Goal: Task Accomplishment & Management: Complete application form

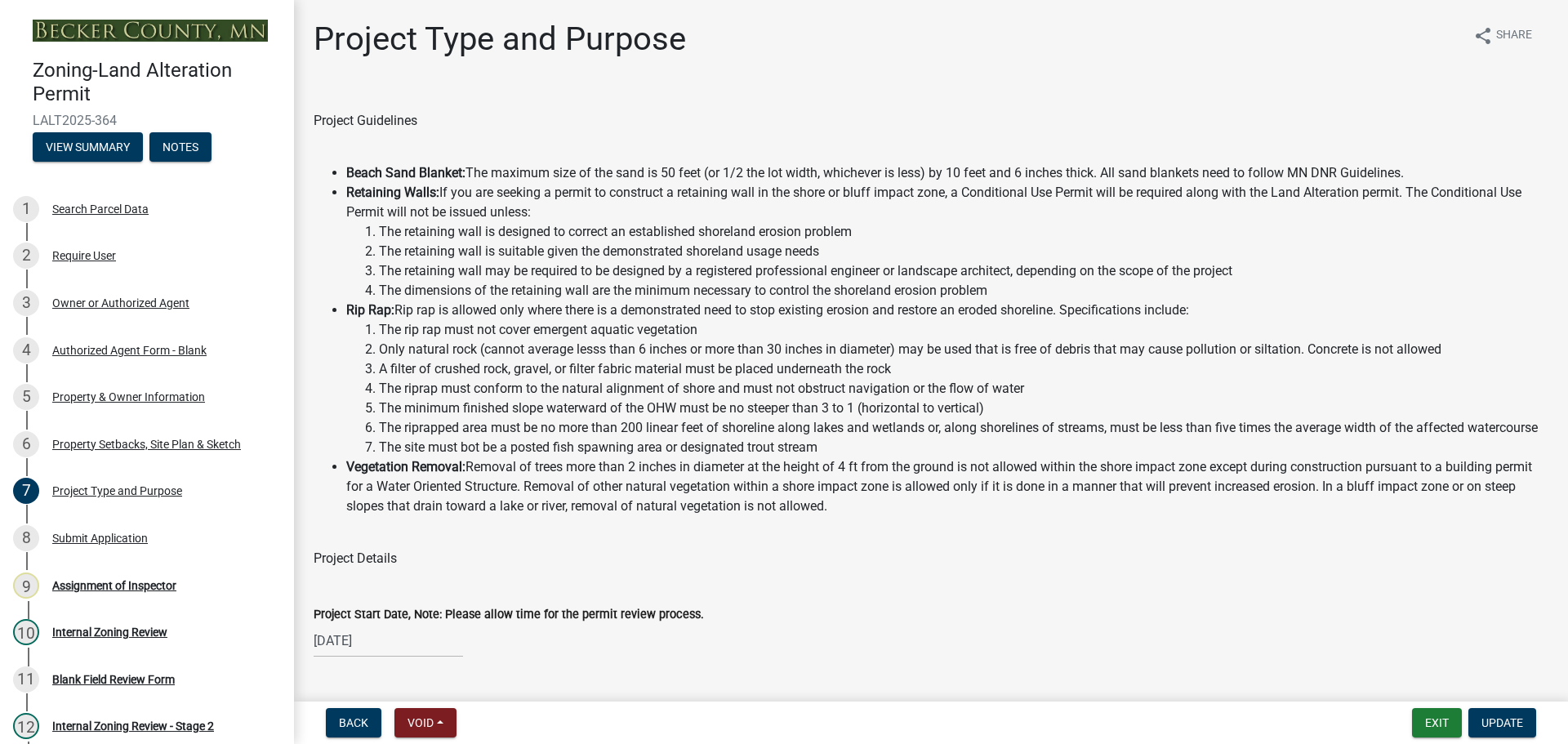
select select "b4264a6f-2953-43c7-8ea4-b1fbf8df3fde"
select select "01399c93-f3af-4409-b115-658e1b2bda8f"
select select "c4ff50e9-d941-459d-94c8-de1c9029ab7f"
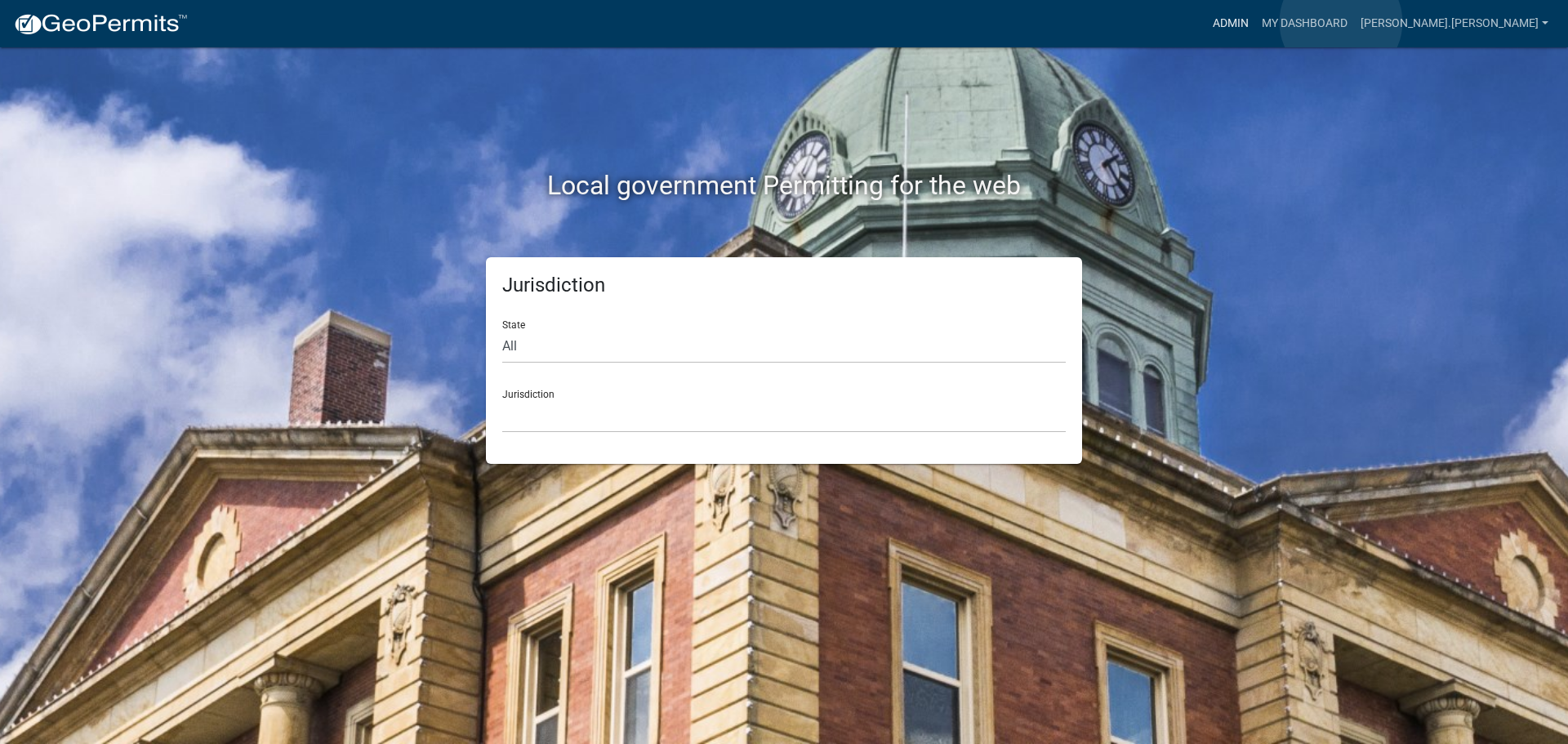
click at [1255, 22] on link "Admin" at bounding box center [1231, 24] width 49 height 31
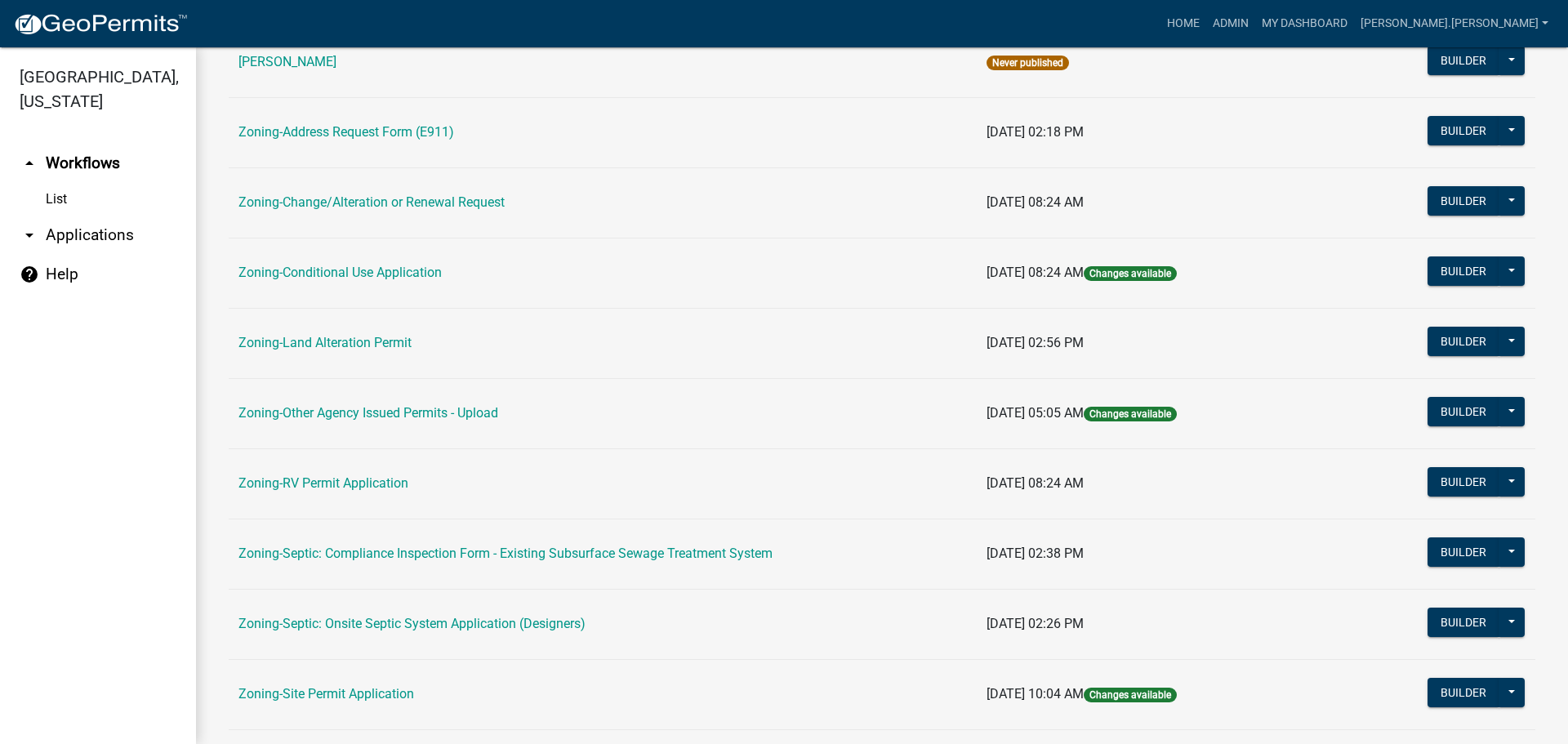
scroll to position [327, 0]
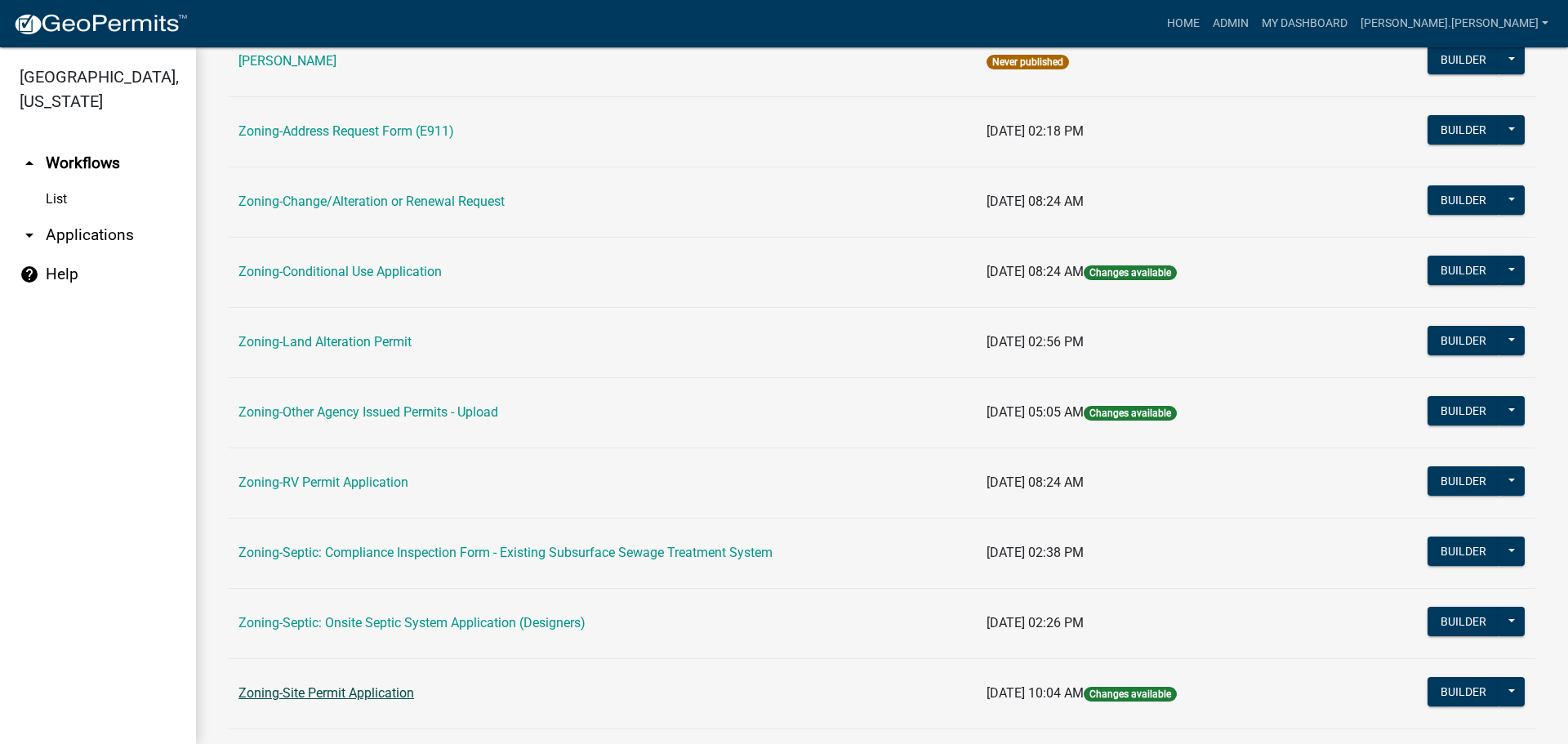
click at [320, 688] on link "Zoning-Site Permit Application" at bounding box center [326, 692] width 176 height 16
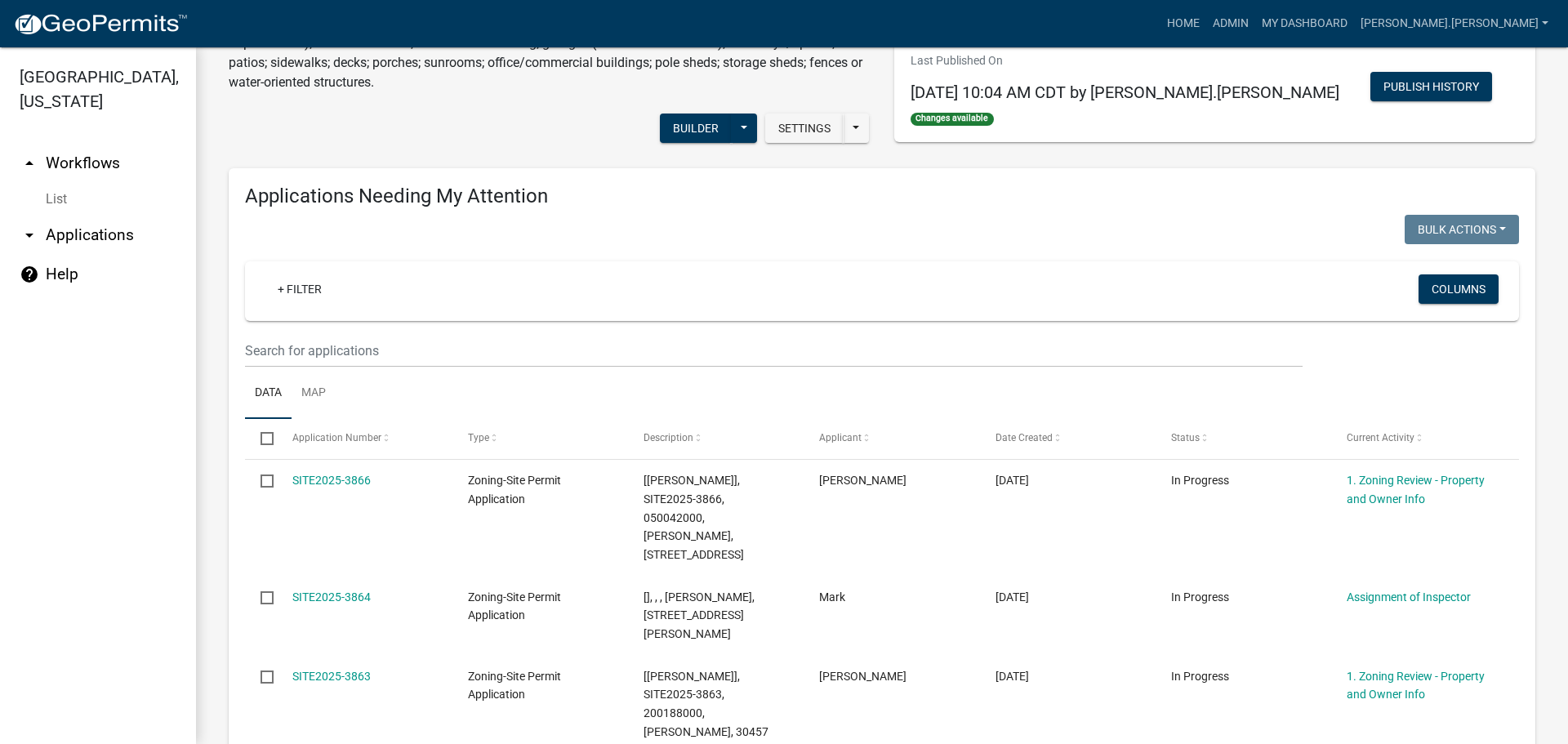
scroll to position [81, 0]
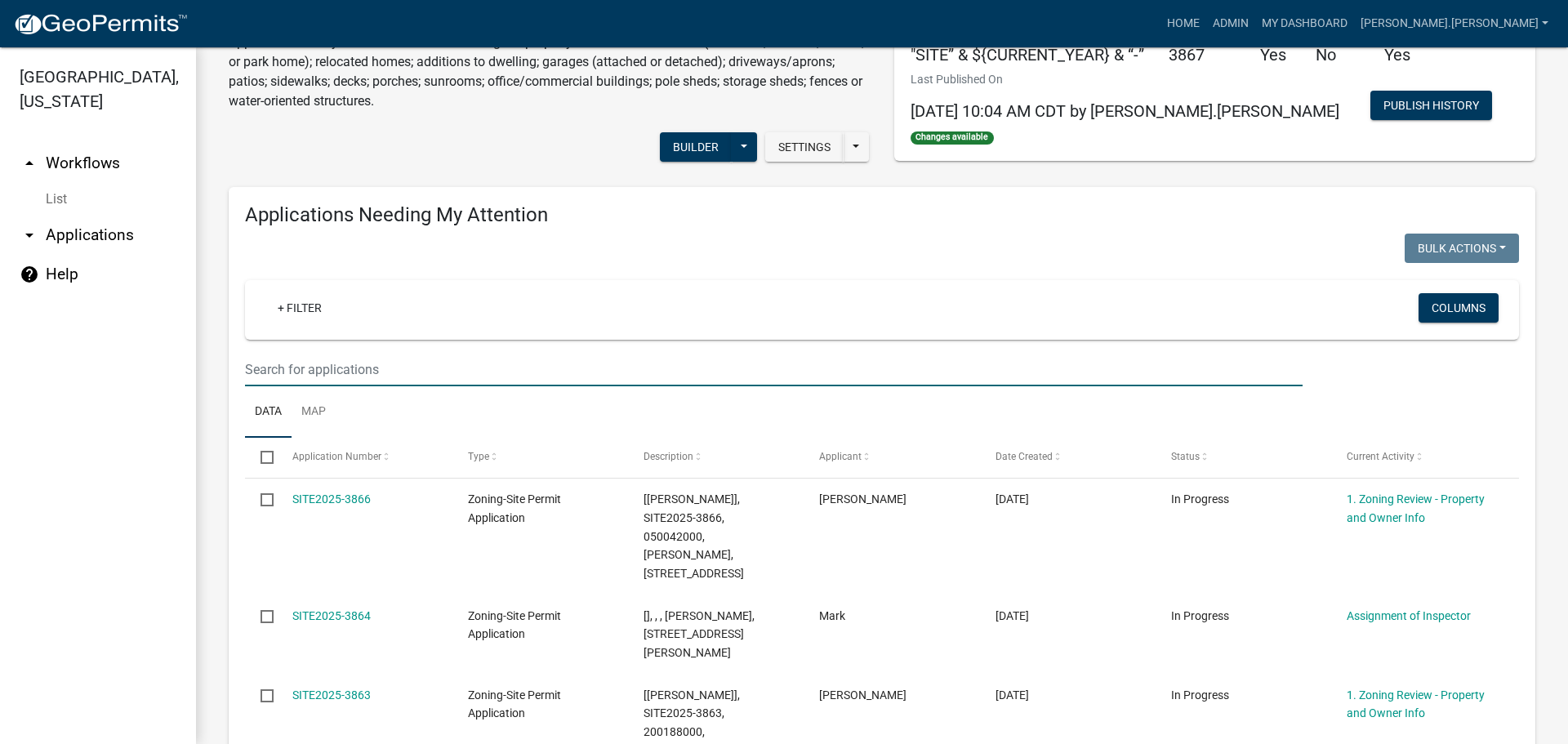
click at [432, 362] on input "text" at bounding box center [773, 369] width 1058 height 33
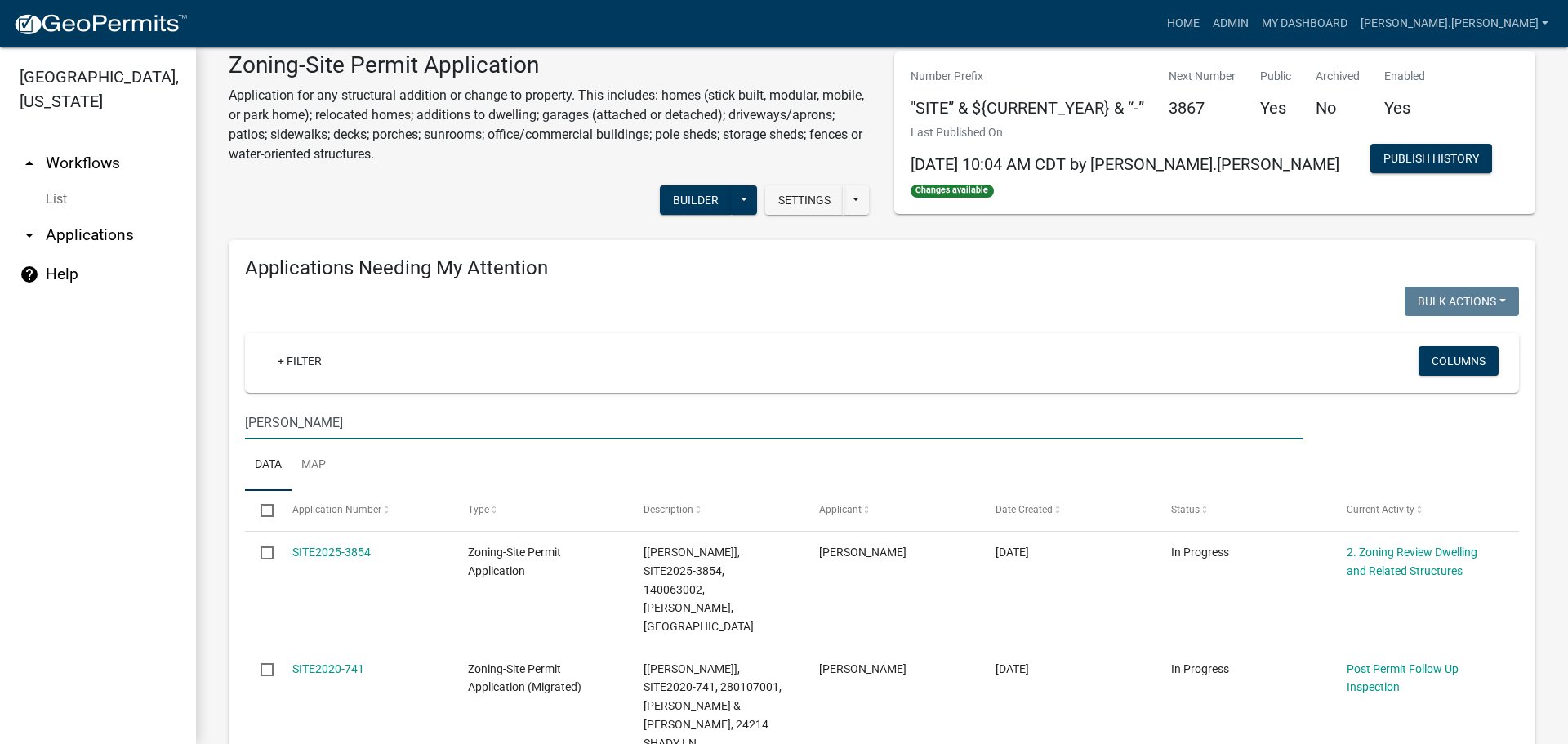
scroll to position [0, 0]
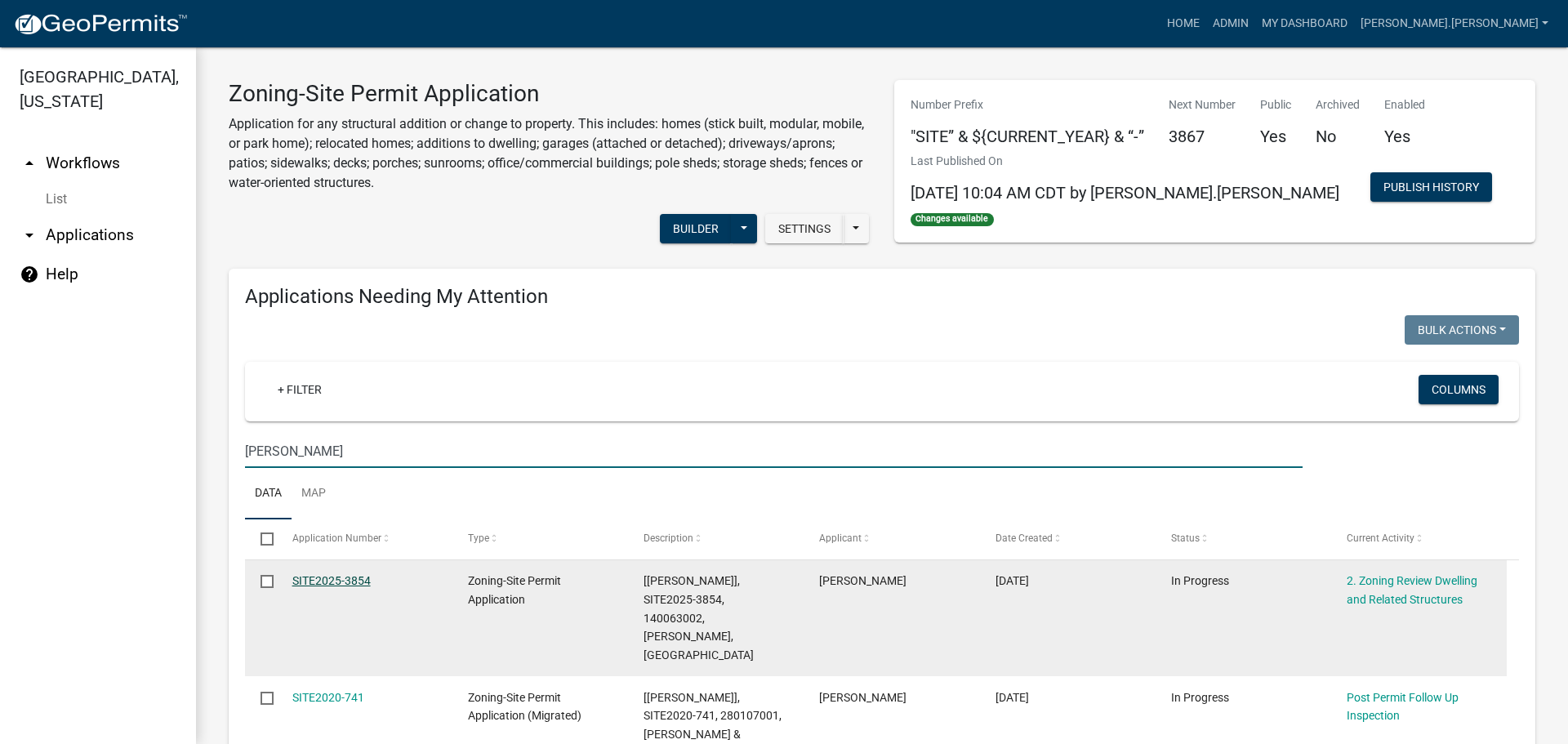
type input "daly"
click at [357, 582] on link "SITE2025-3854" at bounding box center [332, 580] width 79 height 13
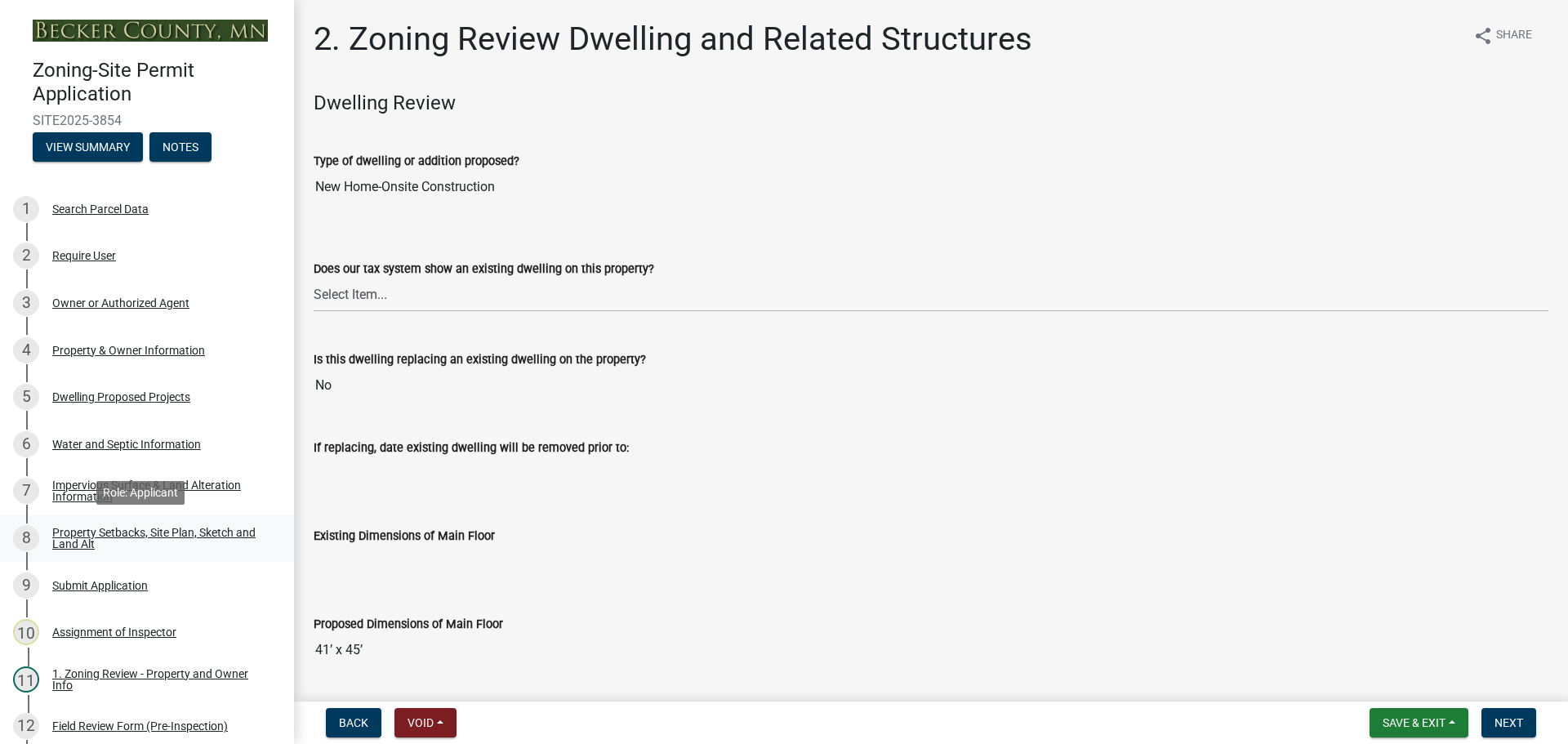
click at [78, 536] on div "Property Setbacks, Site Plan, Sketch and Land Alt" at bounding box center [160, 538] width 216 height 23
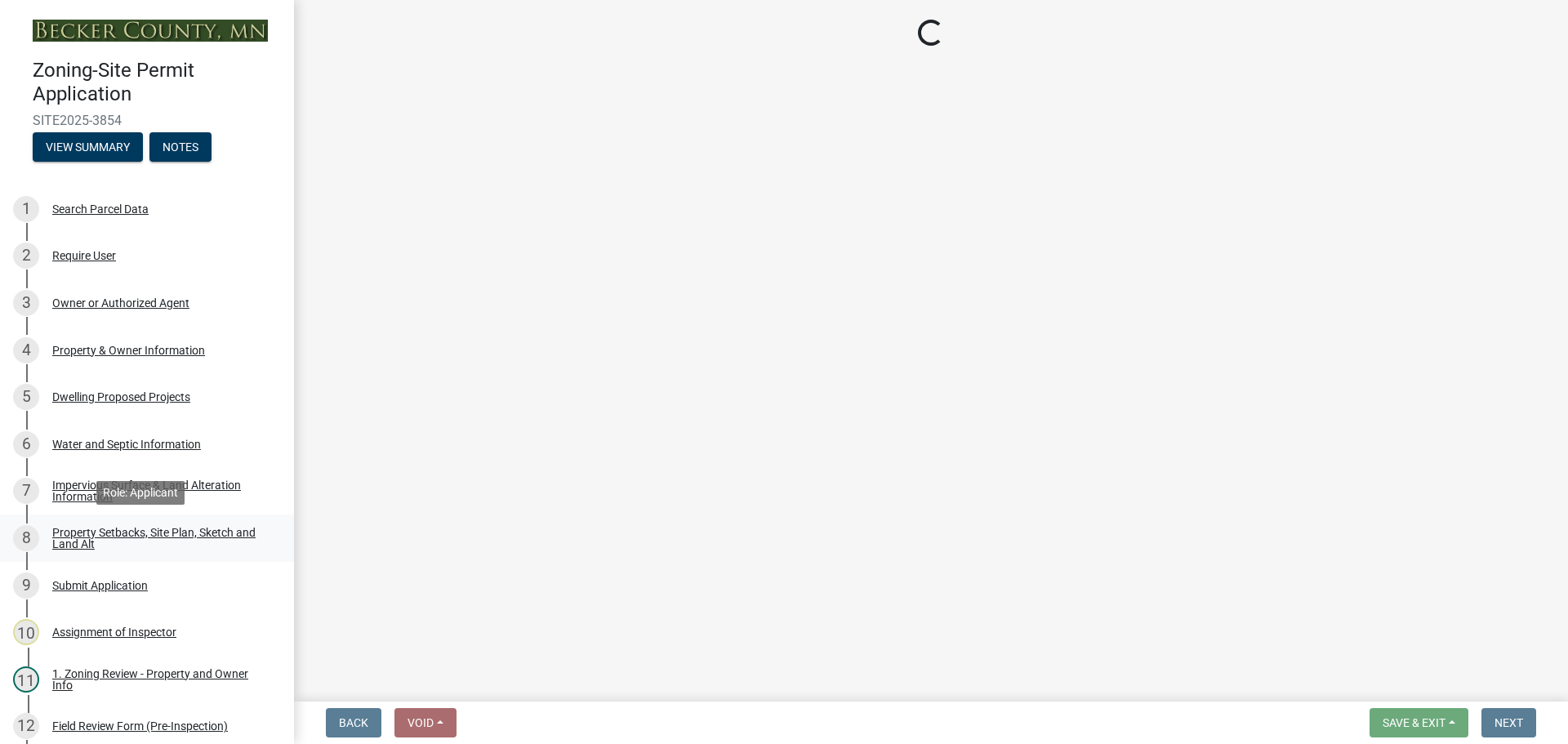
select select "d89fbfa0-1150-4954-b91c-9d482c9530a3"
select select "fd58f24c-a096-4195-863e-b494ea1fd324"
select select "12f785fb-c378-4b18-841c-21c73dc99083"
select select "12da6293-5841-4f5c-bd92-3658833964cd"
select select "27b2a8b4-abf6-463e-8c0c-7c5d2b4fe26f"
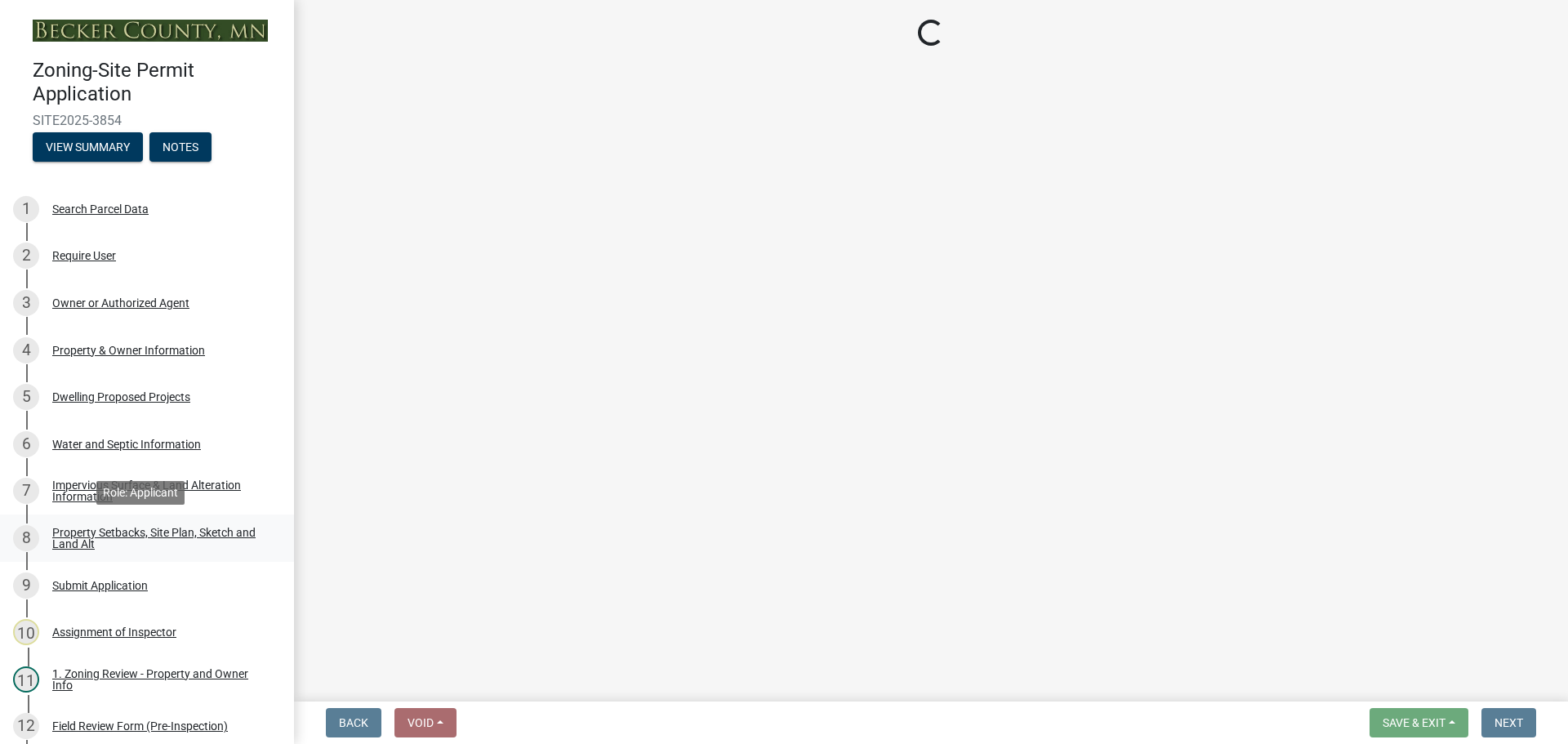
select select "28f6c7b2-2b88-4425-ae15-f67110f778a7"
select select "d61e3758-d187-40af-a435-5e09c3f3d509"
select select "c8b8ea71-7088-4e87-a493-7bc88cc2835b"
select select "a4ce8fad-3c47-4e2b-9375-28a8f2ee630b"
select select "19d13e65-c93d-443e-910a-7a17299544cc"
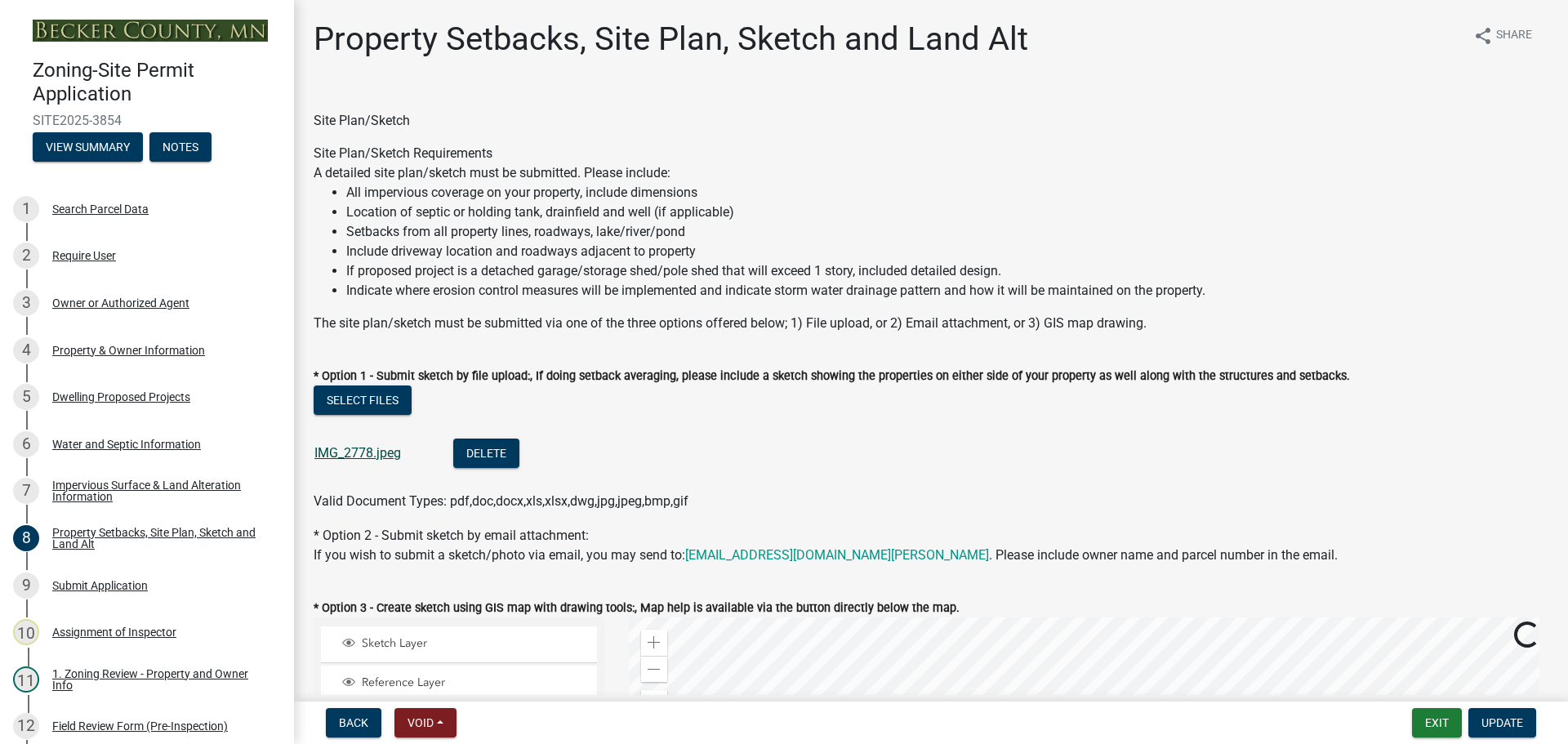
click at [376, 451] on link "IMG_2778.jpeg" at bounding box center [357, 452] width 86 height 16
click at [135, 438] on div "Water and Septic Information" at bounding box center [127, 444] width 149 height 11
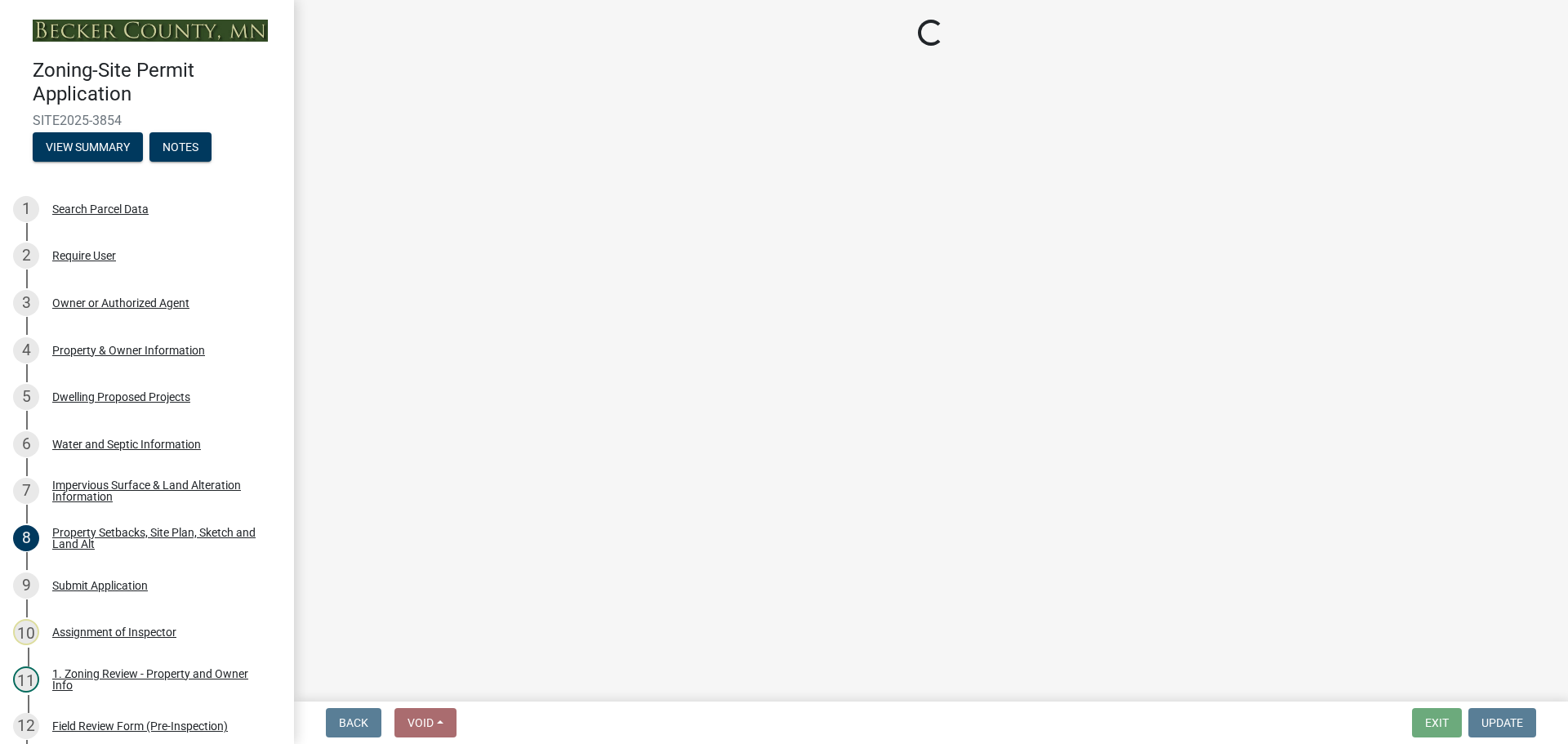
select select "9c51a48b-0bee-4836-8d5c-beab6e77ad2a"
select select "25b8aef2-9eed-4c0f-8836-08d4b8d082b1"
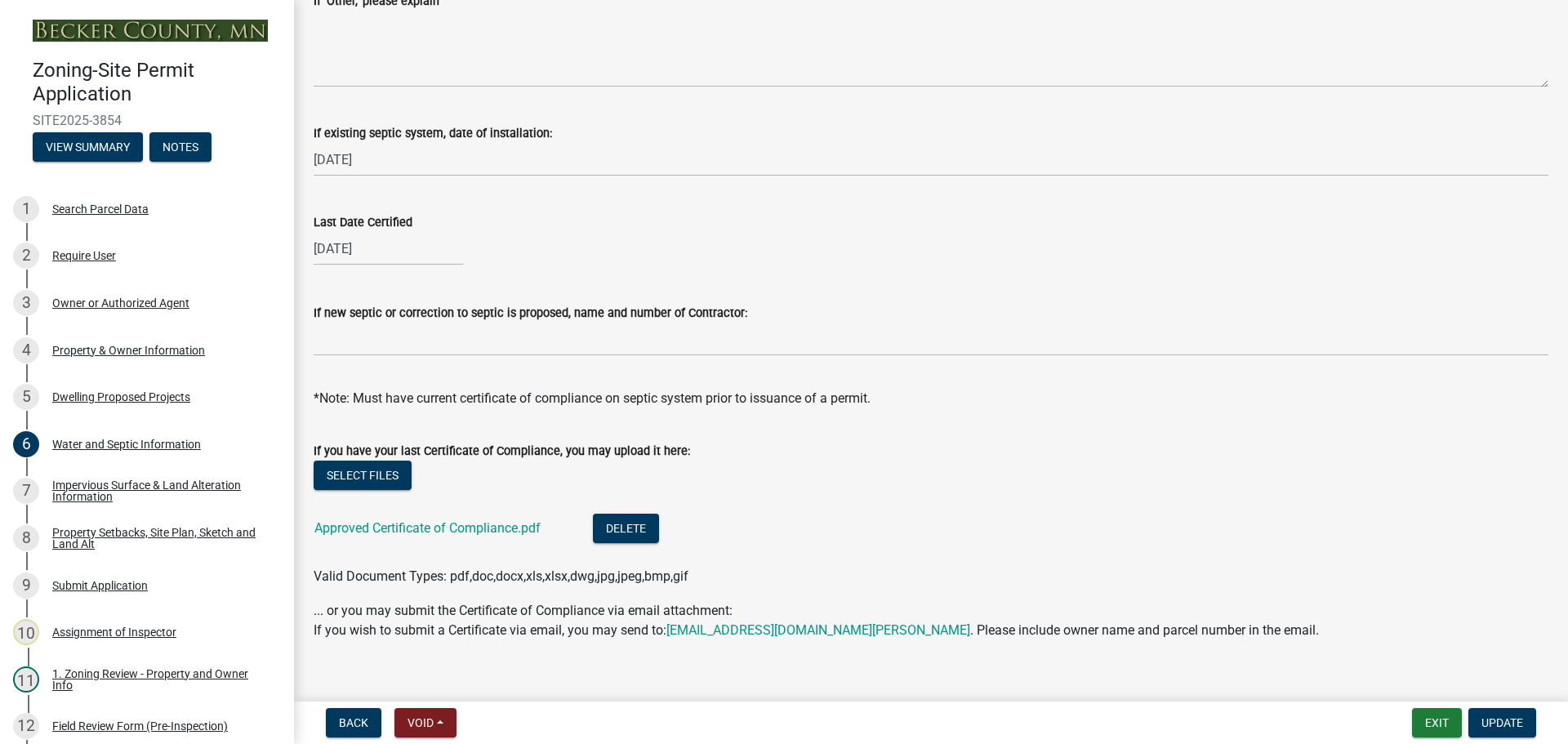
scroll to position [533, 0]
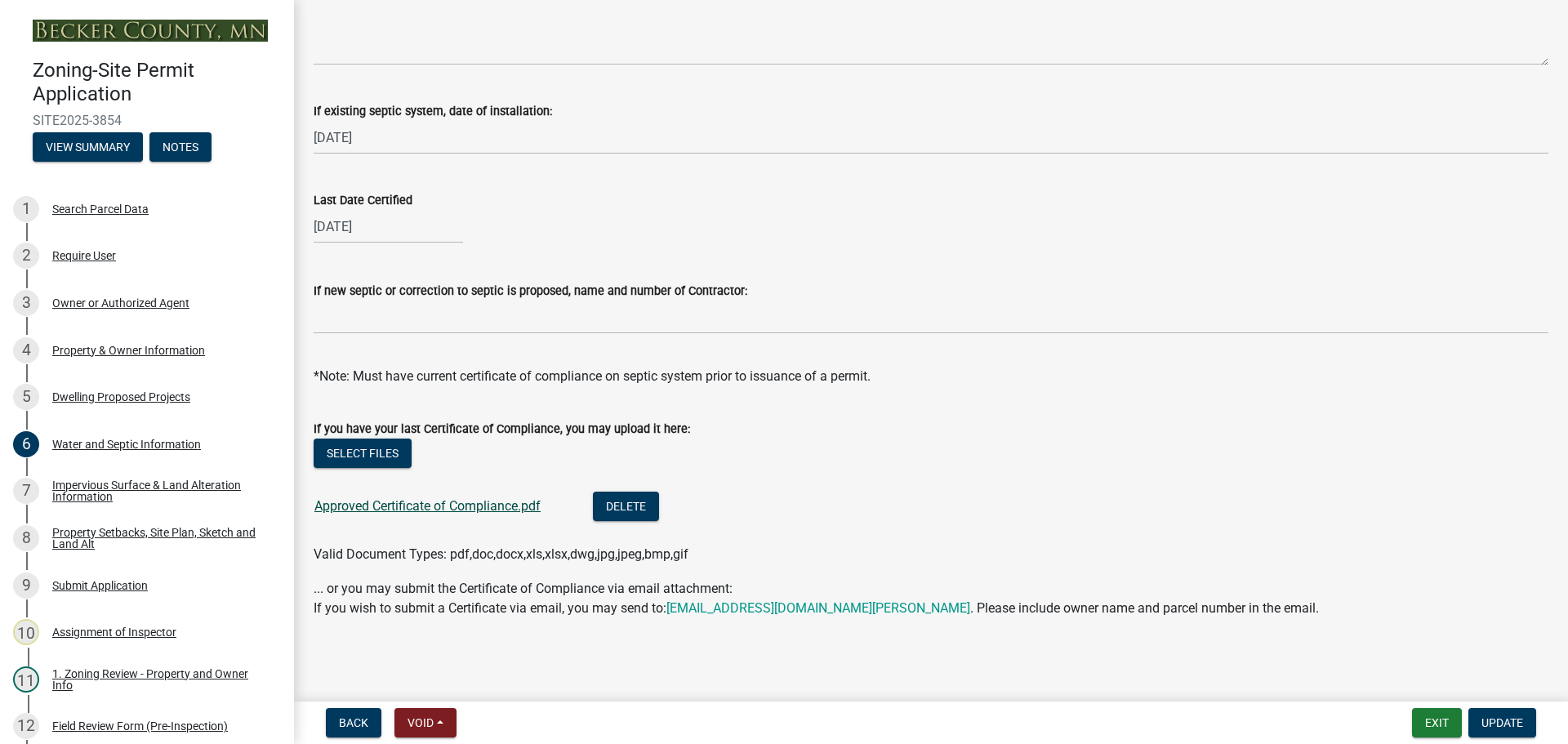
click at [383, 509] on link "Approved Certificate of Compliance.pdf" at bounding box center [427, 506] width 226 height 16
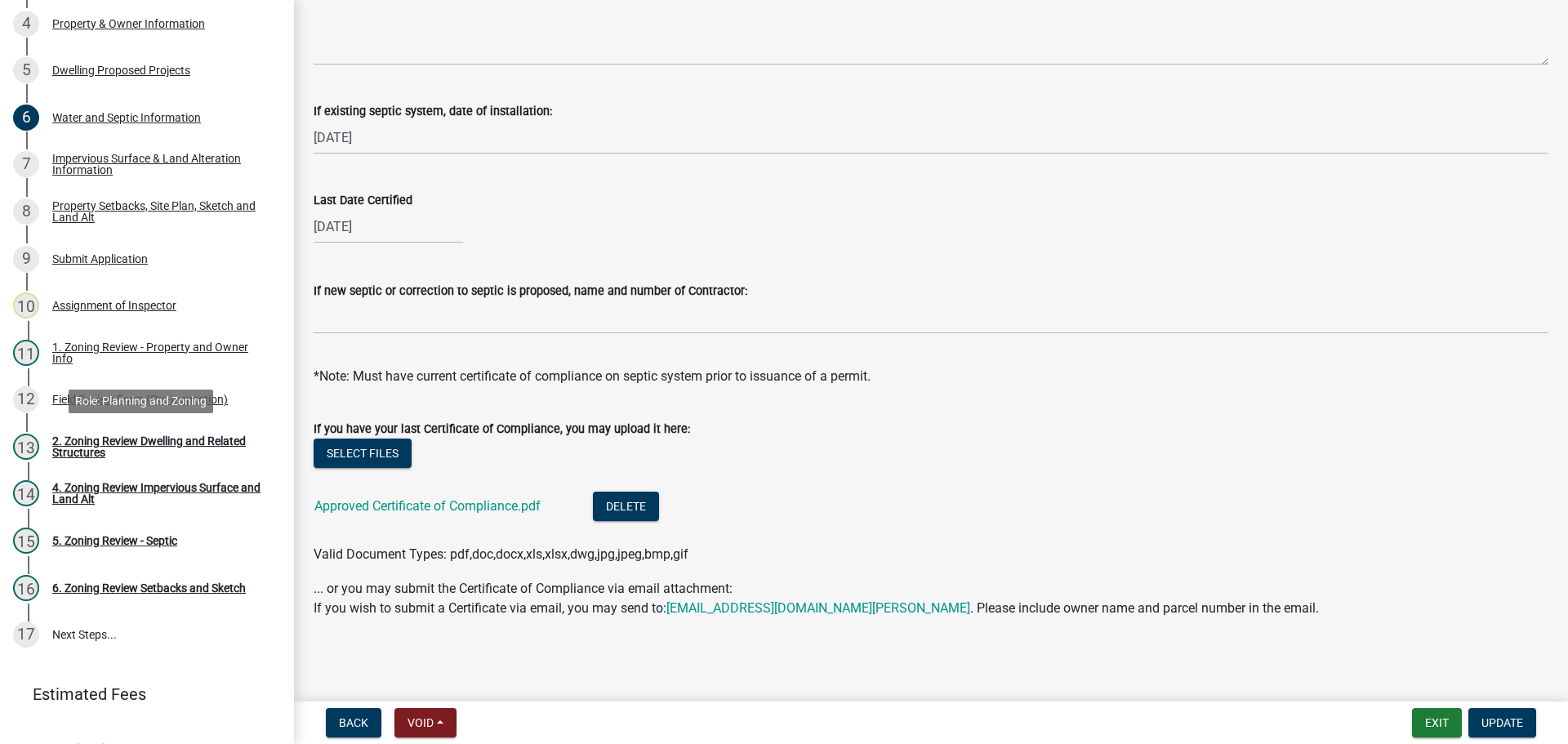
click at [148, 446] on div "2. Zoning Review Dwelling and Related Structures" at bounding box center [160, 446] width 216 height 23
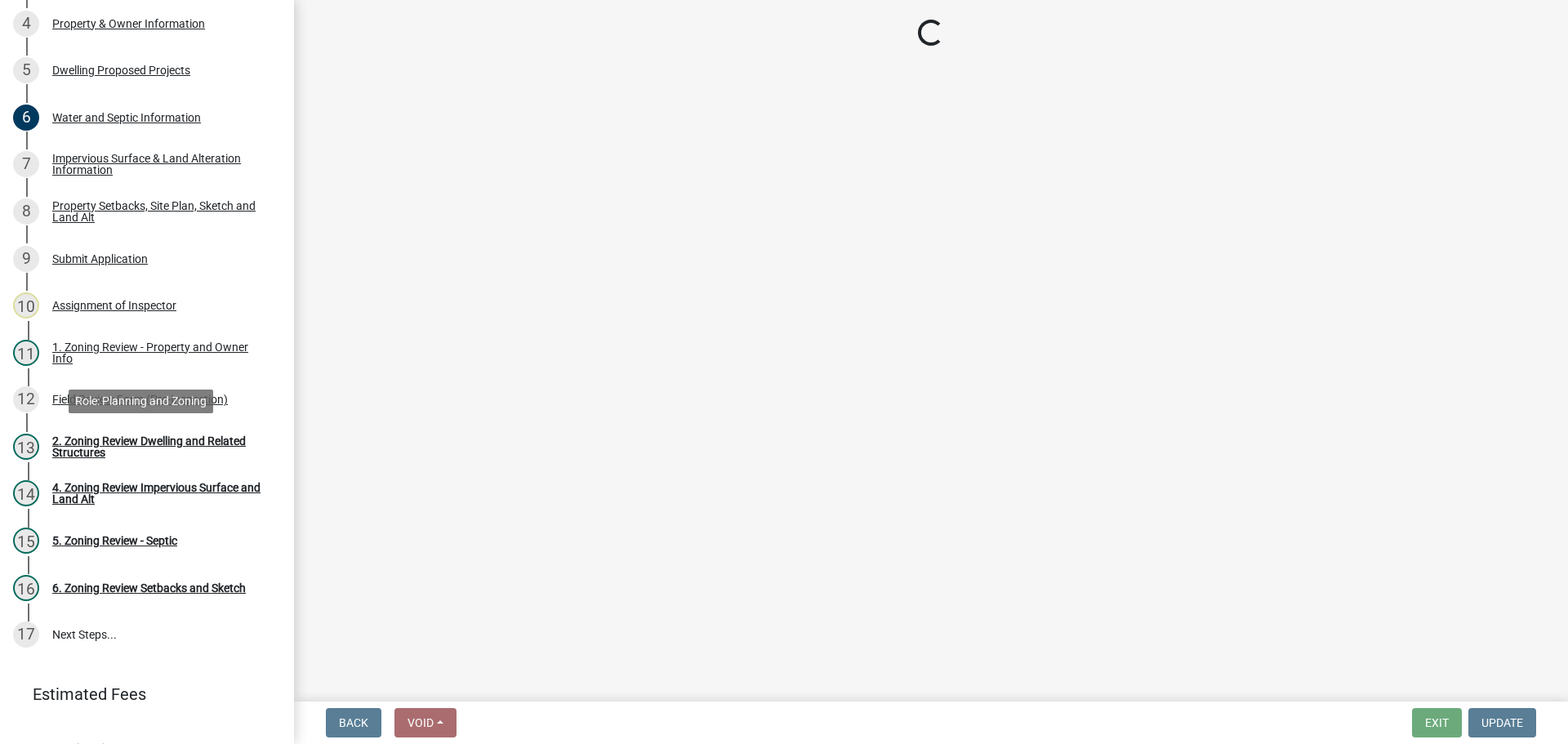
scroll to position [0, 0]
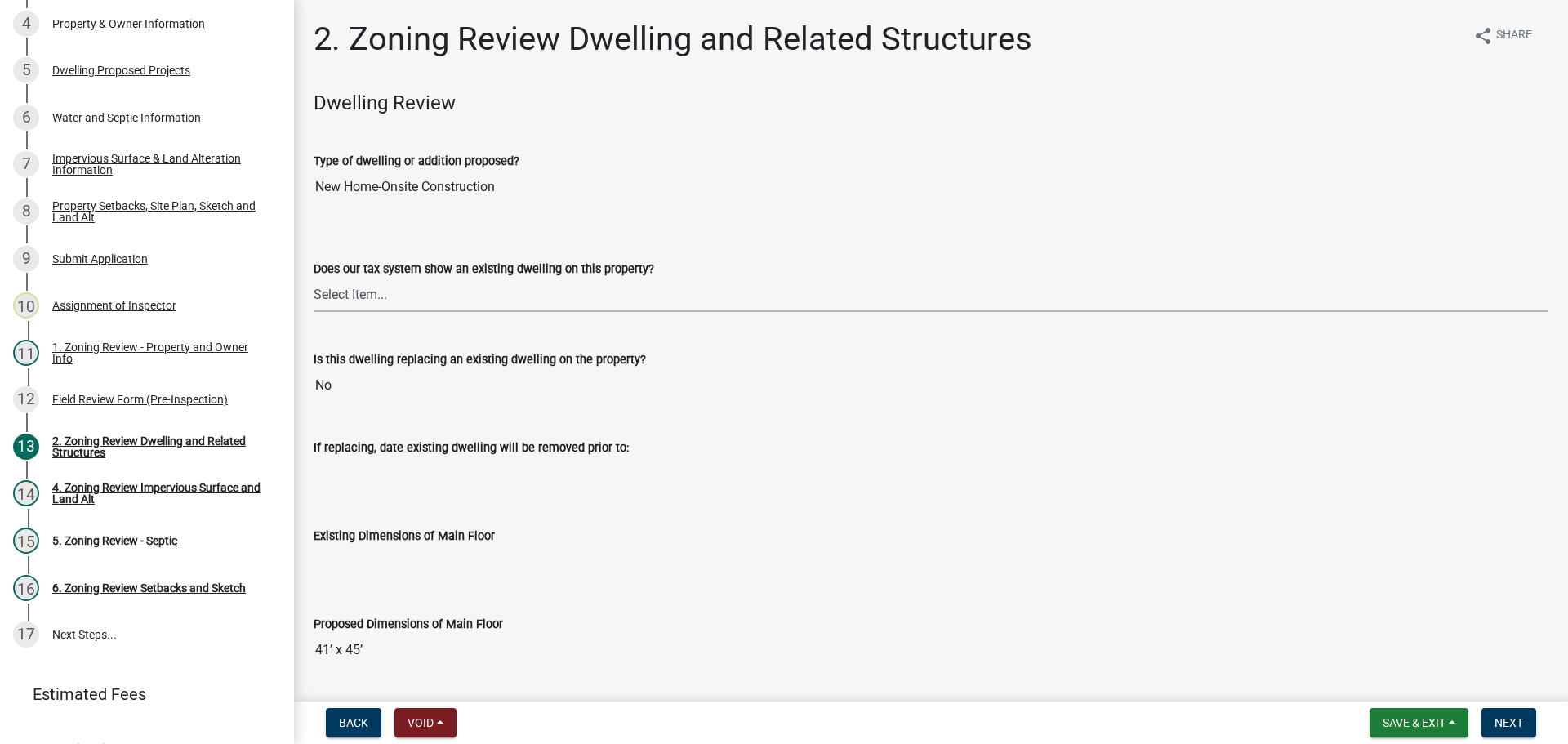
click at [342, 295] on select "Select Item... Yes No" at bounding box center [930, 295] width 1234 height 33
click at [314, 279] on select "Select Item... Yes No" at bounding box center [930, 295] width 1234 height 33
select select "95f121c6-c194-4f7a-b278-ad77396394df"
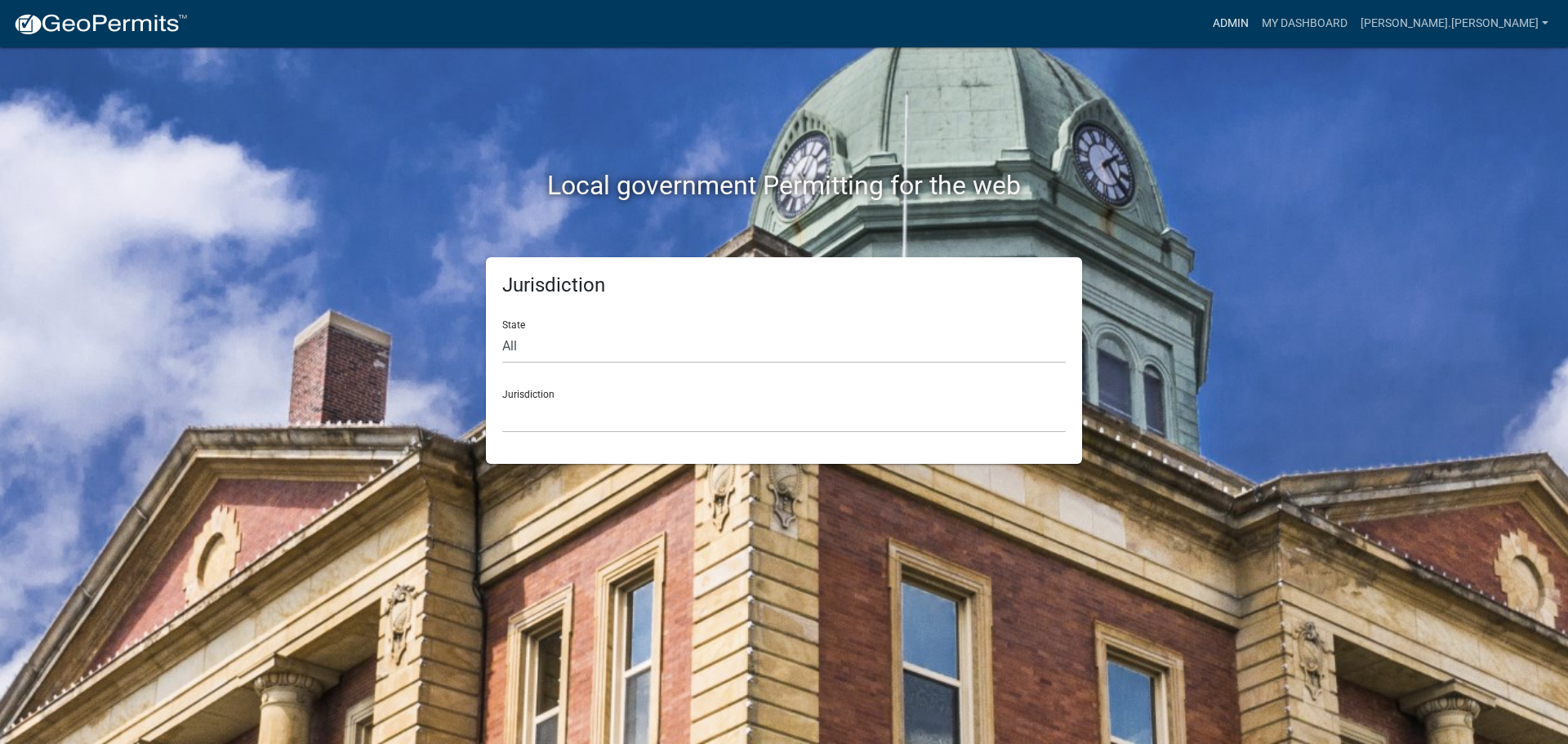
click at [1255, 14] on link "Admin" at bounding box center [1231, 24] width 49 height 31
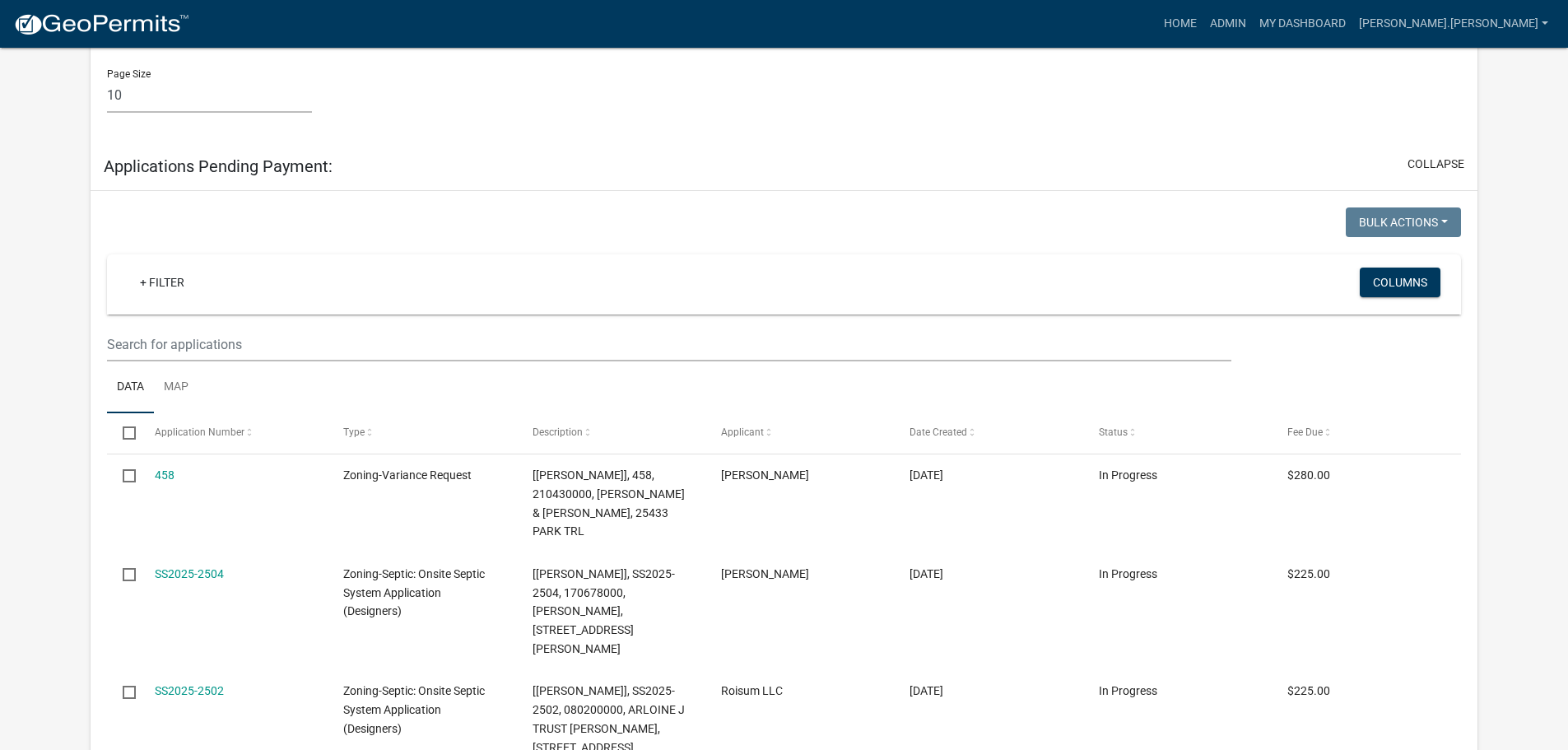
scroll to position [1446, 0]
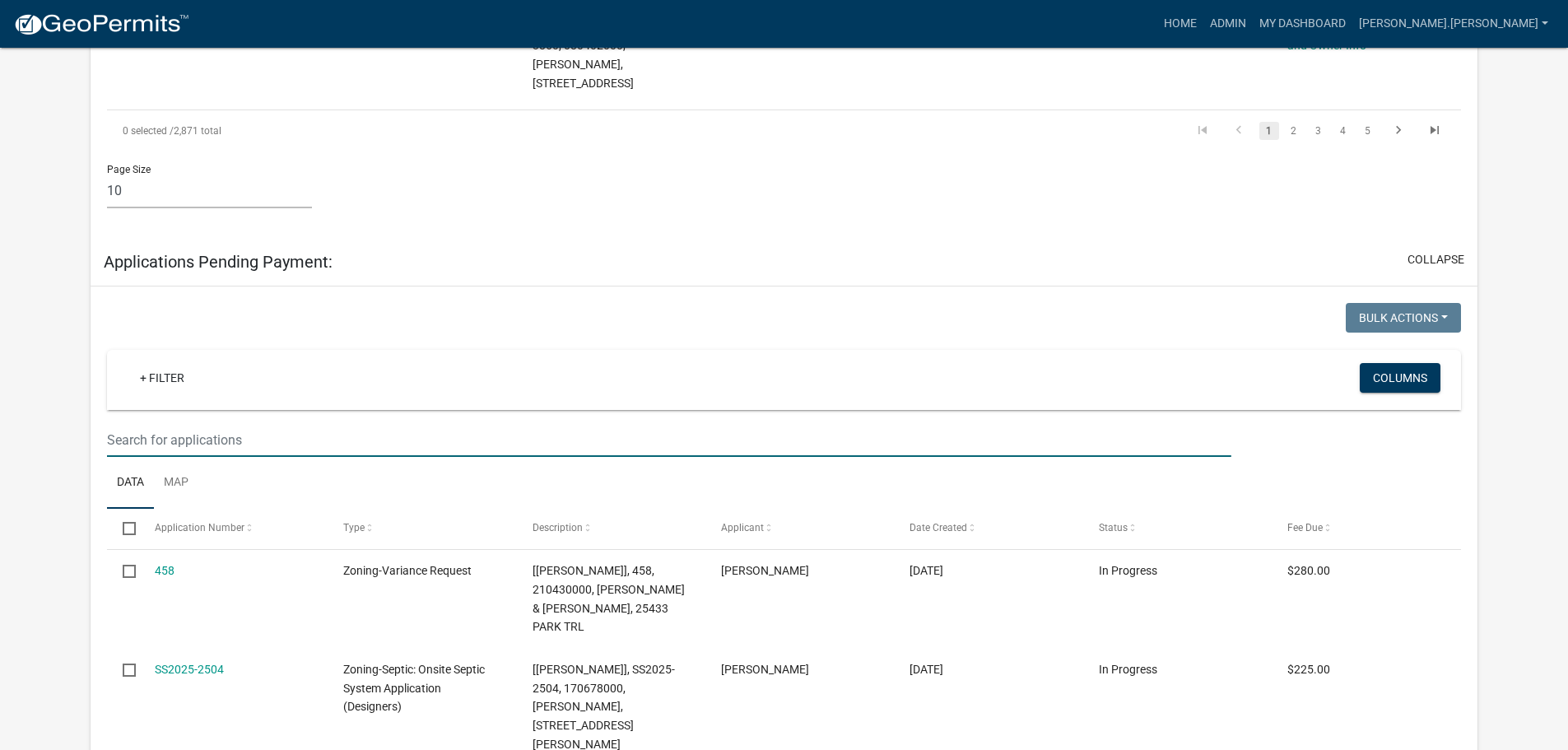
click at [423, 423] on input "text" at bounding box center [669, 440] width 1123 height 33
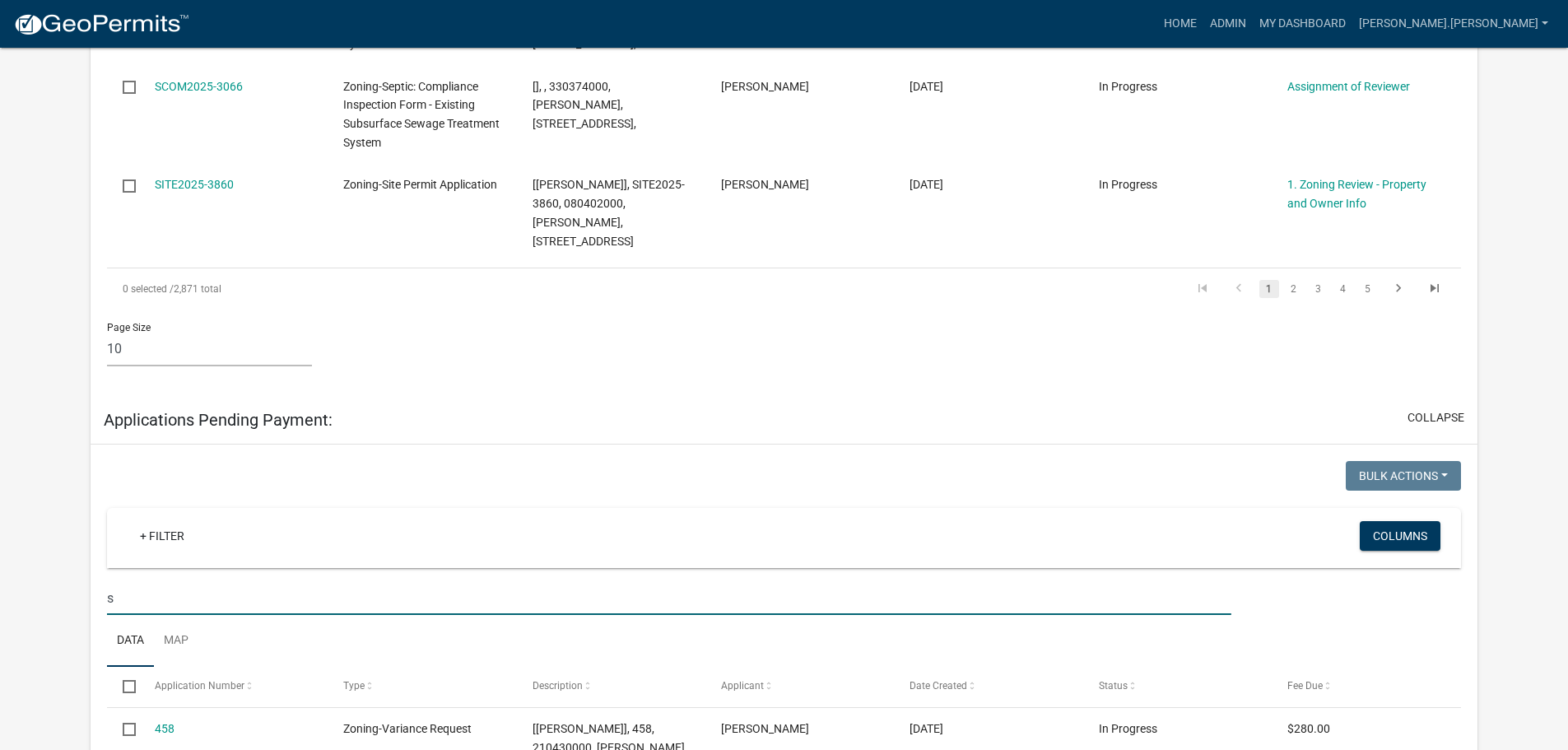
scroll to position [1282, 0]
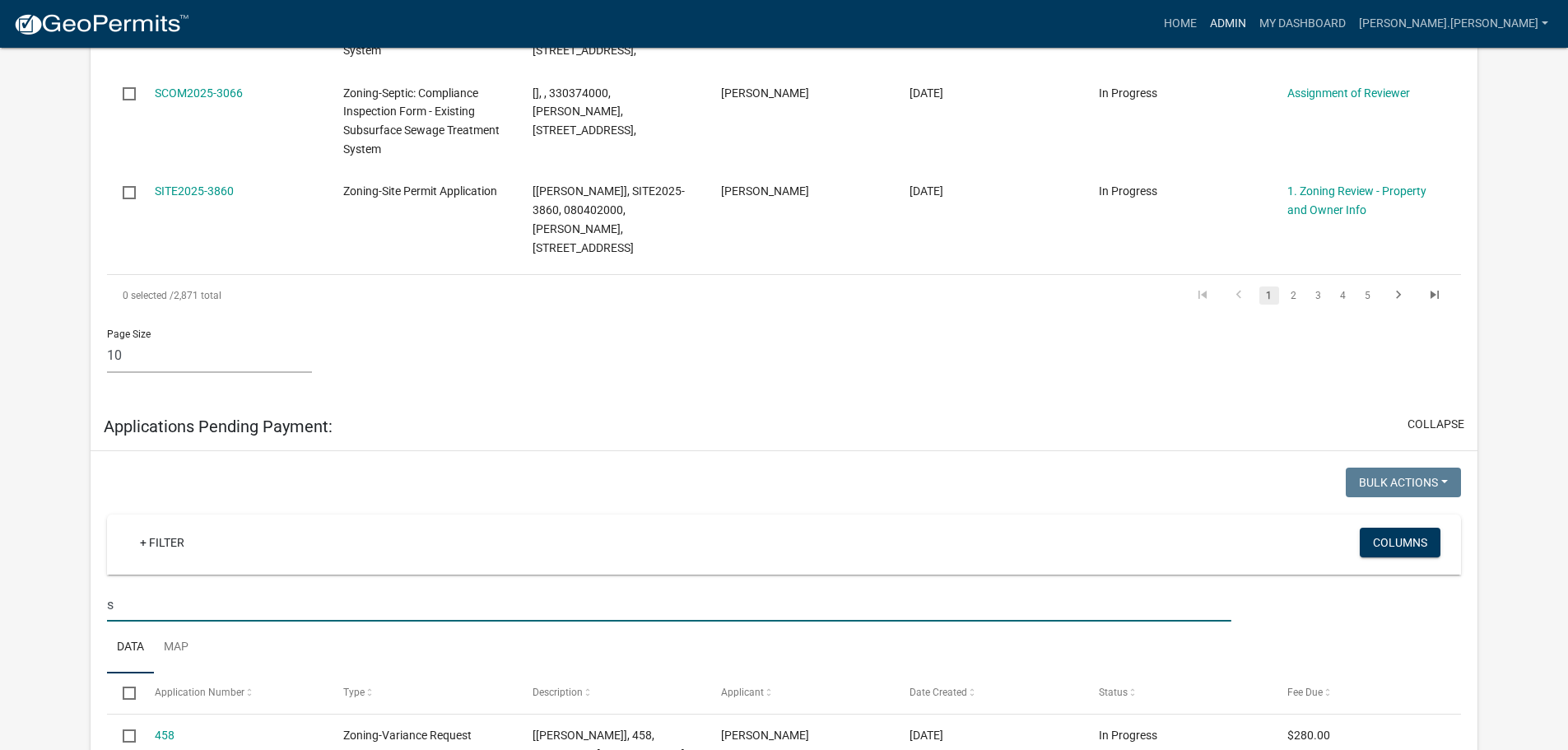
type input "s"
click at [1253, 19] on link "Admin" at bounding box center [1228, 24] width 49 height 32
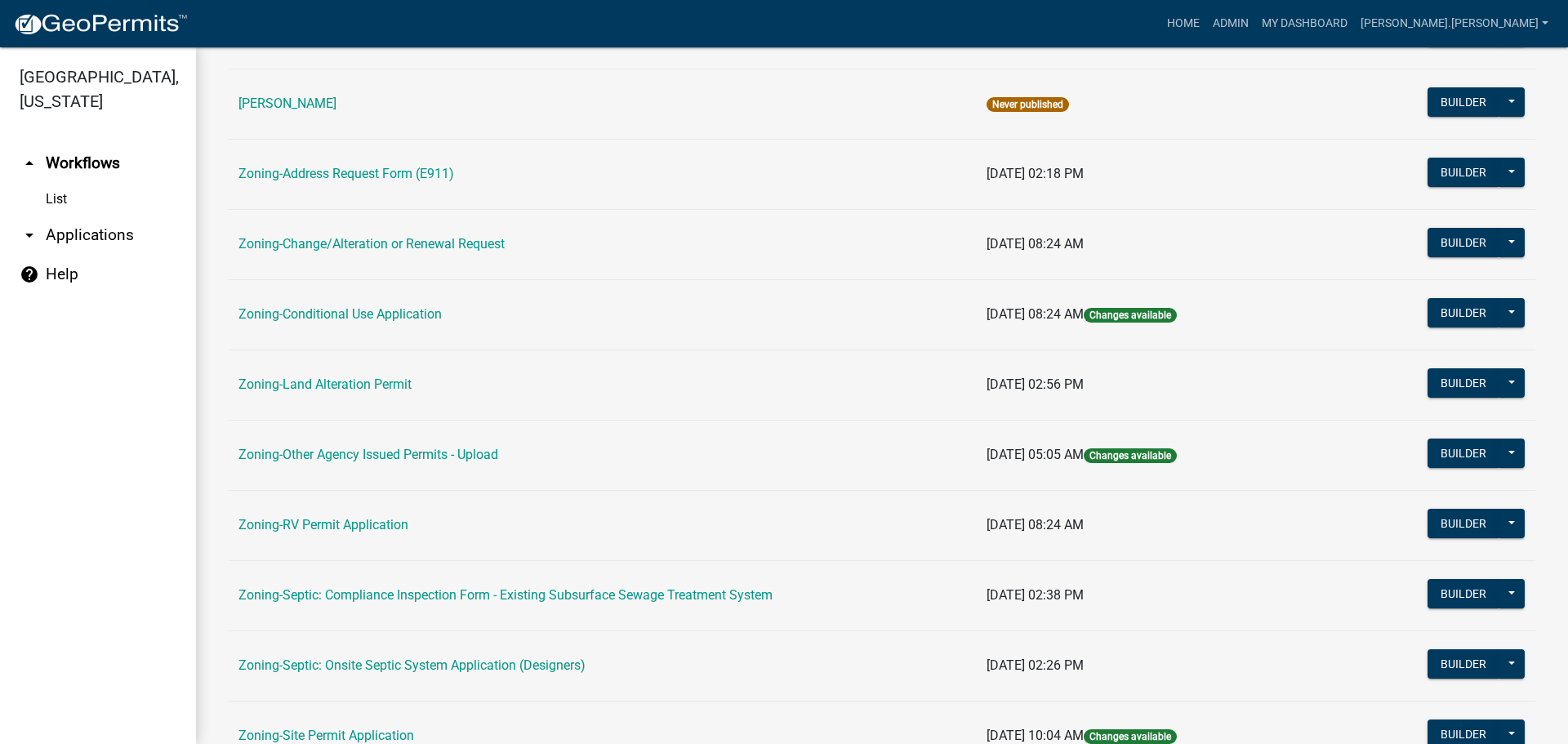
scroll to position [327, 0]
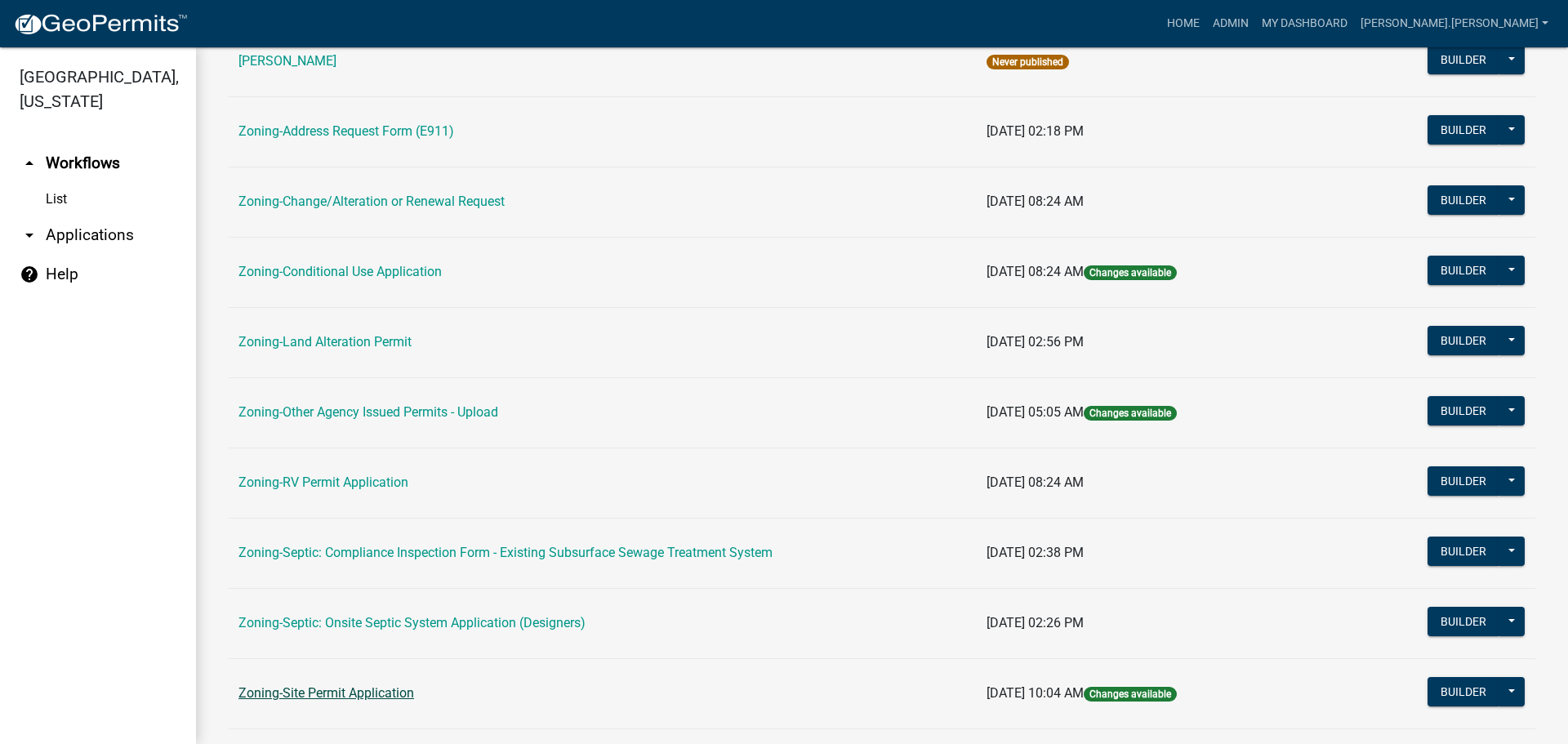
click at [373, 687] on link "Zoning-Site Permit Application" at bounding box center [326, 692] width 176 height 16
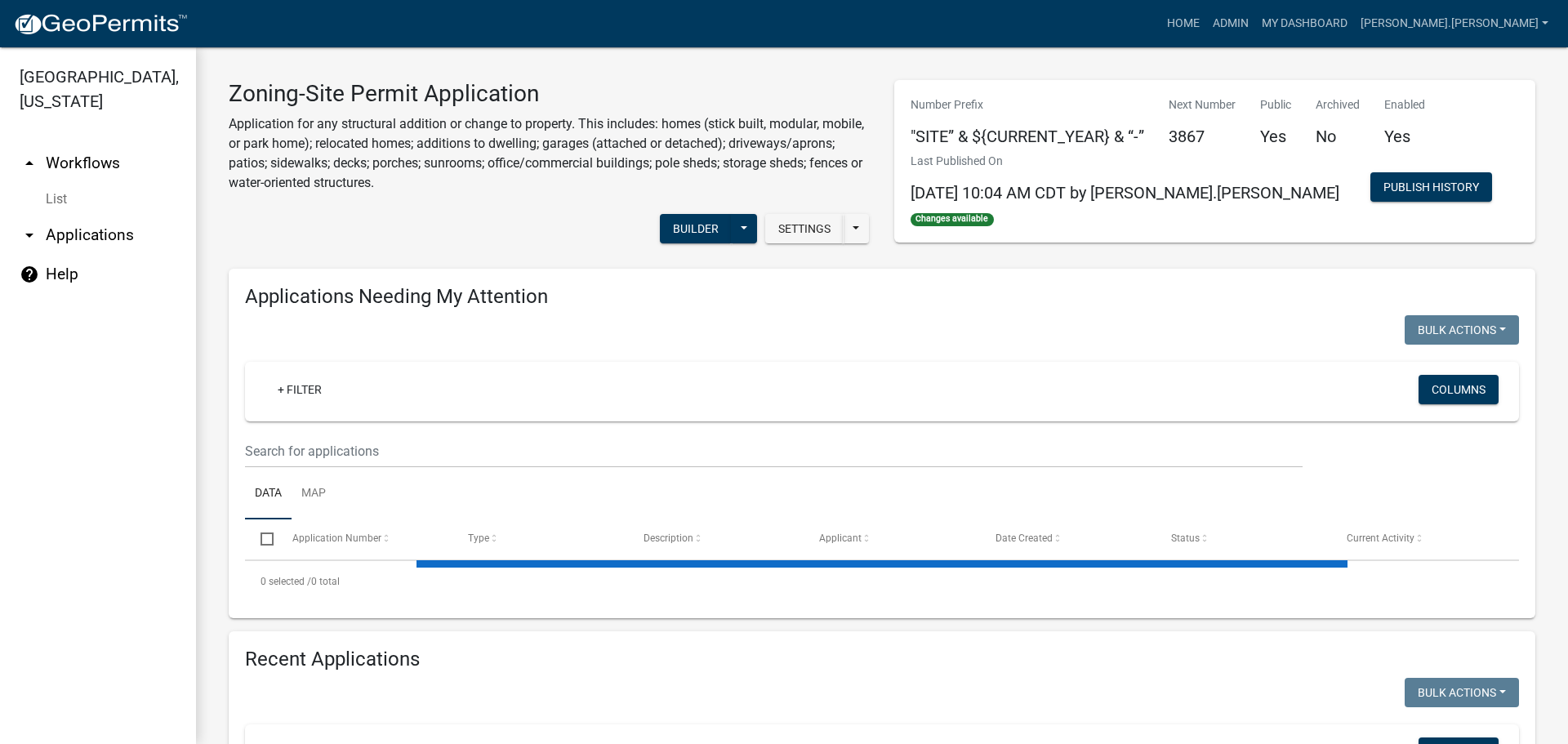
click at [559, 432] on wm-filter-builder "+ Filter Columns" at bounding box center [881, 415] width 1274 height 107
click at [544, 440] on input "text" at bounding box center [773, 451] width 1058 height 33
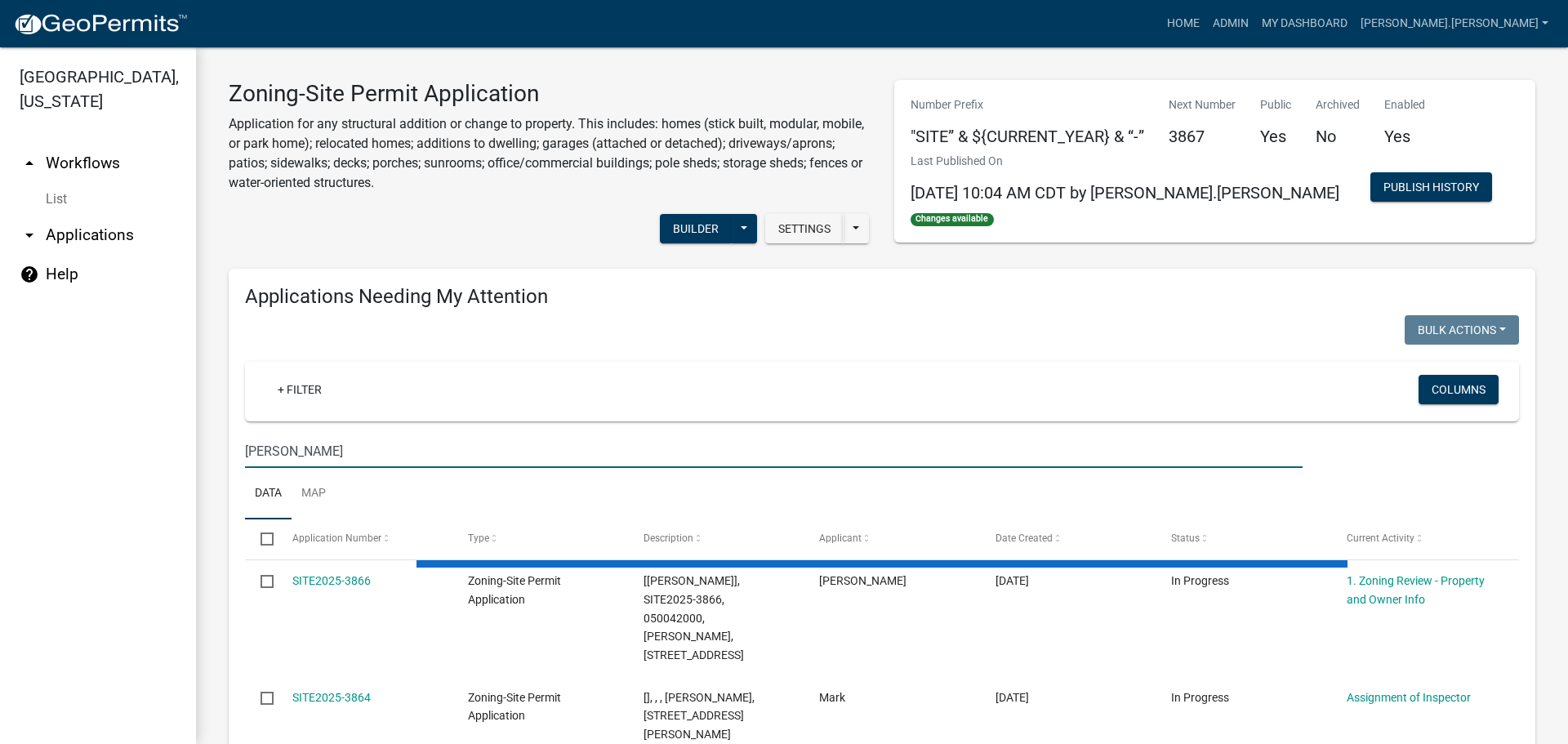
type input "skatvold"
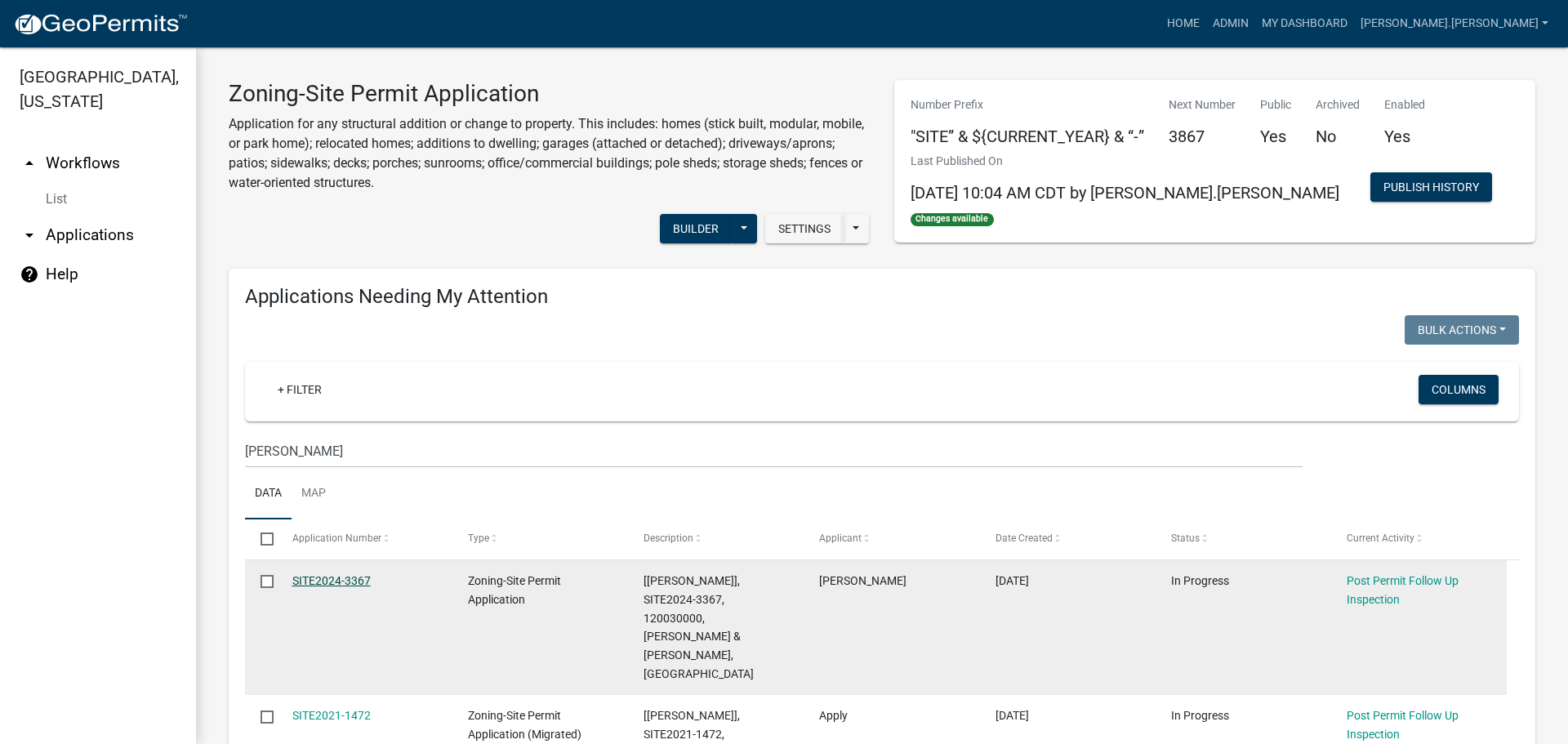
click at [307, 583] on link "SITE2024-3367" at bounding box center [332, 580] width 79 height 13
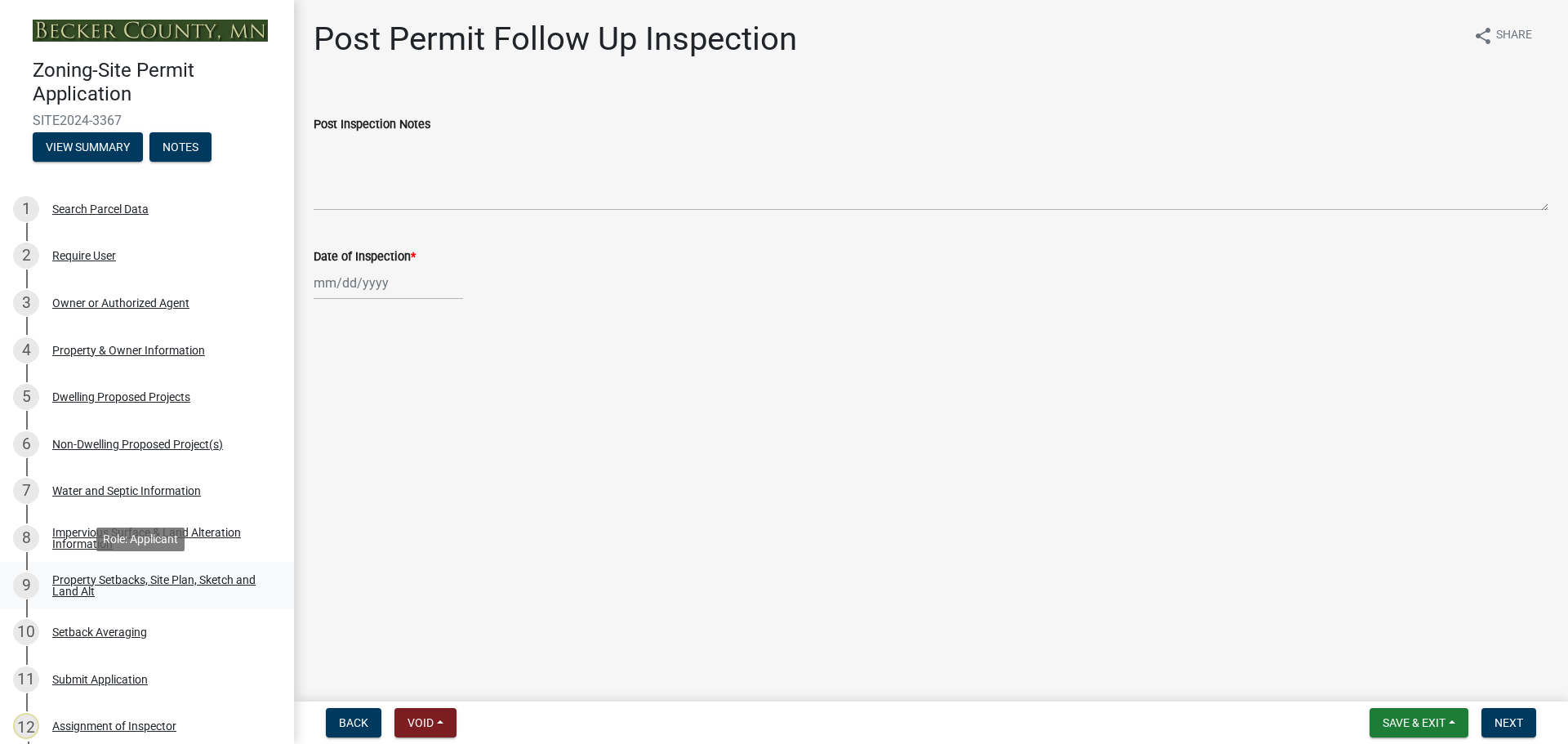
click at [151, 580] on div "Property Setbacks, Site Plan, Sketch and Land Alt" at bounding box center [160, 585] width 216 height 23
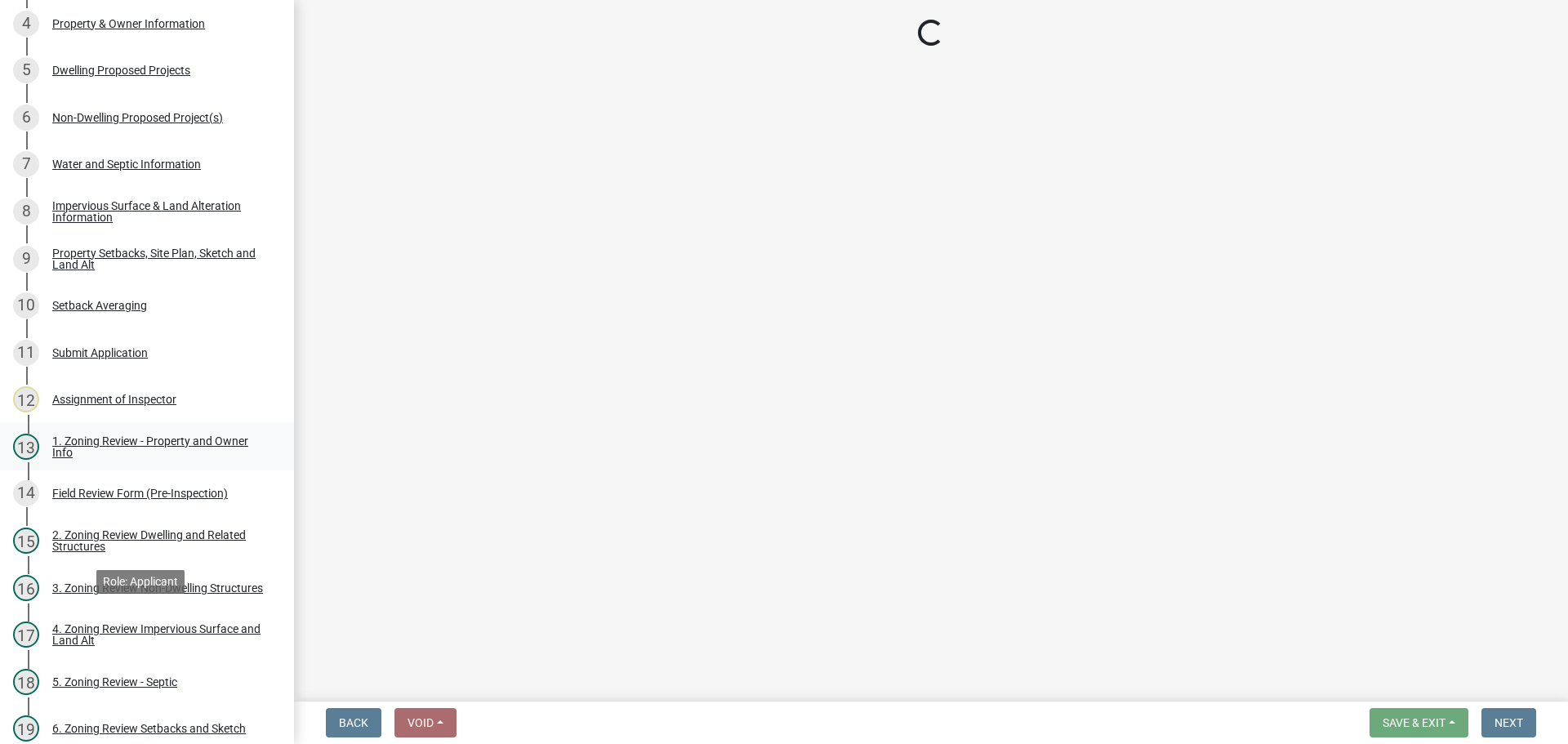
select select "7b13c63f-e699-4112-b373-98fbd28ec536"
select select "6985af9e-5d7a-475f-b5e2-9860e6a4c460"
select select "b56a4575-9846-47cf-8067-c59a4853da22"
select select "12f785fb-c378-4b18-841c-21c73dc99083"
select select "e8ab2dc3-aa3f-46f3-9b4a-37eb25ad84af"
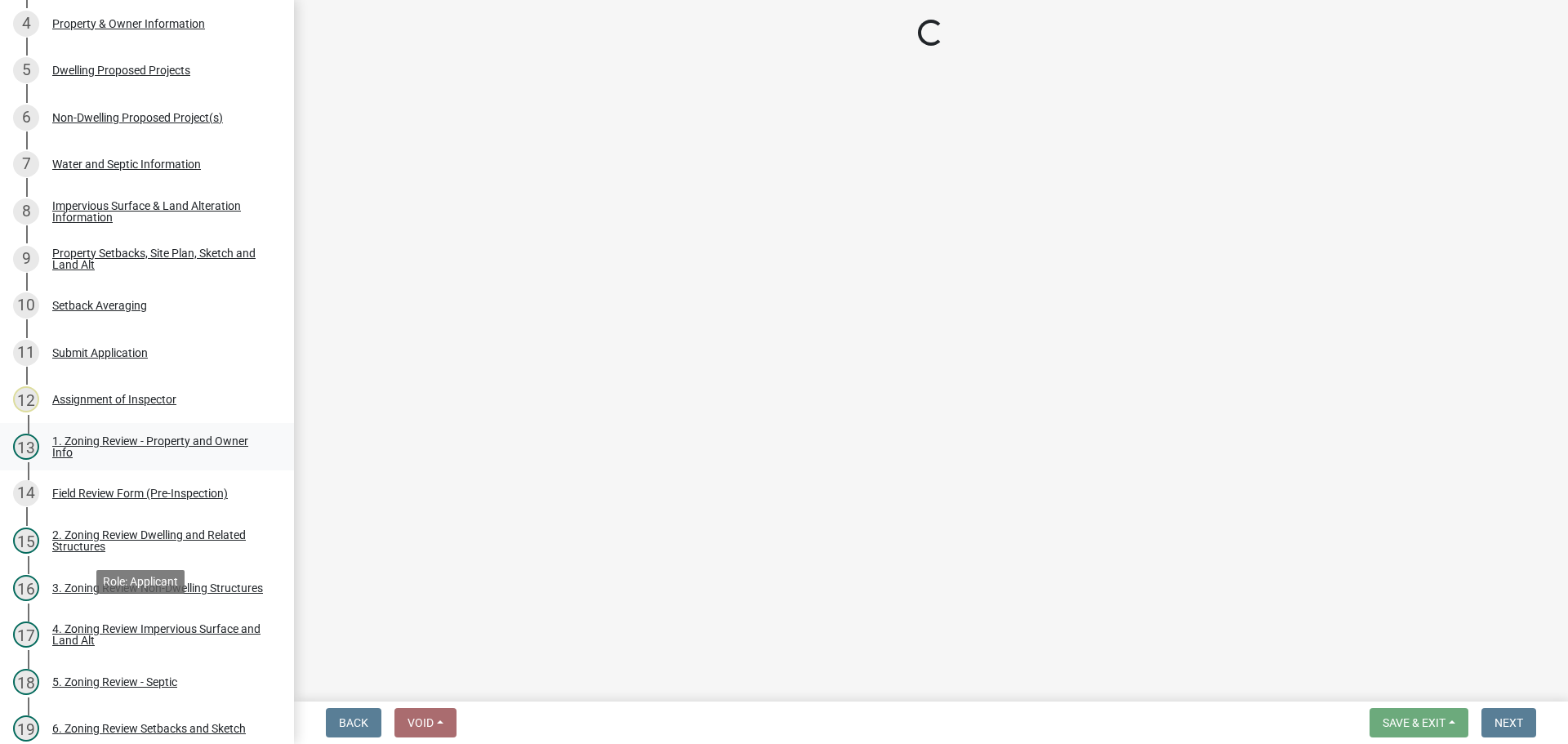
select select "27b2a8b4-abf6-463e-8c0c-7c5d2b4fe26f"
select select "5ad4ab64-b44e-481c-9000-9e5907aa74e1"
select select "e019de12-4845-45f2-ad10-5fb76eee0e55"
select select "288143c3-cc30-40f5-bb2a-2522511345b2"
select select "133211ff-91ce-4a0a-9235-b48a7e2069a0"
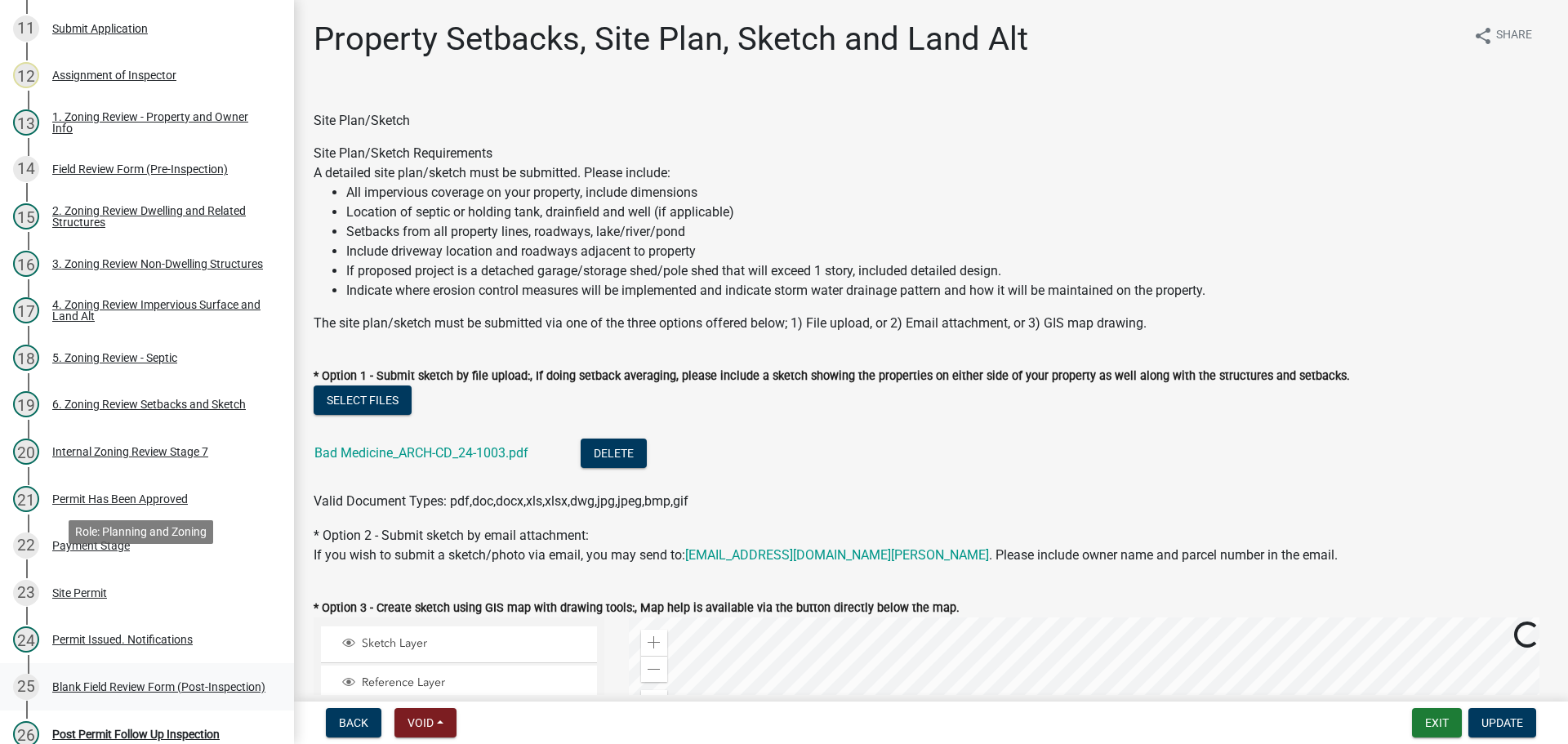
scroll to position [571, 0]
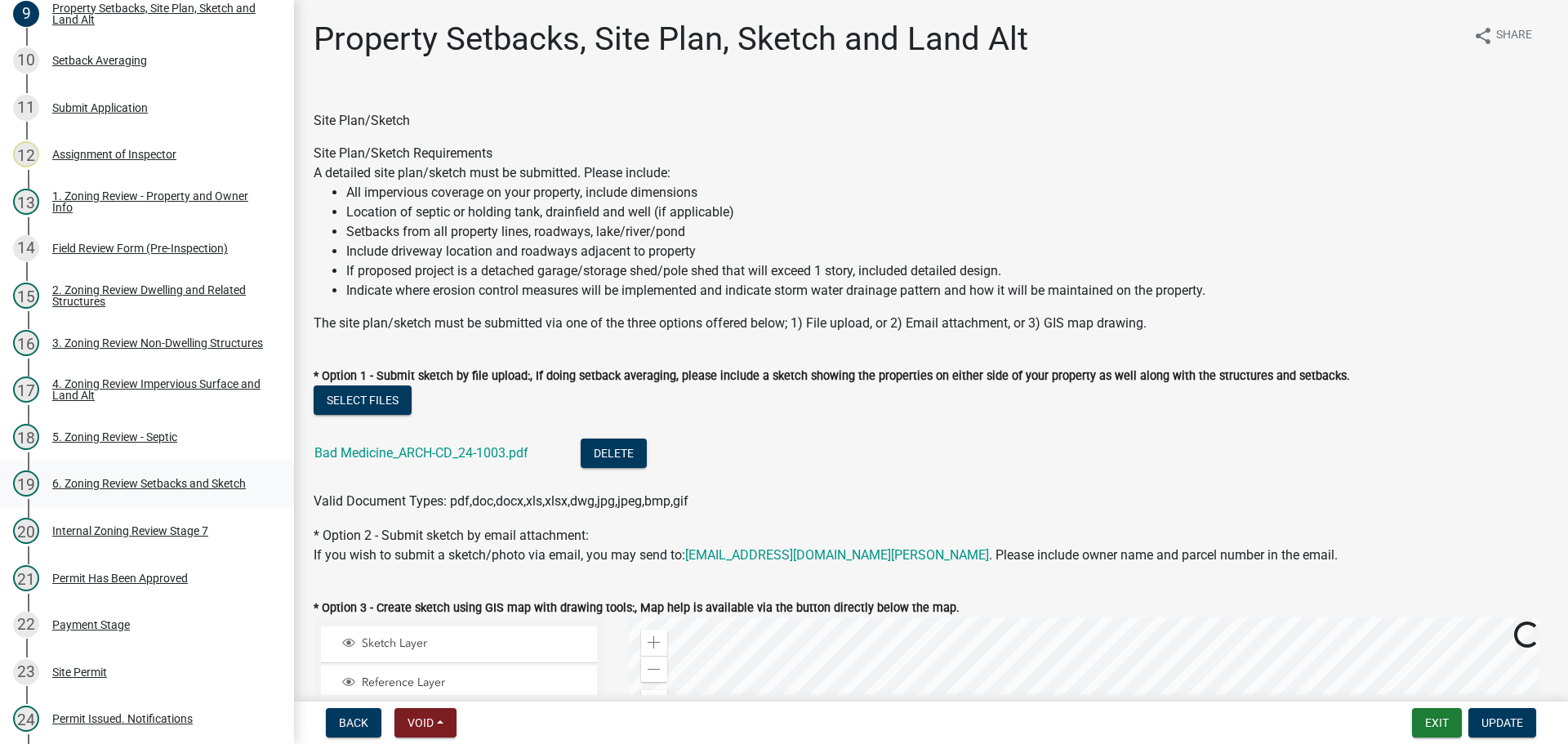
click at [128, 482] on div "6. Zoning Review Setbacks and Sketch" at bounding box center [149, 483] width 194 height 11
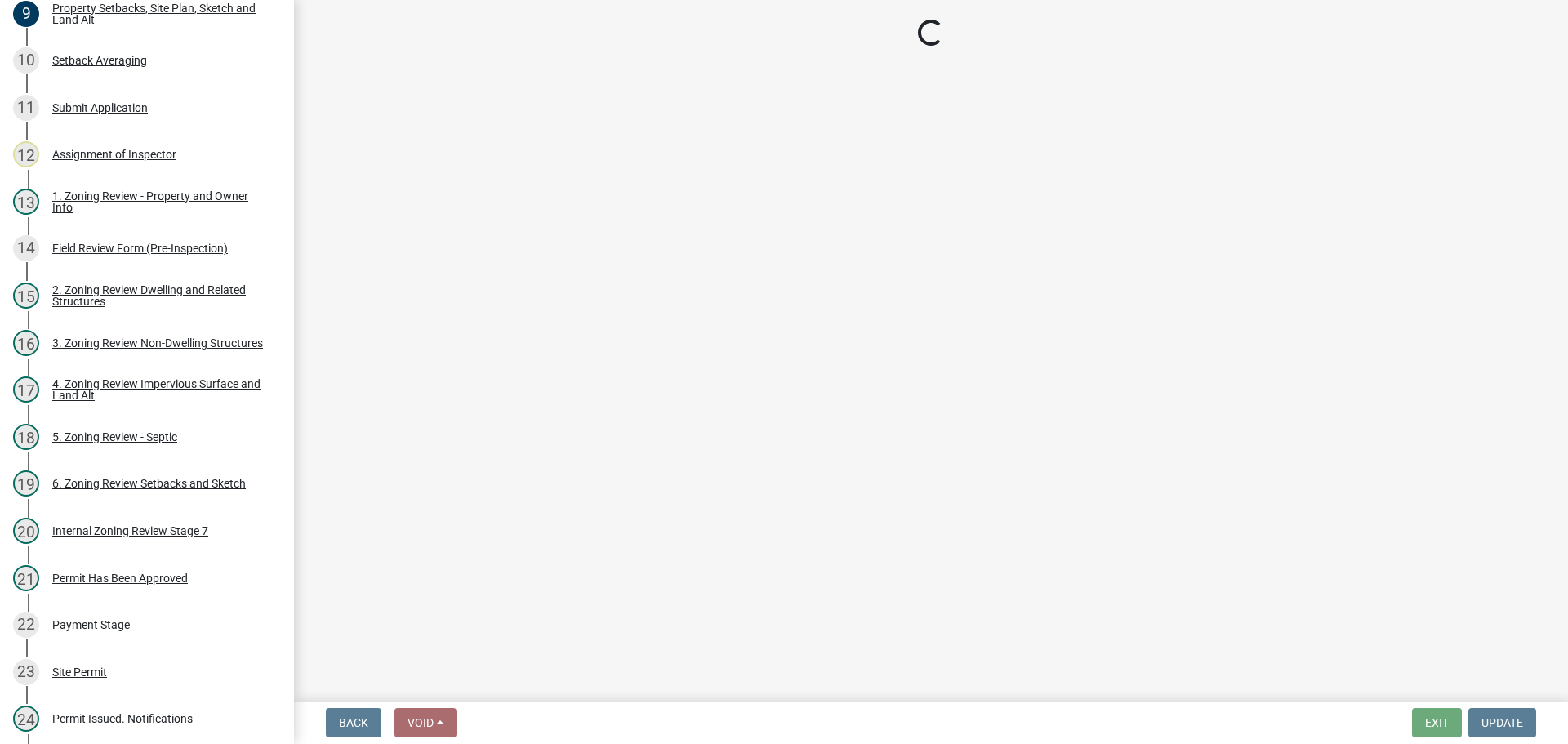
select select "cada6796-d529-4ebb-b6d4-faca8dd705c9"
select select "3521cbfd-cc4d-4893-9355-de86e16a03a6"
select select "1355ee8a-8cf1-4796-8594-a9df27e9dfb0"
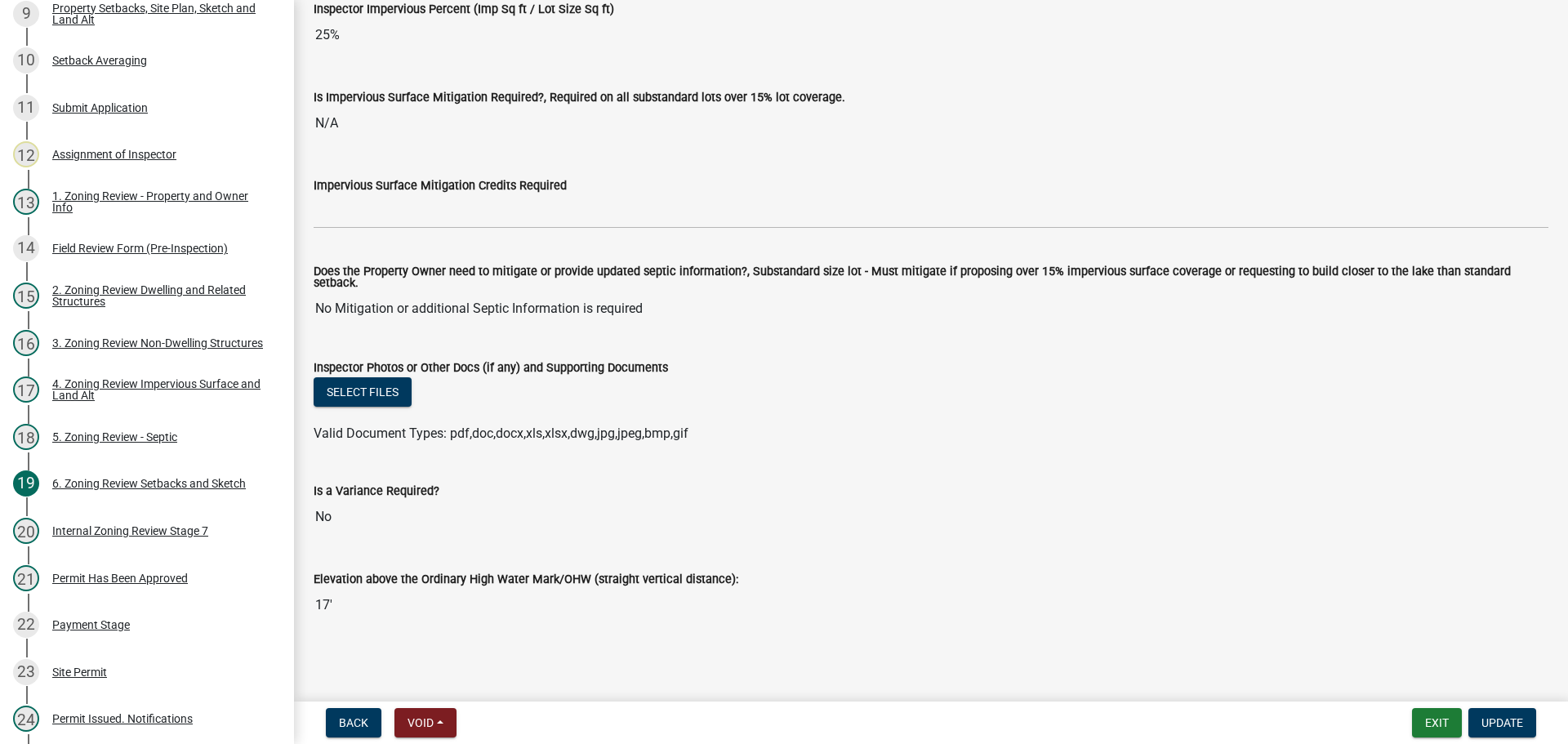
drag, startPoint x: 1002, startPoint y: 339, endPoint x: 929, endPoint y: 612, distance: 282.6
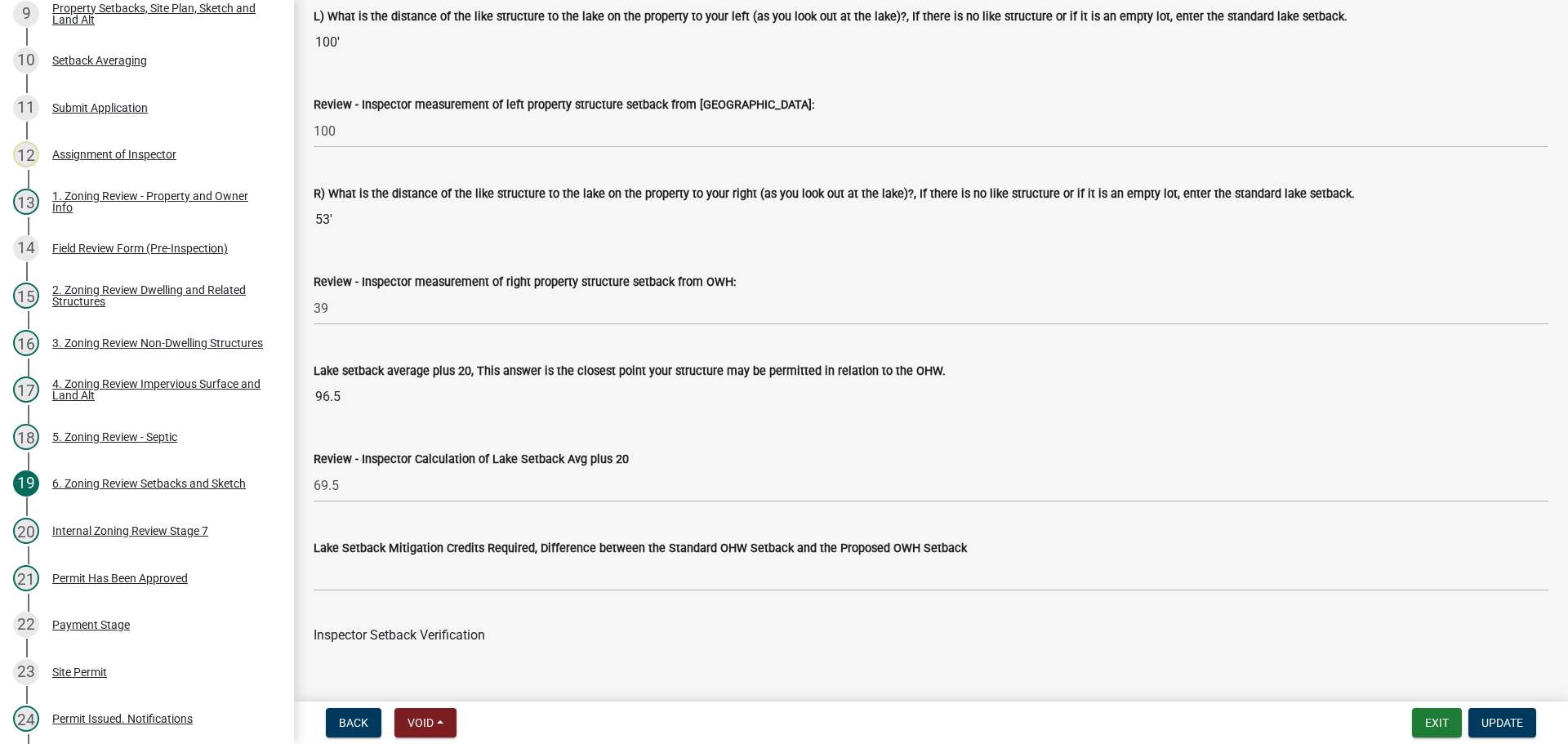
scroll to position [4647, 0]
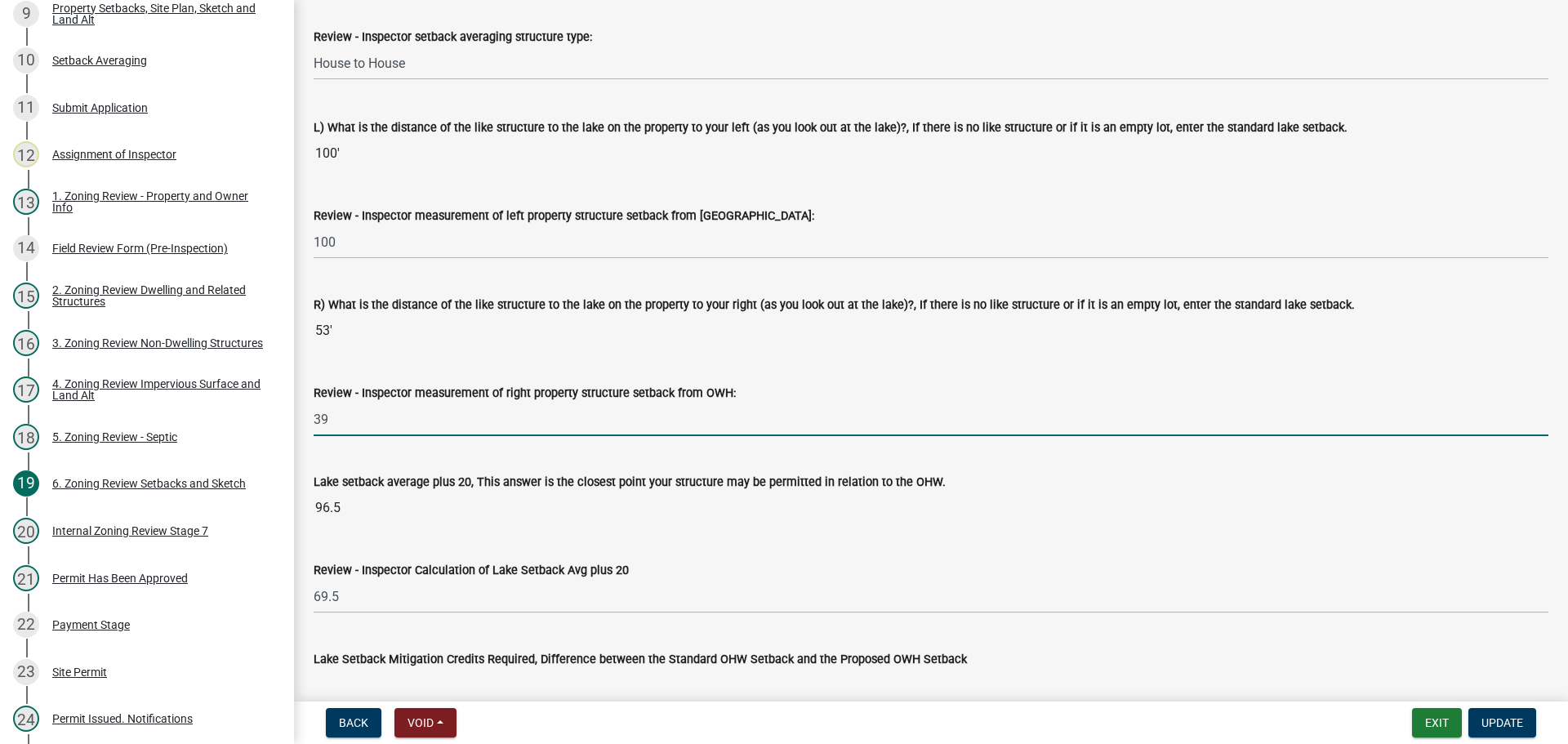
click at [359, 427] on input "39" at bounding box center [930, 419] width 1234 height 33
click at [359, 428] on input "39" at bounding box center [930, 419] width 1234 height 33
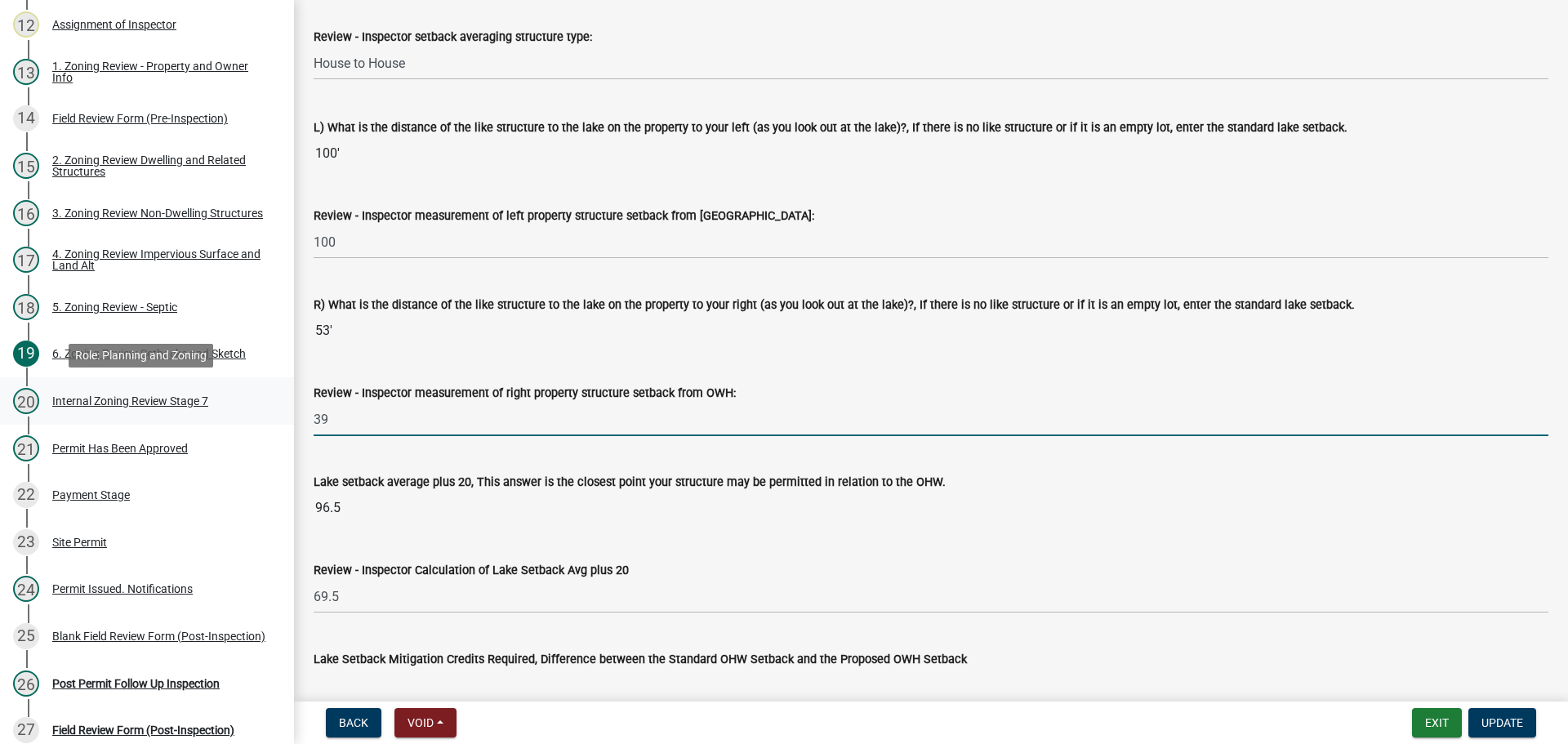
scroll to position [946, 0]
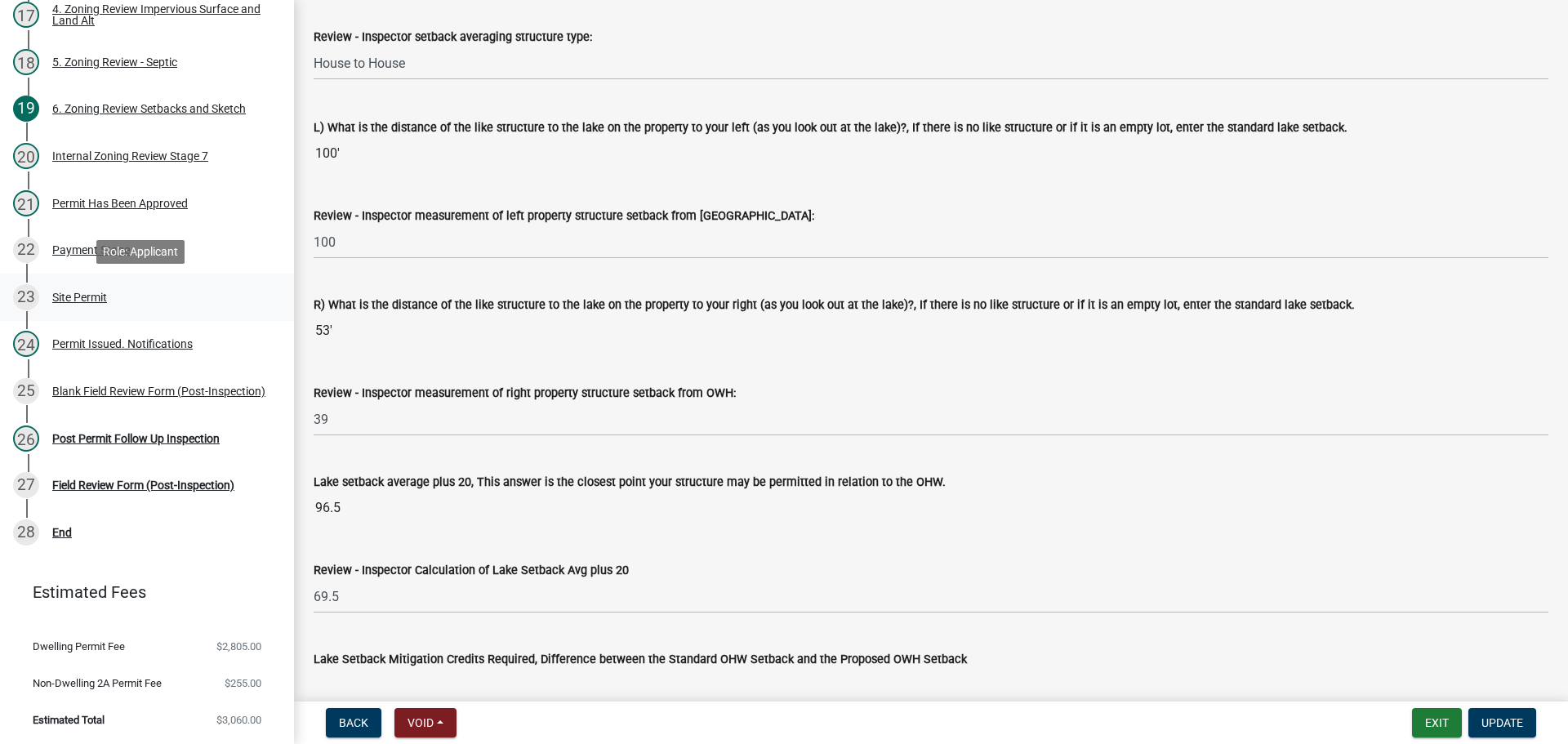
click at [94, 294] on div "Site Permit" at bounding box center [79, 297] width 55 height 11
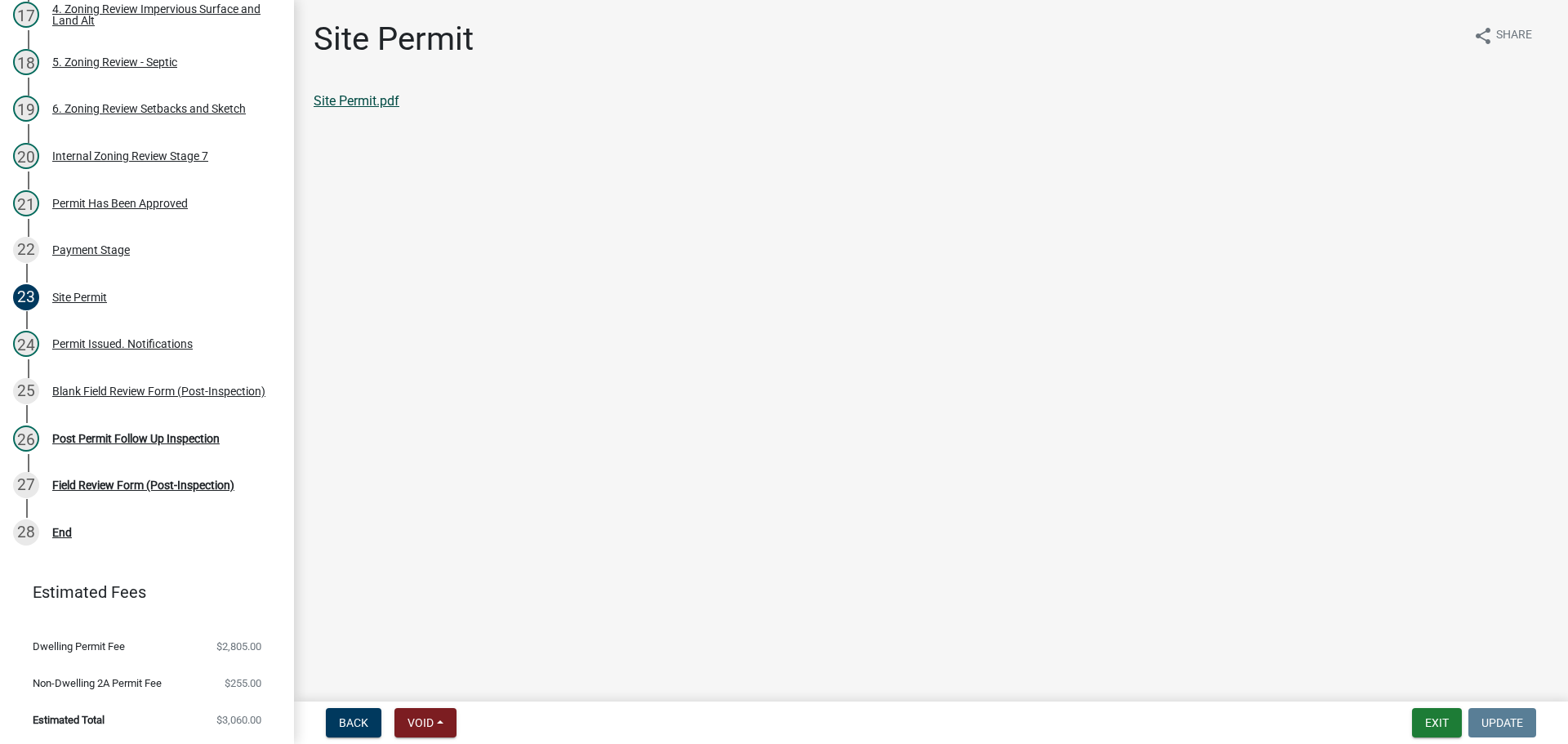
click at [370, 102] on link "Site Permit.pdf" at bounding box center [356, 101] width 86 height 16
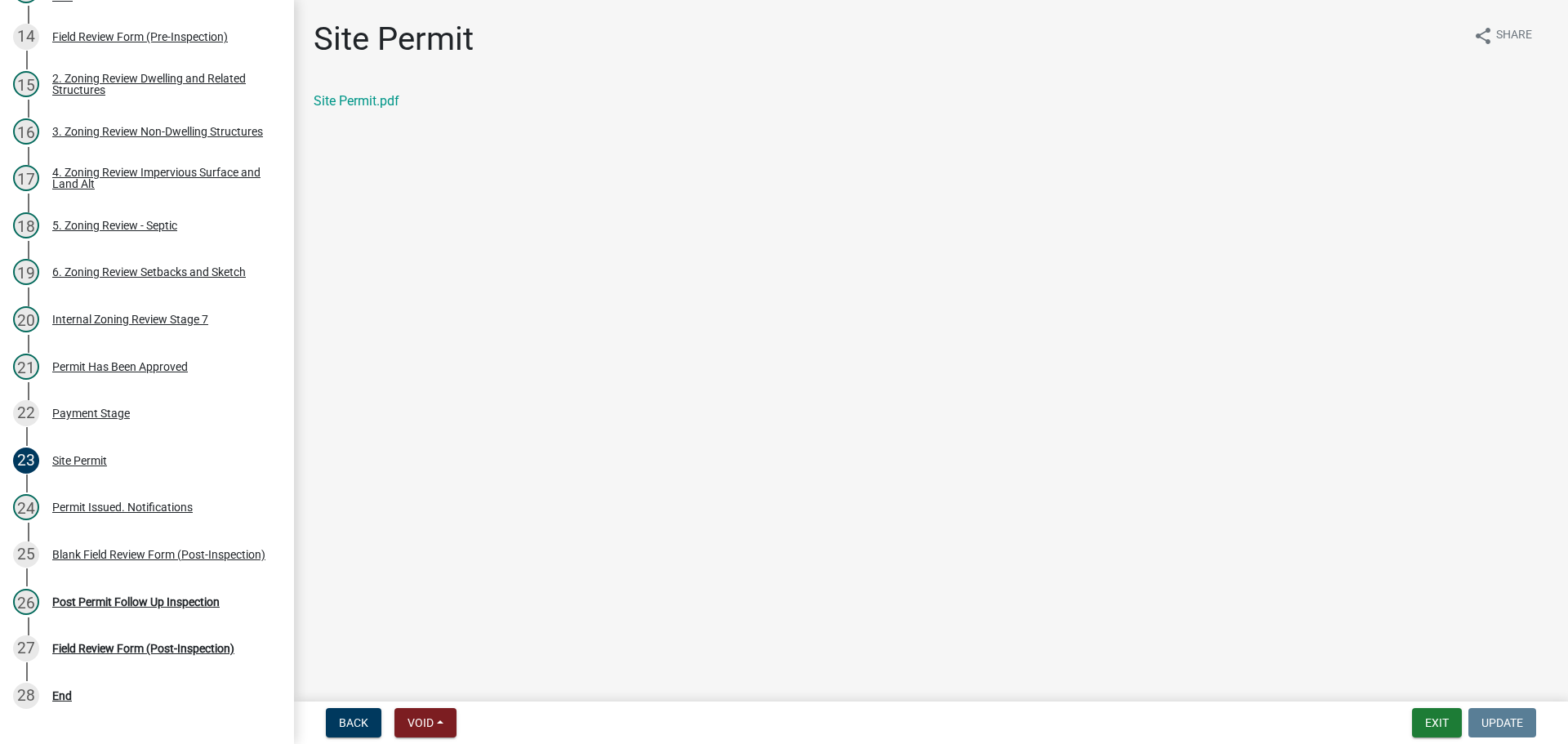
scroll to position [132, 0]
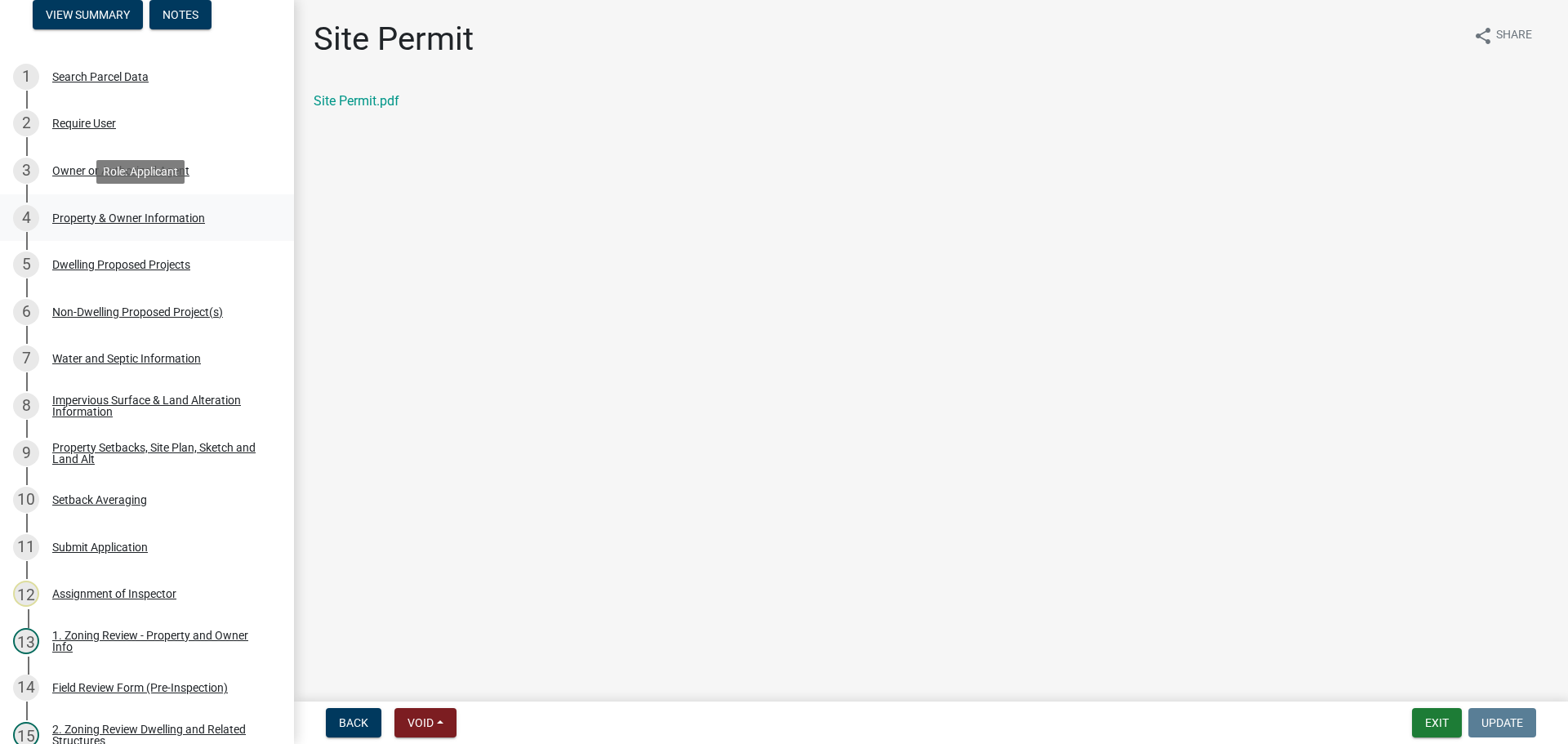
click at [162, 207] on div "4 Property & Owner Information" at bounding box center [141, 218] width 255 height 26
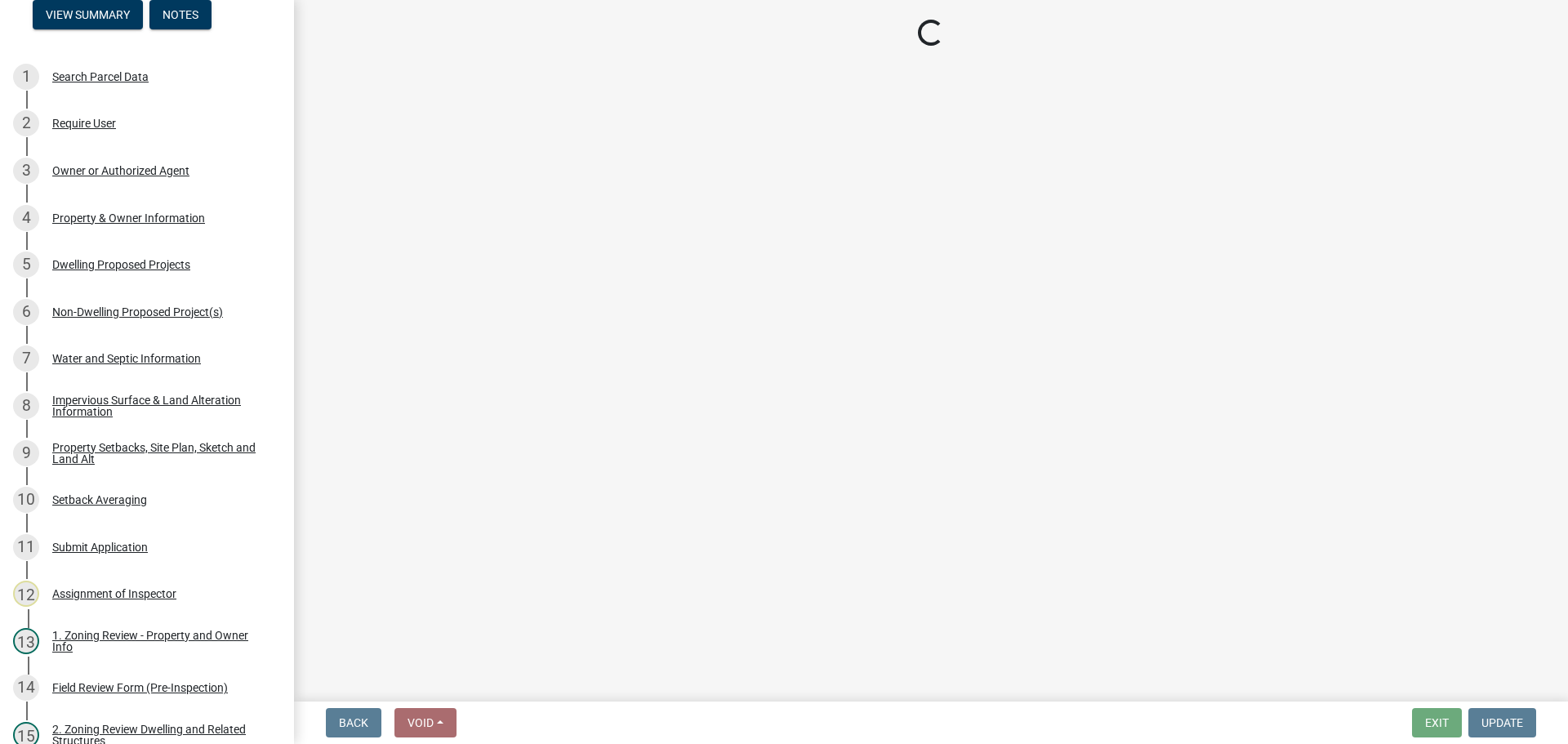
select select "952c78ef-3603-428b-9a7a-234fefdcef74"
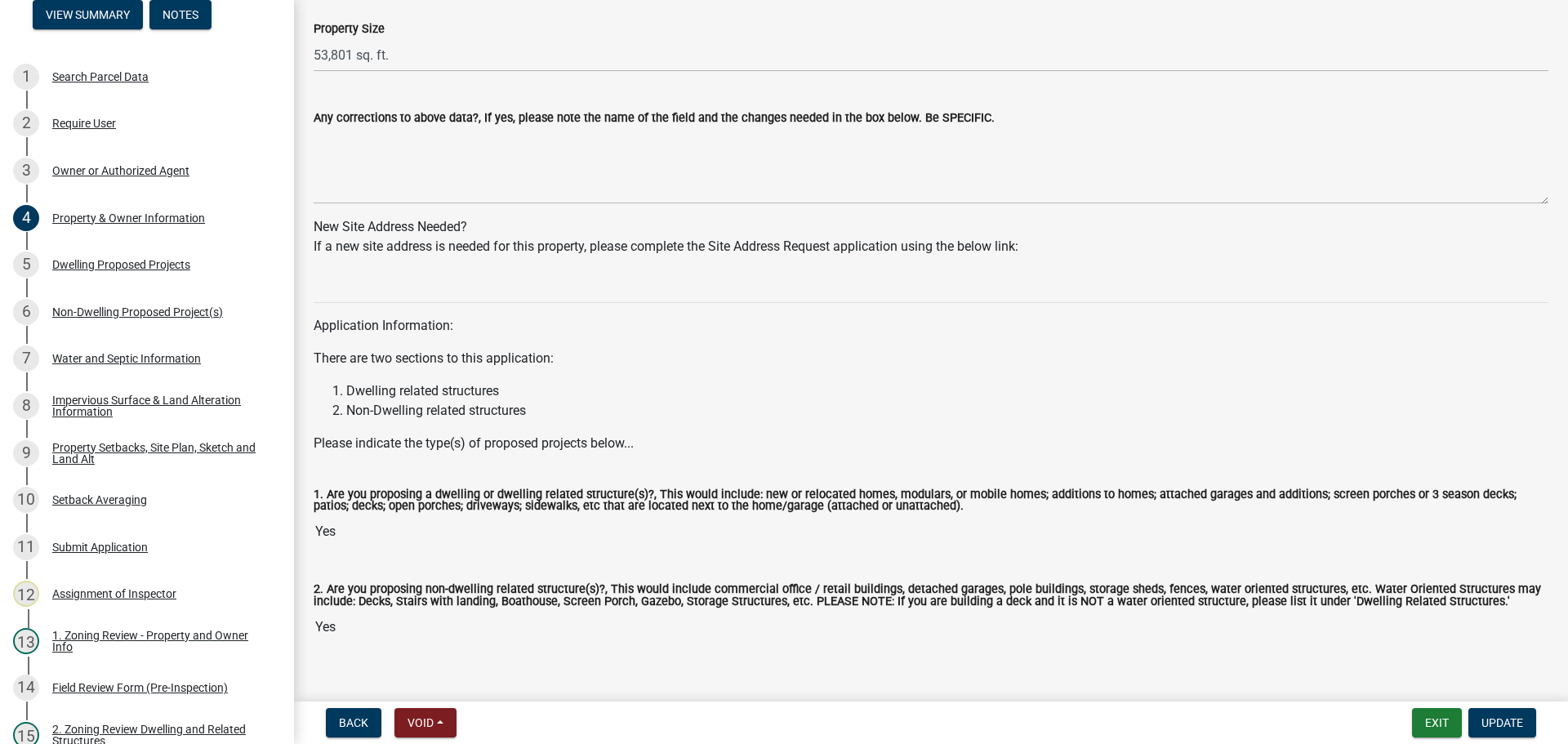
scroll to position [1418, 0]
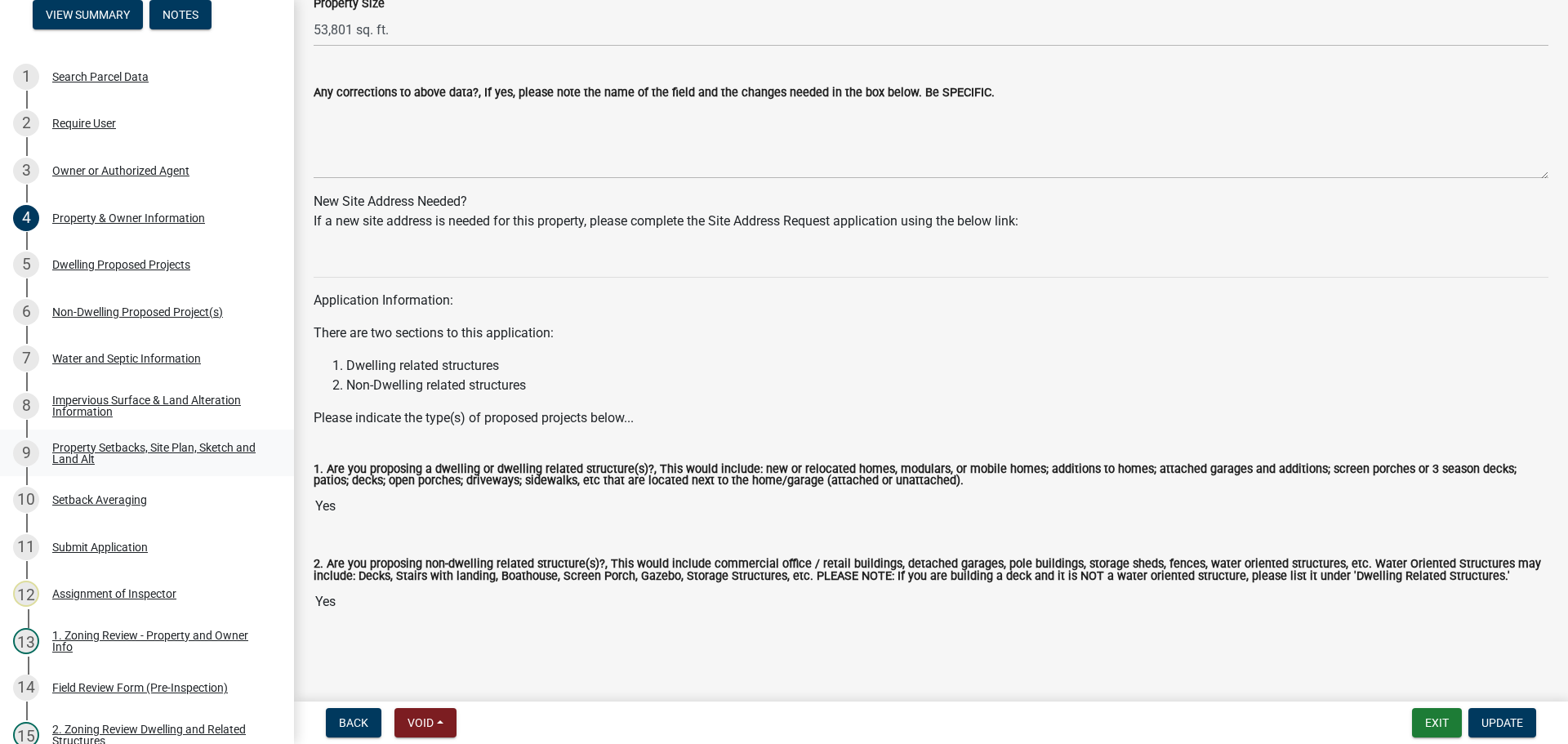
click at [148, 446] on div "Property Setbacks, Site Plan, Sketch and Land Alt" at bounding box center [160, 453] width 216 height 23
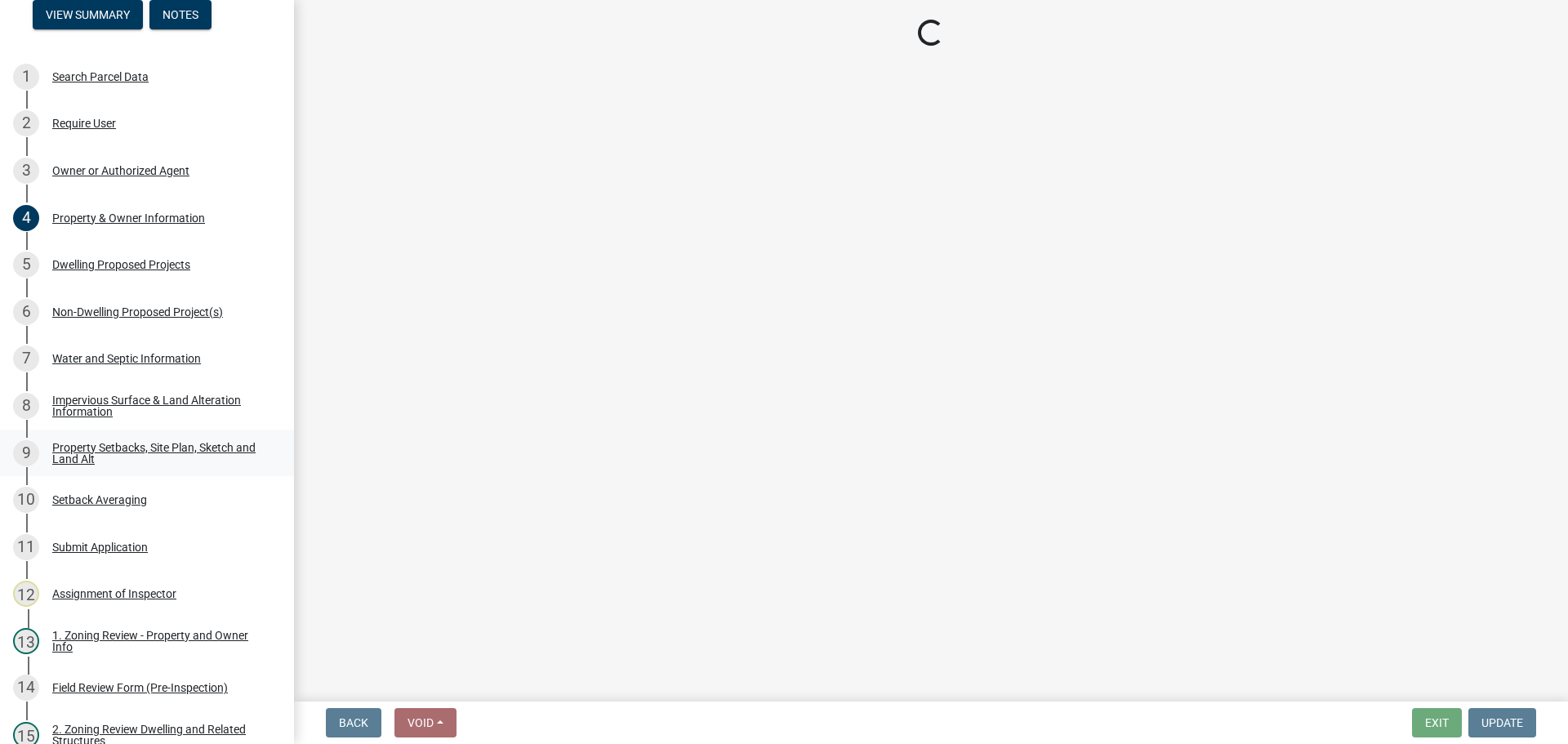
scroll to position [0, 0]
select select "7b13c63f-e699-4112-b373-98fbd28ec536"
select select "6985af9e-5d7a-475f-b5e2-9860e6a4c460"
select select "b56a4575-9846-47cf-8067-c59a4853da22"
select select "12f785fb-c378-4b18-841c-21c73dc99083"
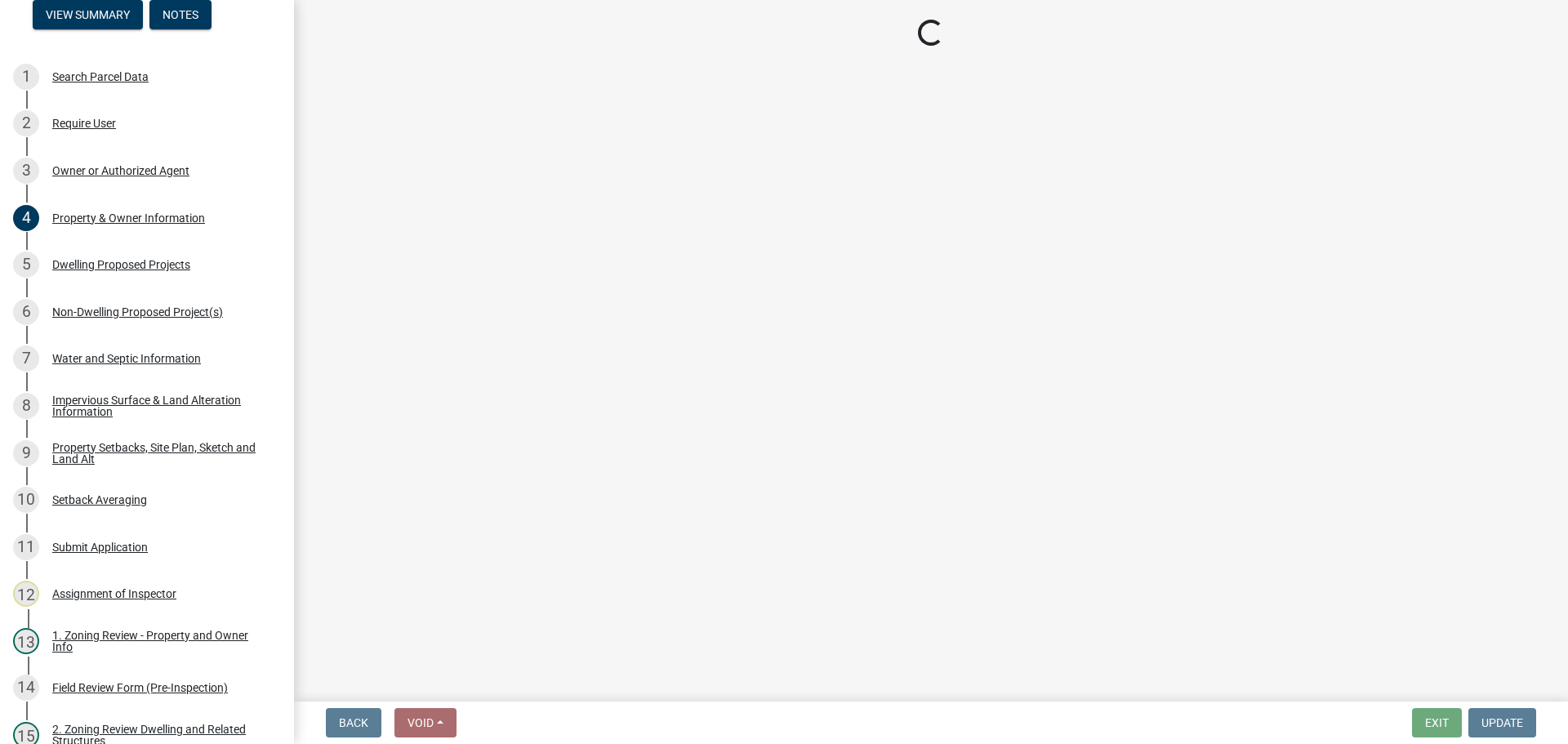
select select "e8ab2dc3-aa3f-46f3-9b4a-37eb25ad84af"
select select "27b2a8b4-abf6-463e-8c0c-7c5d2b4fe26f"
select select "5ad4ab64-b44e-481c-9000-9e5907aa74e1"
select select "e019de12-4845-45f2-ad10-5fb76eee0e55"
select select "288143c3-cc30-40f5-bb2a-2522511345b2"
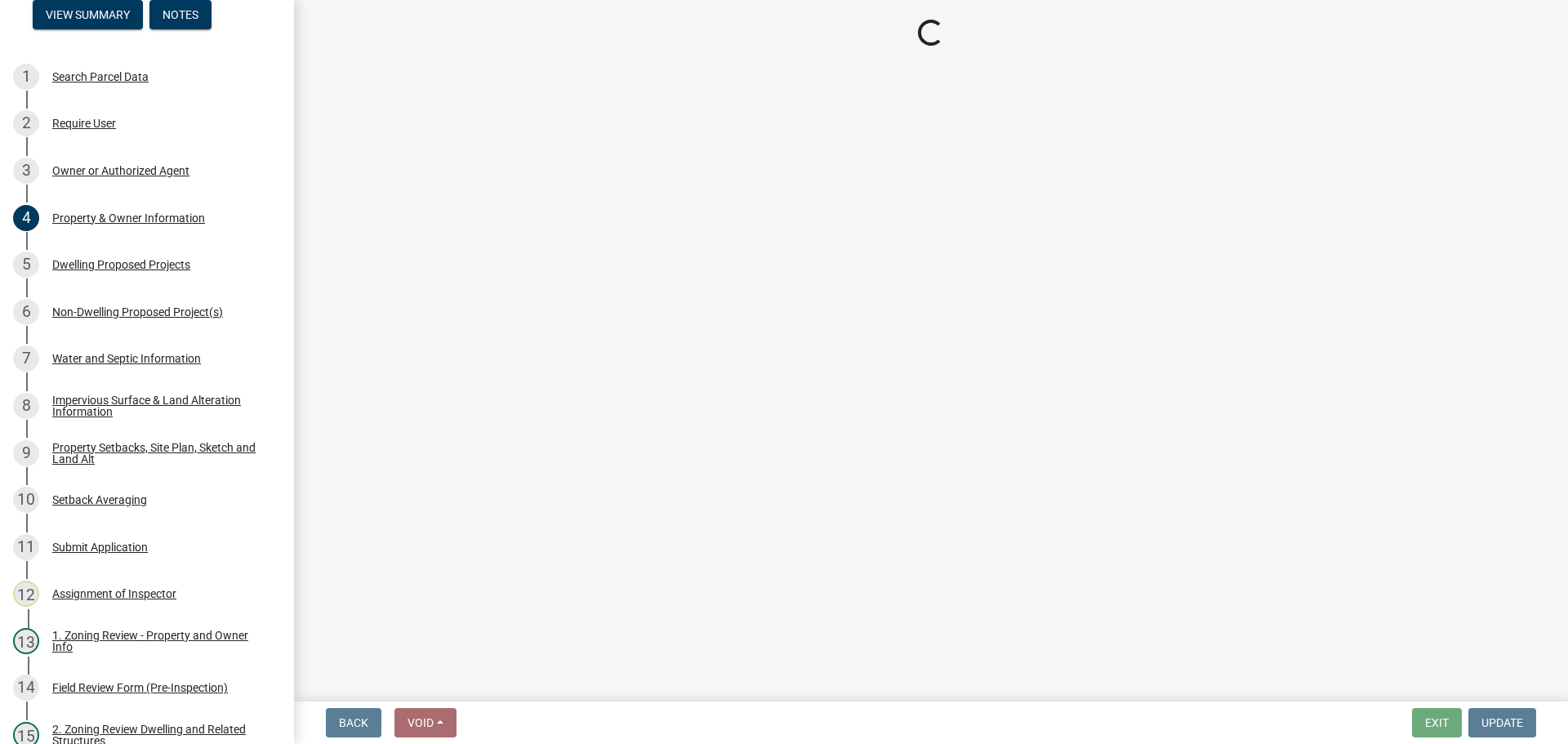
select select "133211ff-91ce-4a0a-9235-b48a7e2069a0"
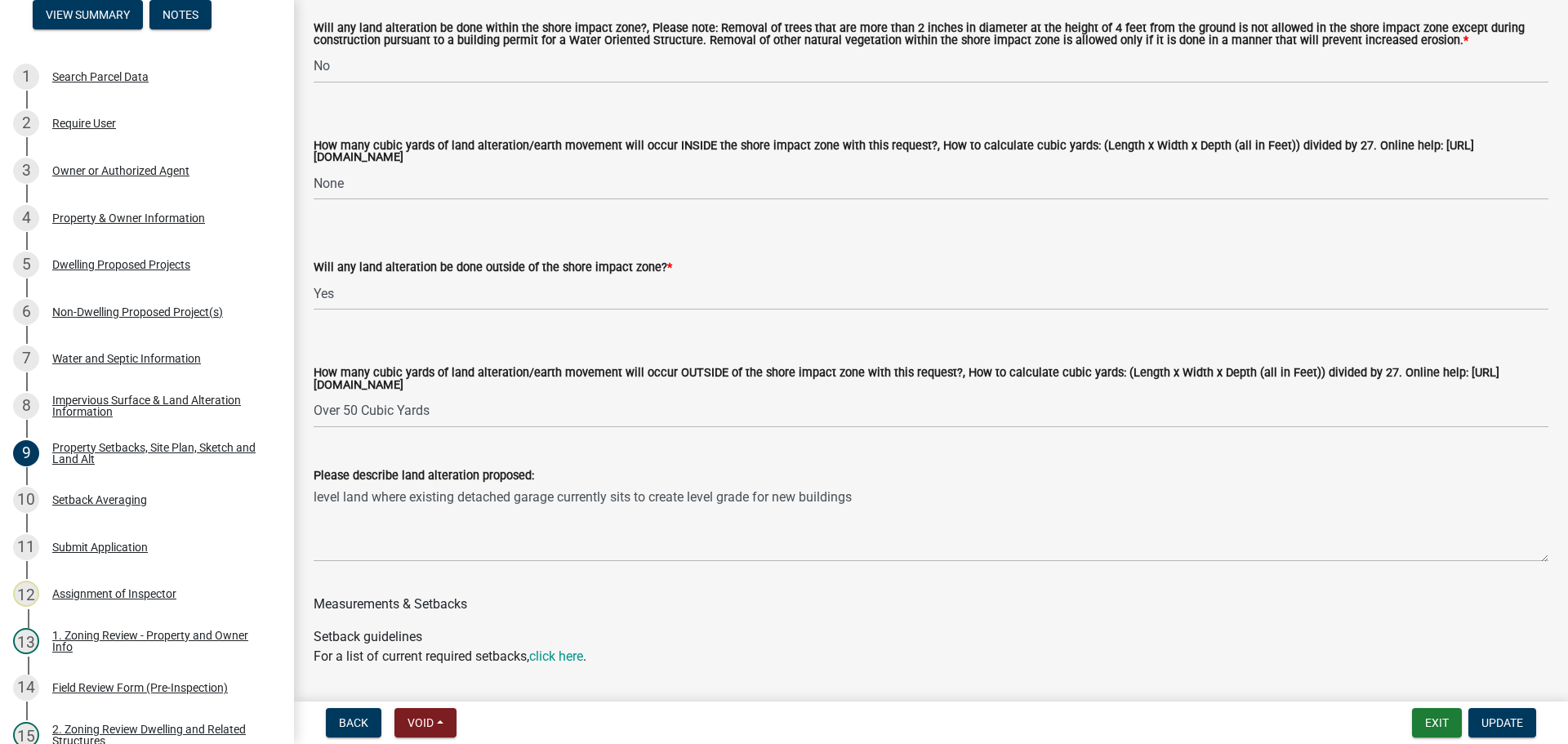
scroll to position [2531, 0]
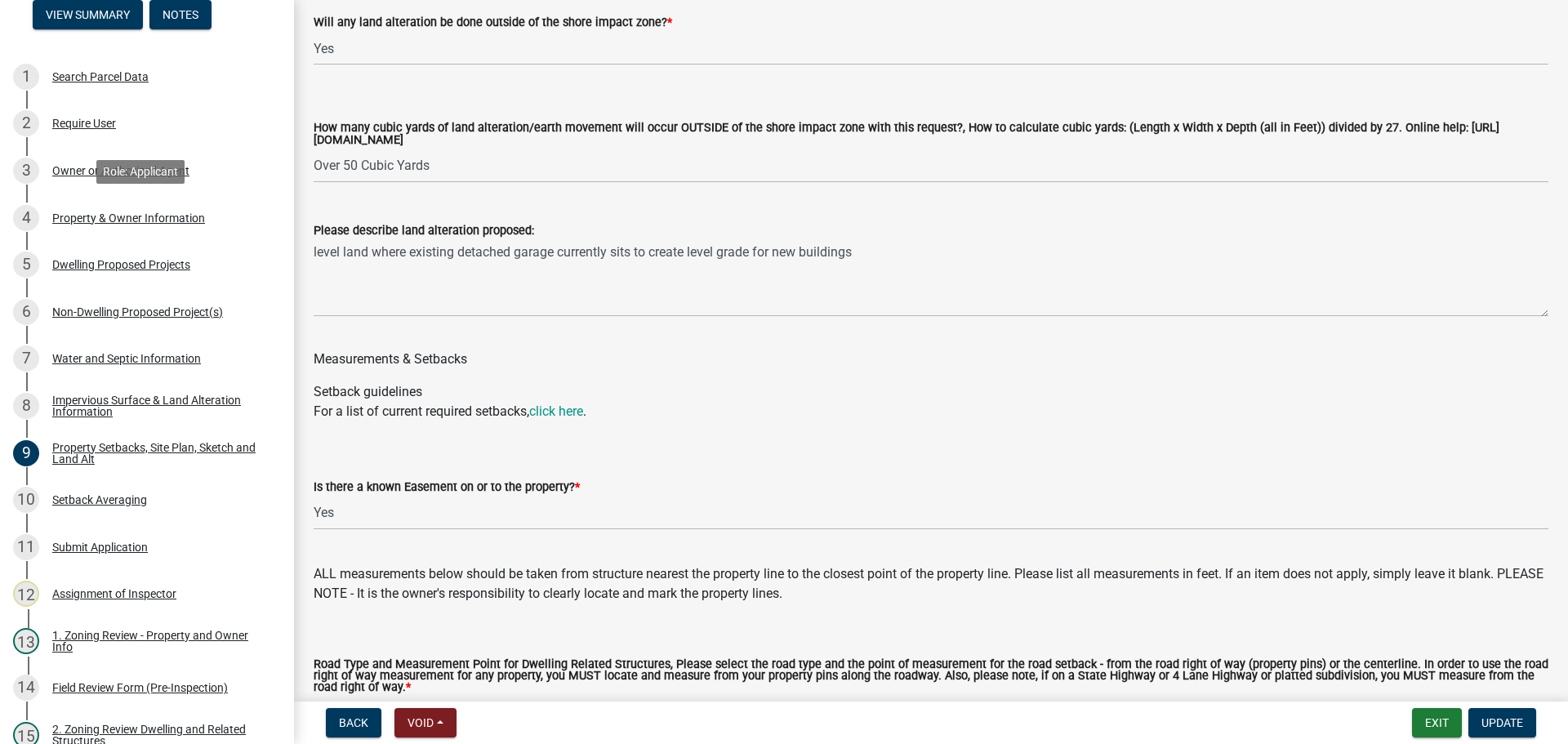
click at [97, 215] on div "Property & Owner Information" at bounding box center [128, 217] width 153 height 11
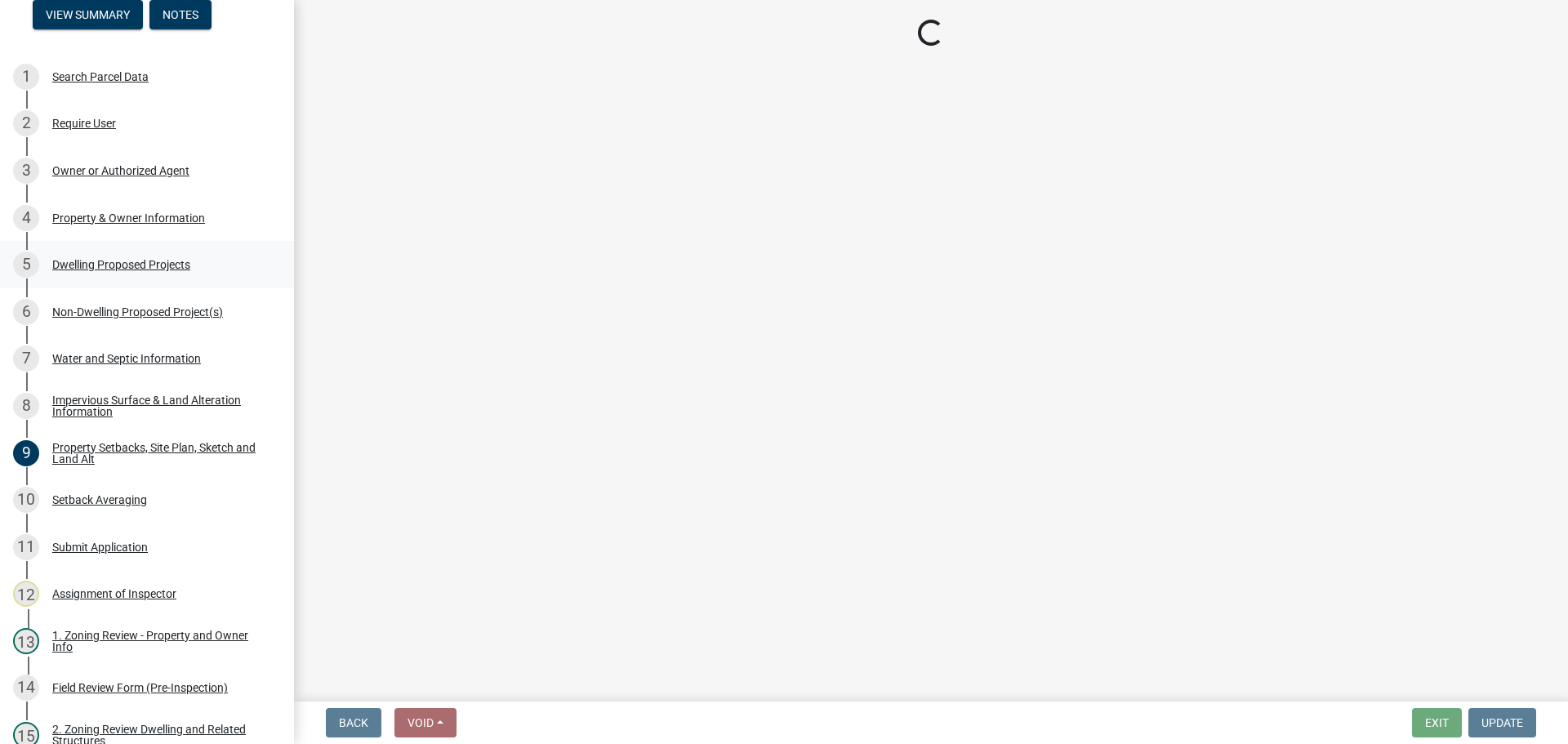
select select "952c78ef-3603-428b-9a7a-234fefdcef74"
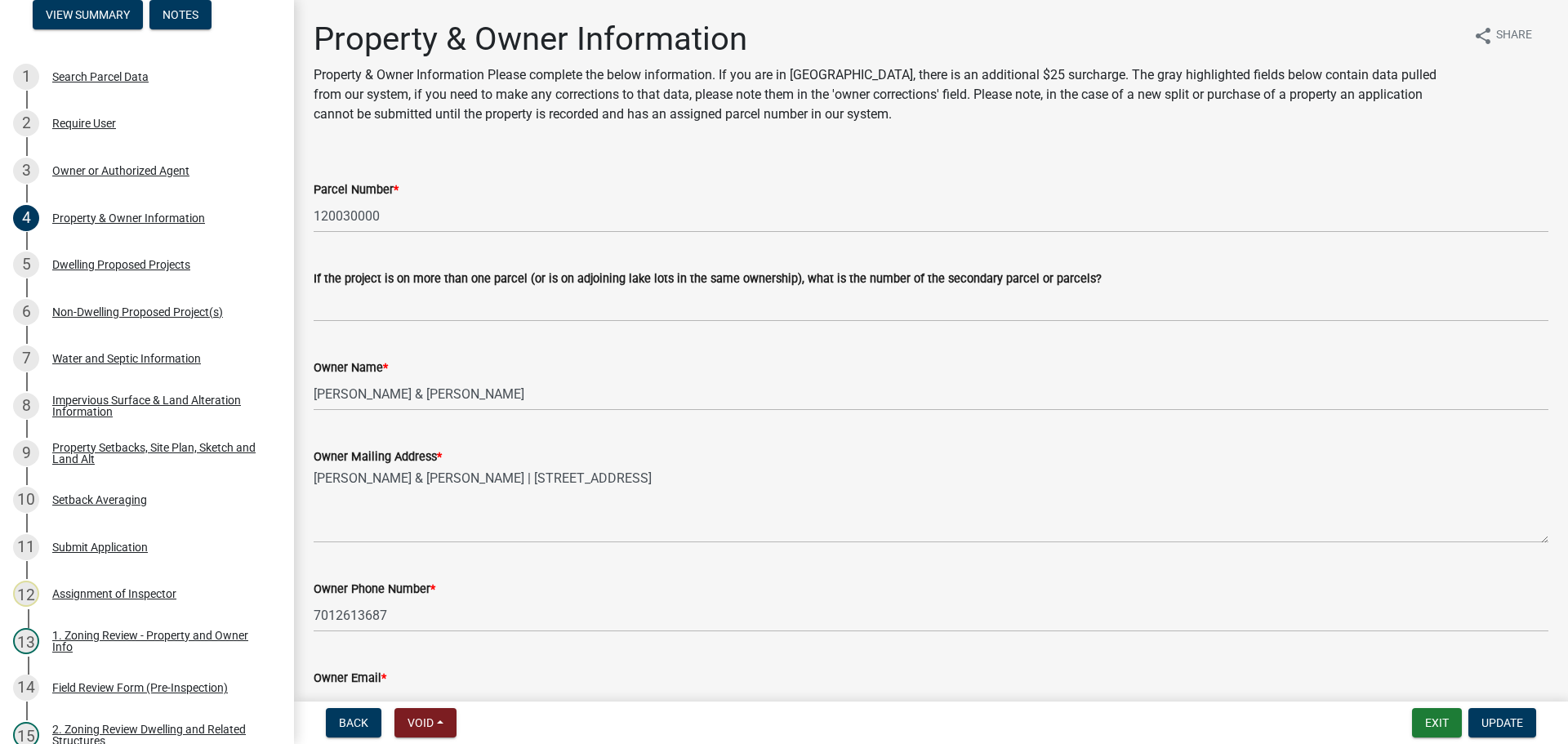
scroll to position [408, 0]
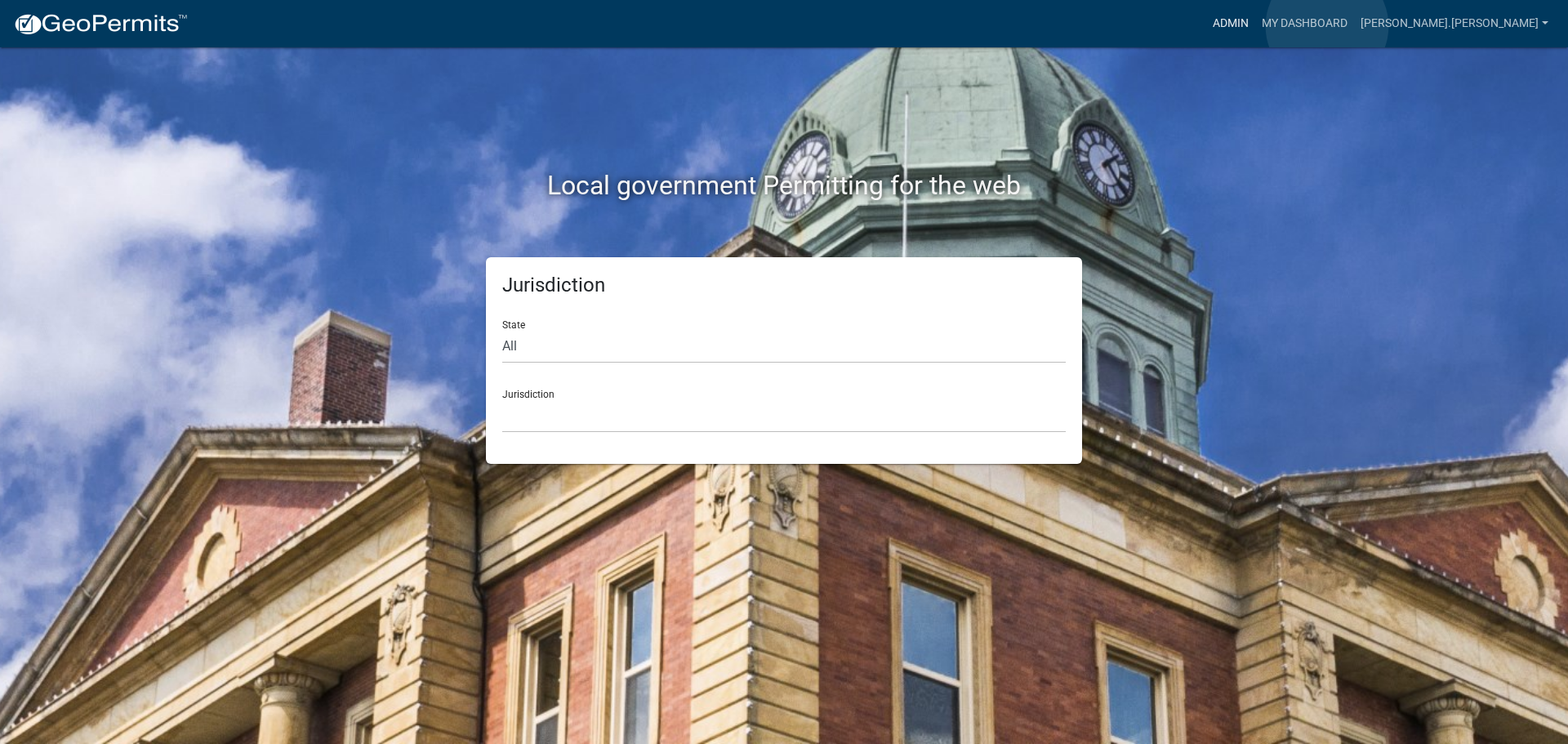
click at [1255, 26] on link "Admin" at bounding box center [1231, 24] width 49 height 31
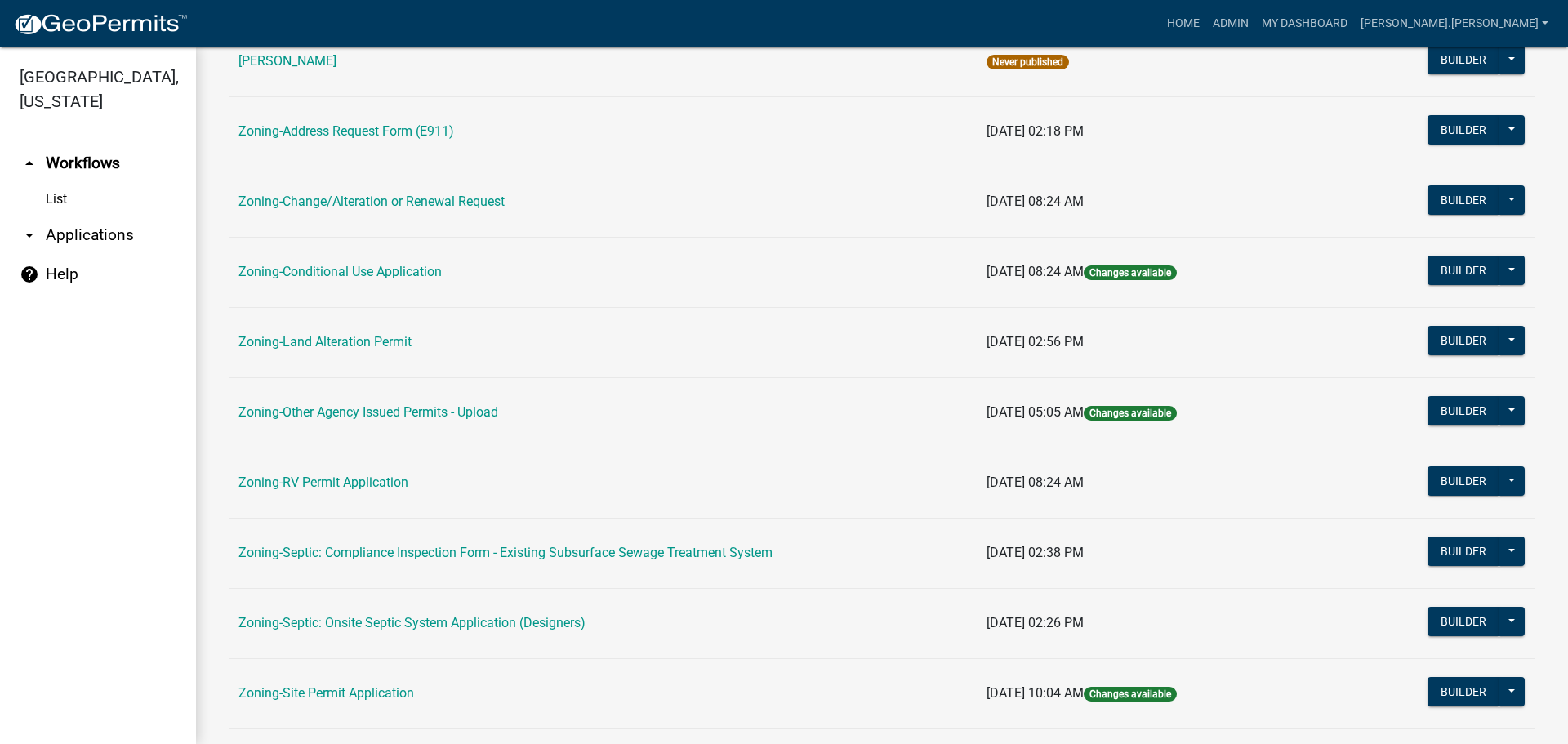
scroll to position [490, 0]
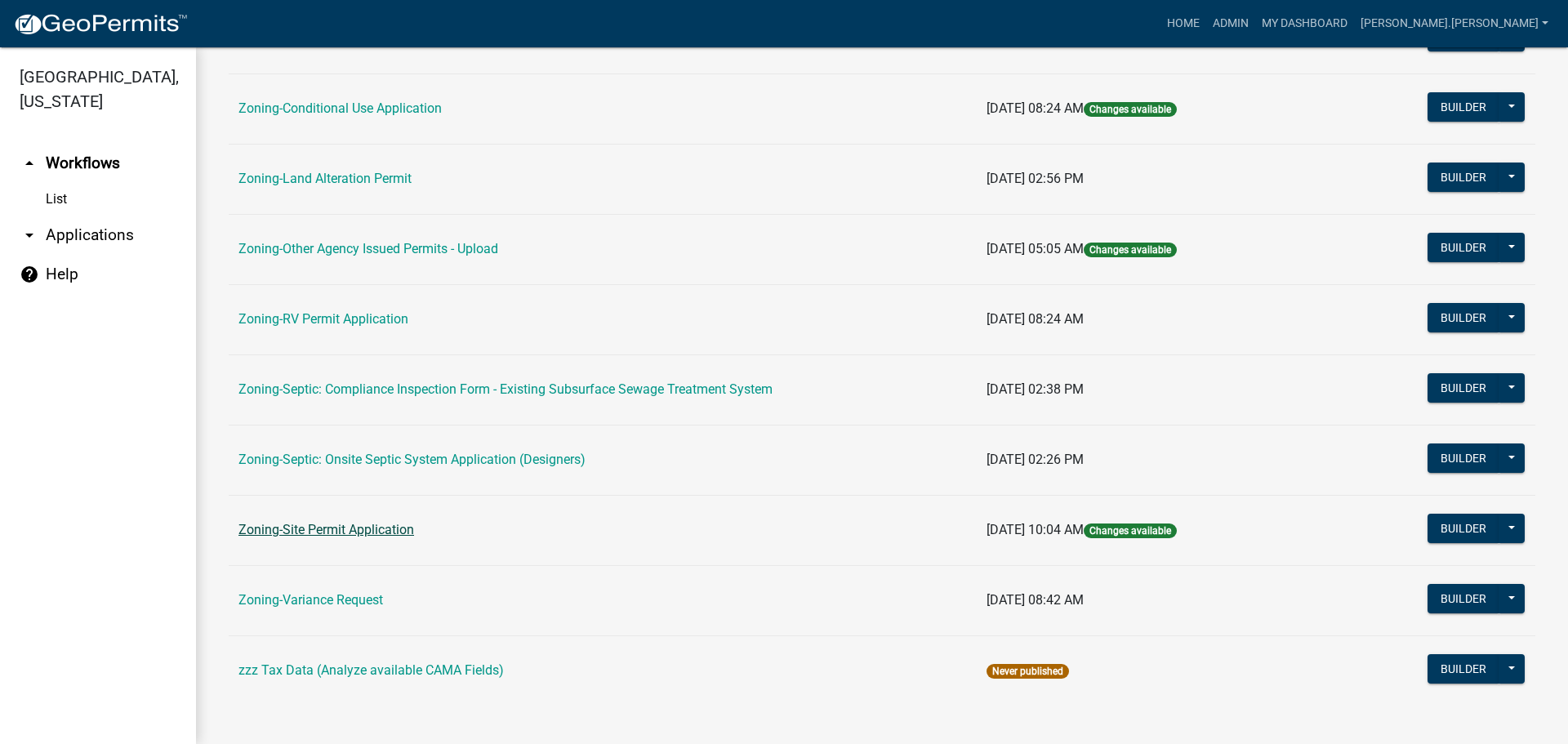
click at [345, 534] on link "Zoning-Site Permit Application" at bounding box center [326, 529] width 176 height 16
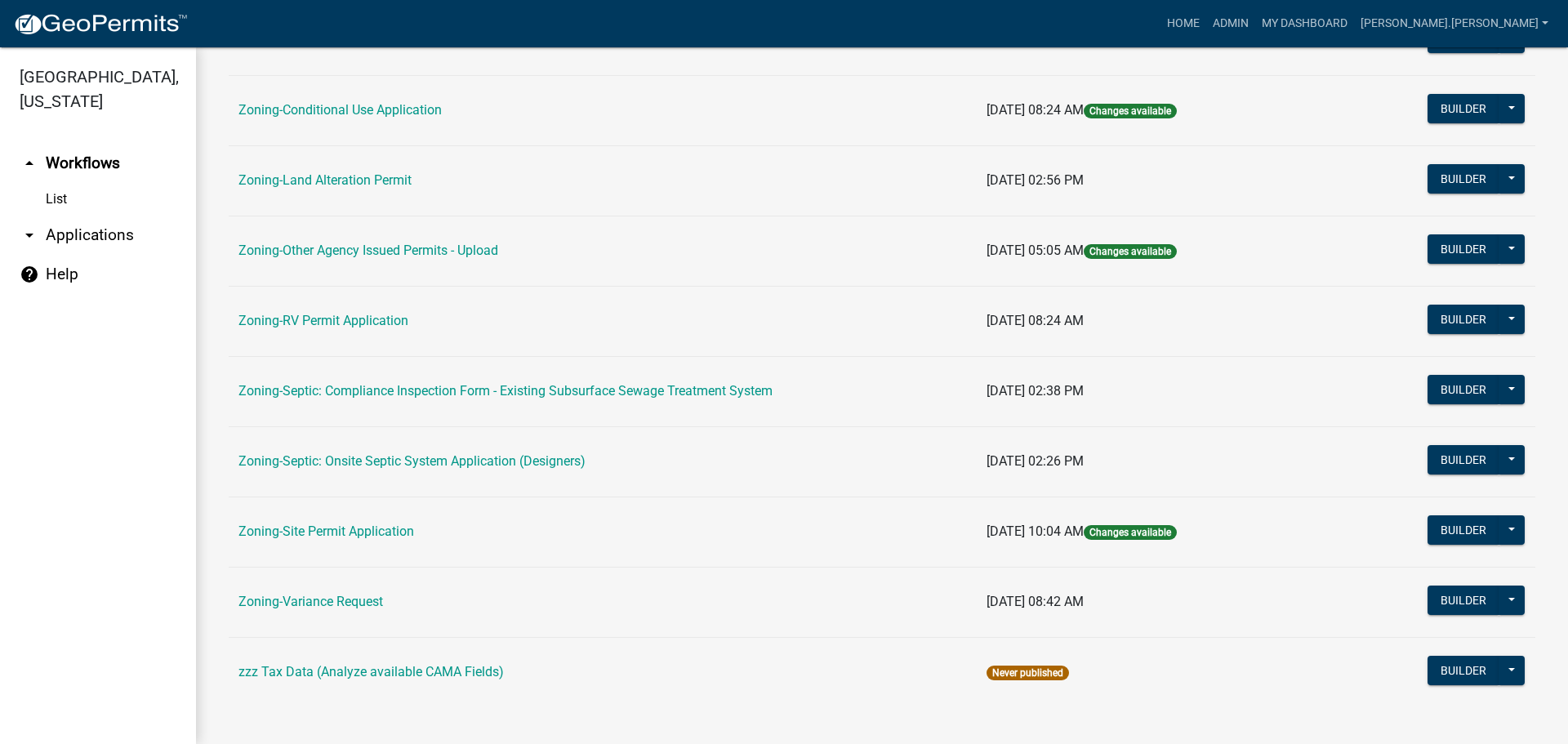
scroll to position [490, 0]
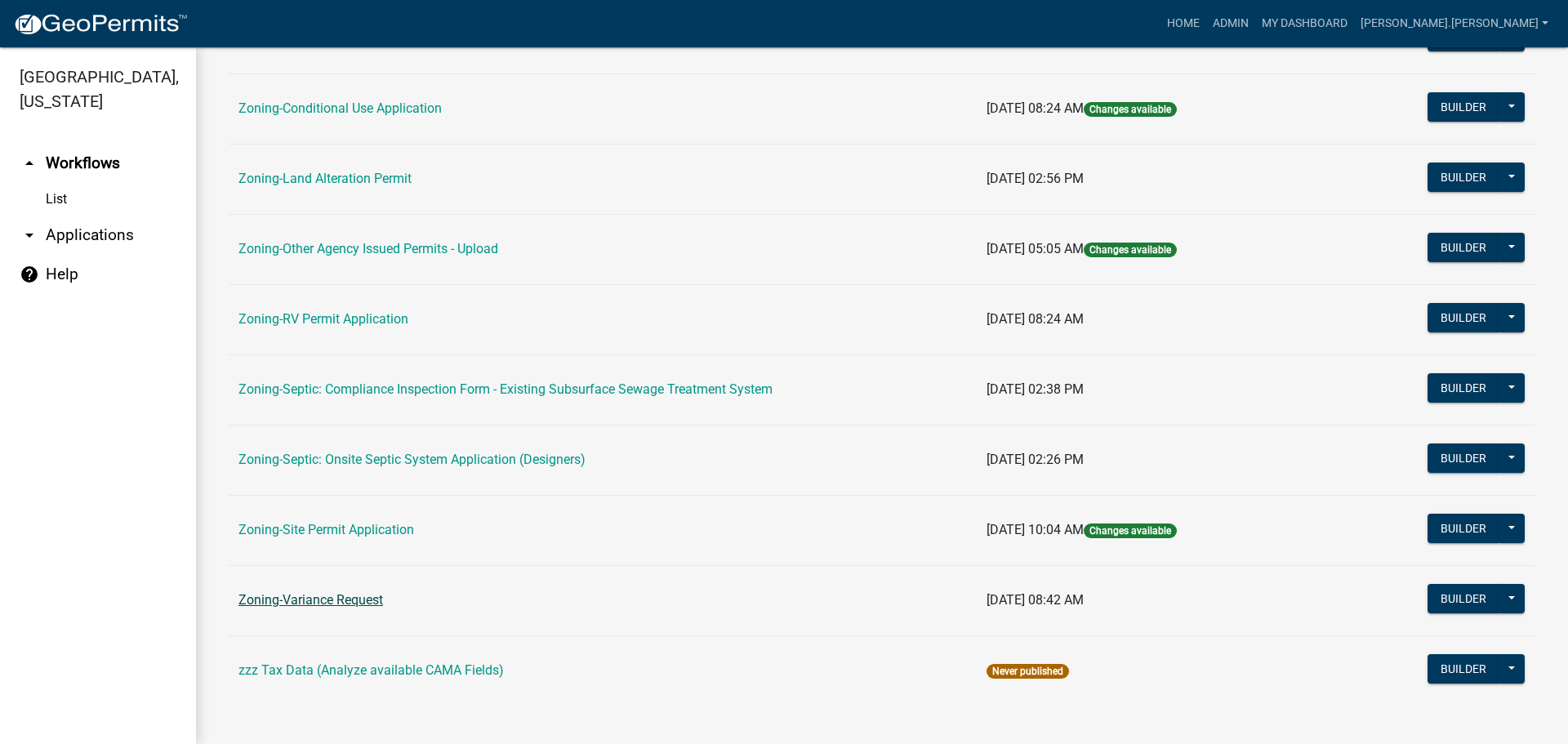
click at [342, 595] on link "Zoning-Variance Request" at bounding box center [310, 600] width 144 height 16
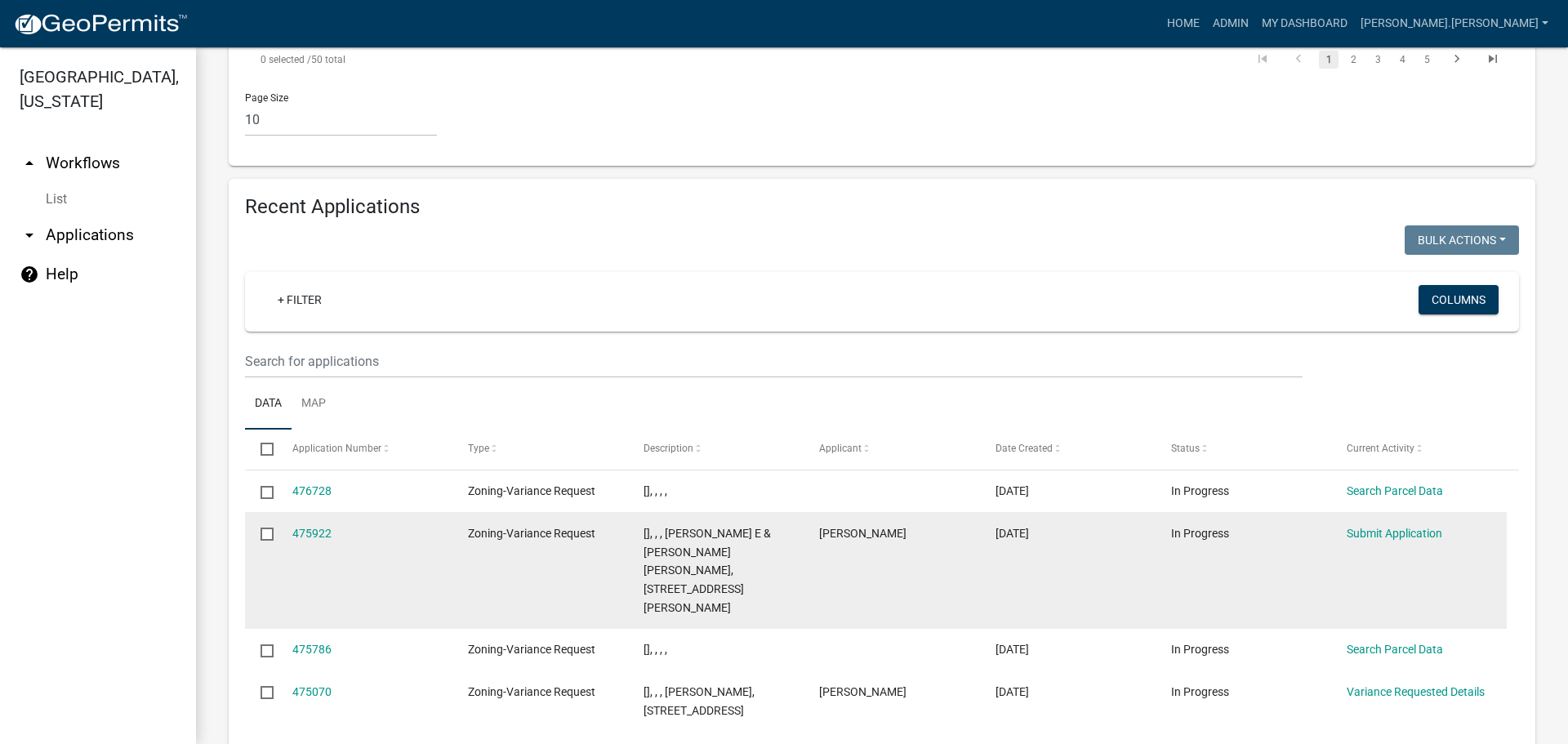
scroll to position [1813, 0]
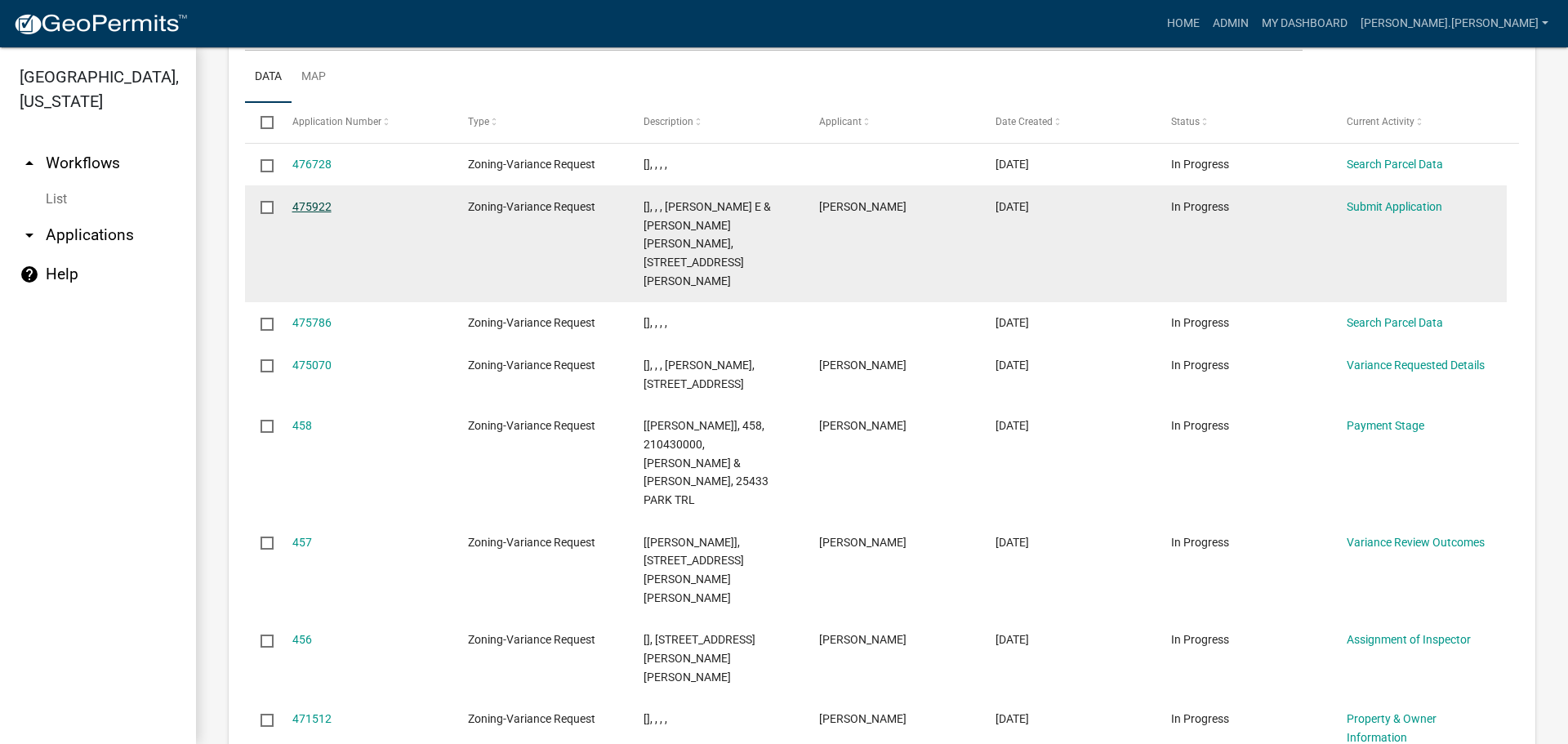
click at [326, 200] on link "475922" at bounding box center [312, 206] width 39 height 13
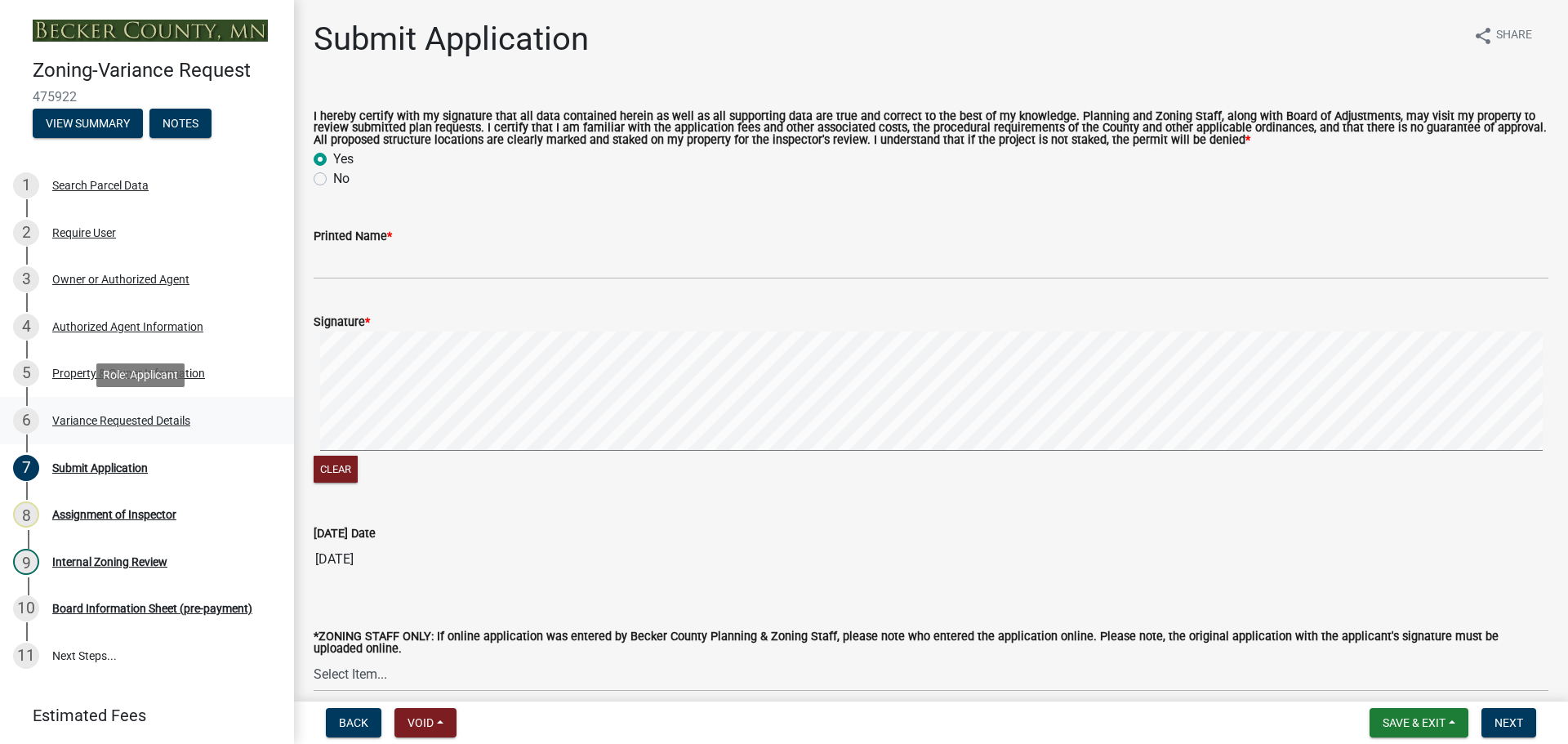
click at [105, 418] on div "Variance Requested Details" at bounding box center [121, 420] width 138 height 11
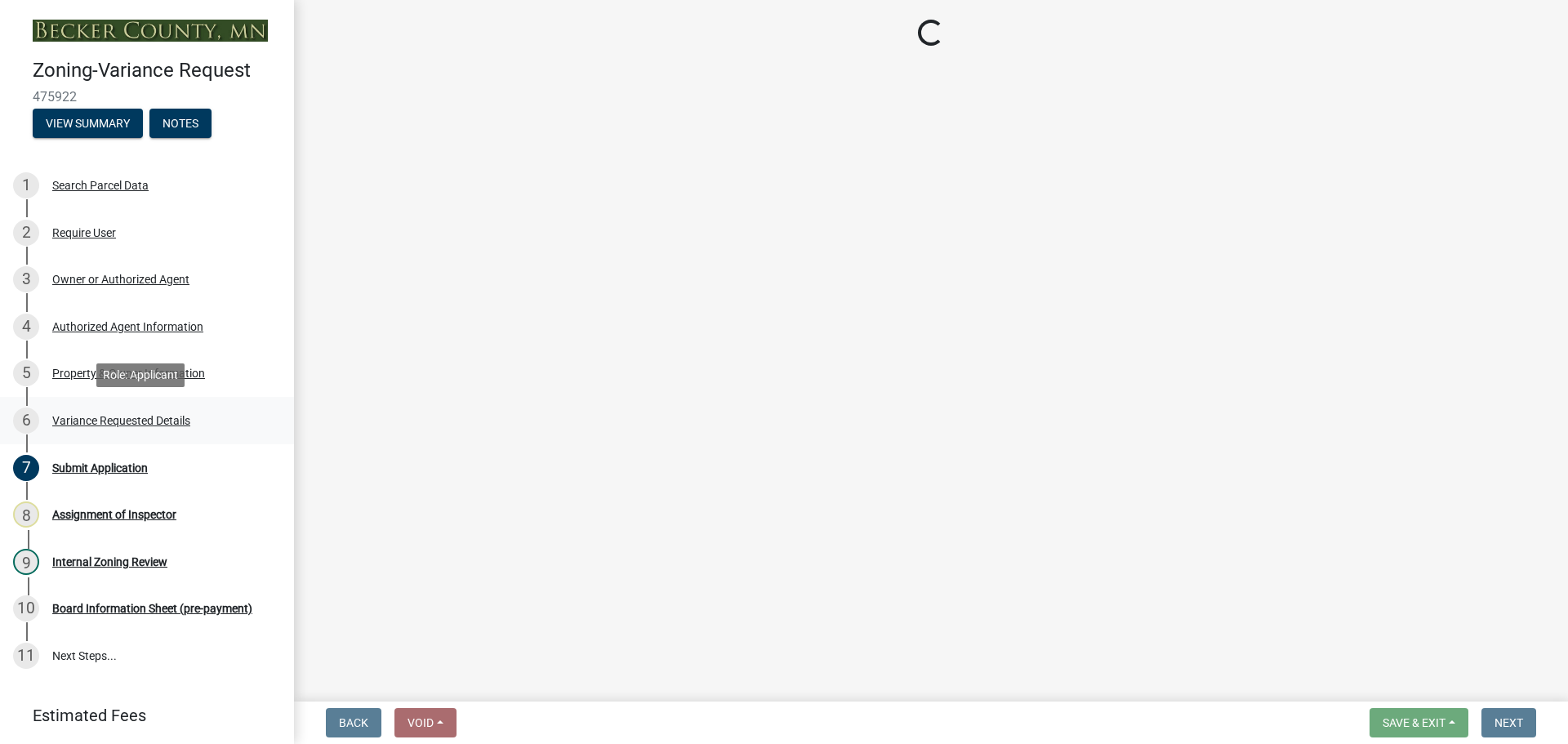
select select "edc6b78d-c029-41a6-a436-e6f76b5f0855"
select select "15bf2cec-1ca8-47a3-85db-999609351cbd"
select select "fa582be9-2d62-4523-84bf-021228ae85a0"
select select "bb2b5e43-03c1-4874-9abf-a65f400af928"
select select "8ea3e6c3-8fed-4904-aa20-2f643744aa0c"
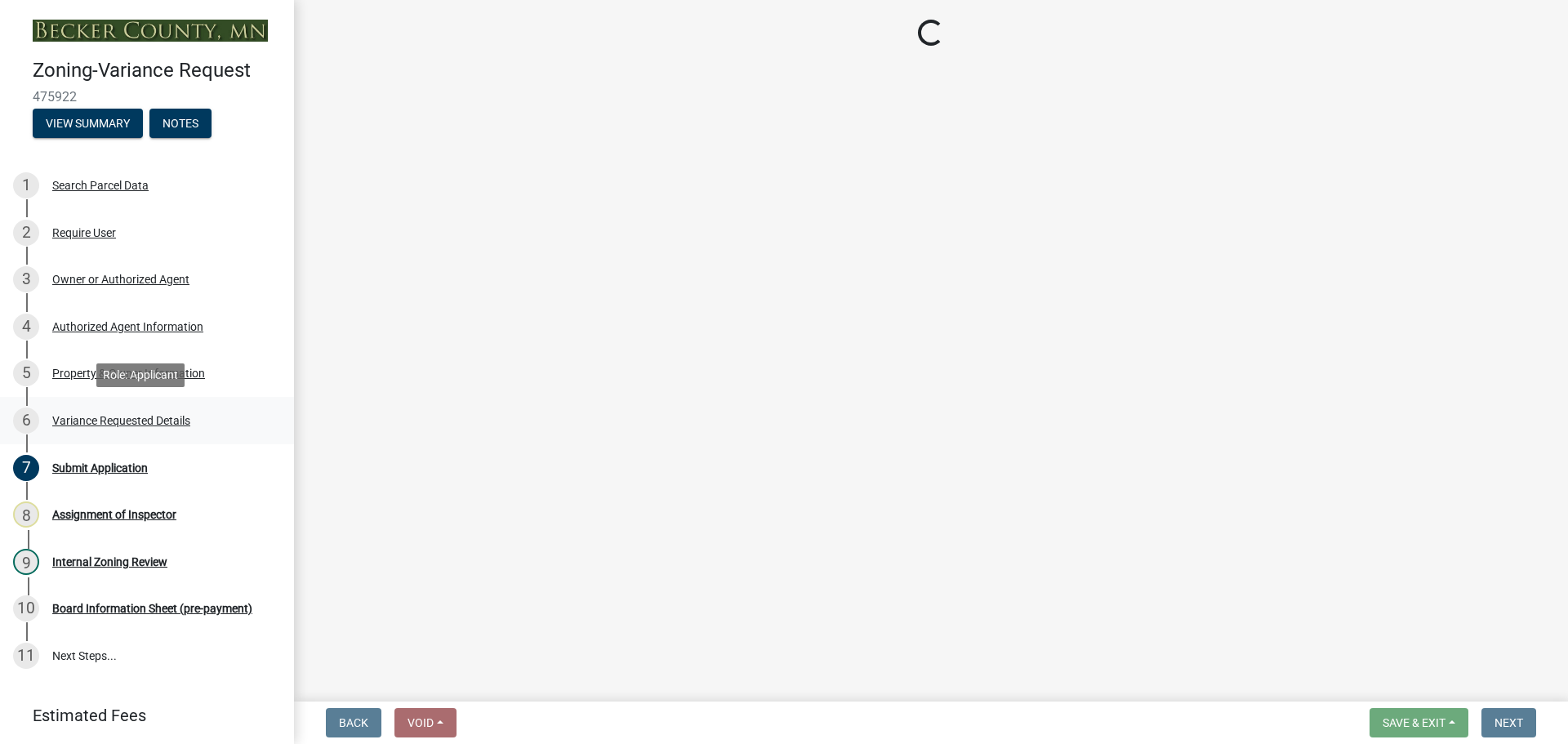
select select "860afd09-da87-482b-bca4-413f5cf53582"
select select "7ceadfd0-f0c9-4b9c-a53d-dc82f9dbdebf"
select select "1aa51e34-4f0a-4095-a3f3-287665056048"
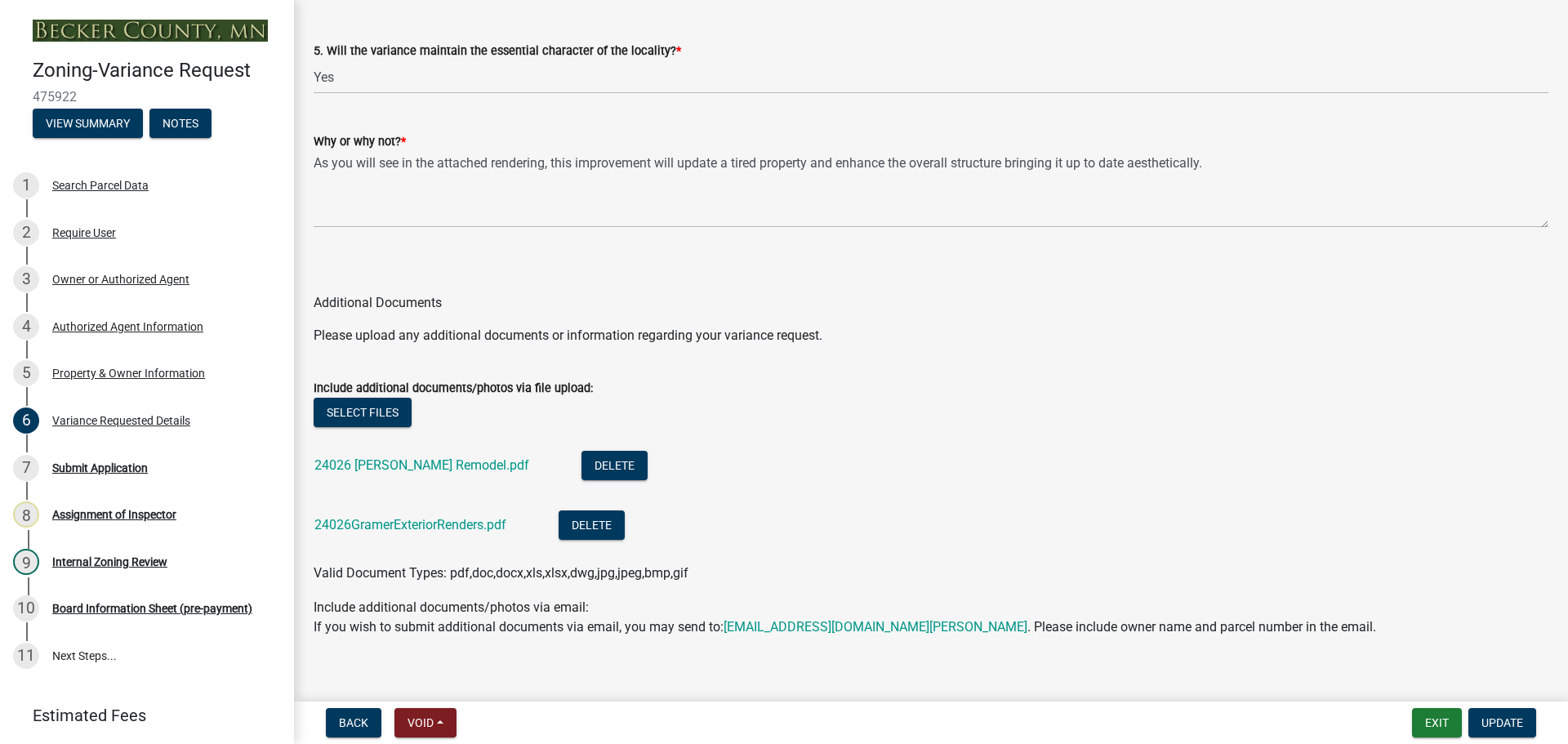
scroll to position [3510, 0]
click at [418, 462] on link "24026 Gramer Remodel.pdf" at bounding box center [422, 464] width 215 height 16
click at [468, 520] on link "24026GramerExteriorRenders.pdf" at bounding box center [411, 523] width 192 height 16
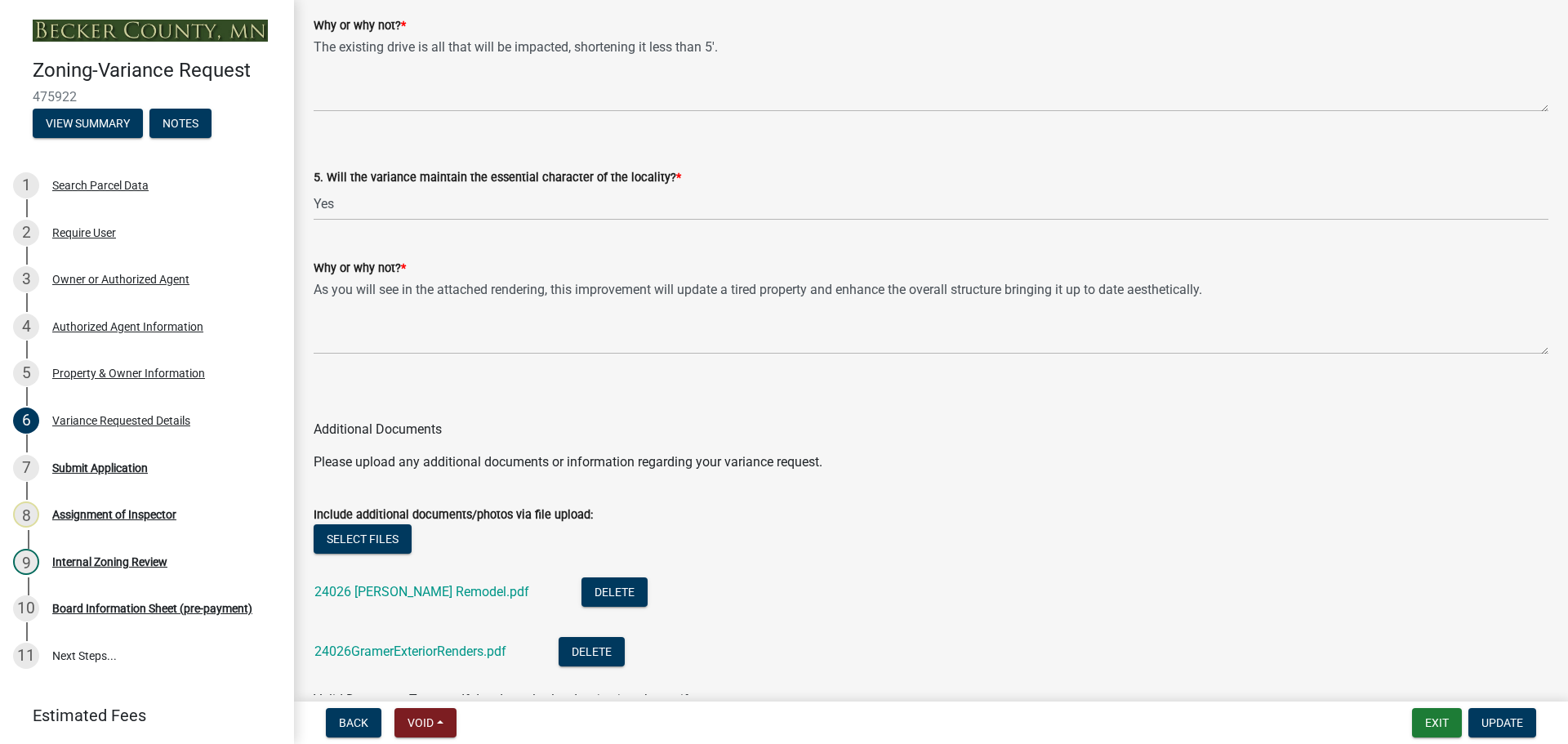
scroll to position [3200, 0]
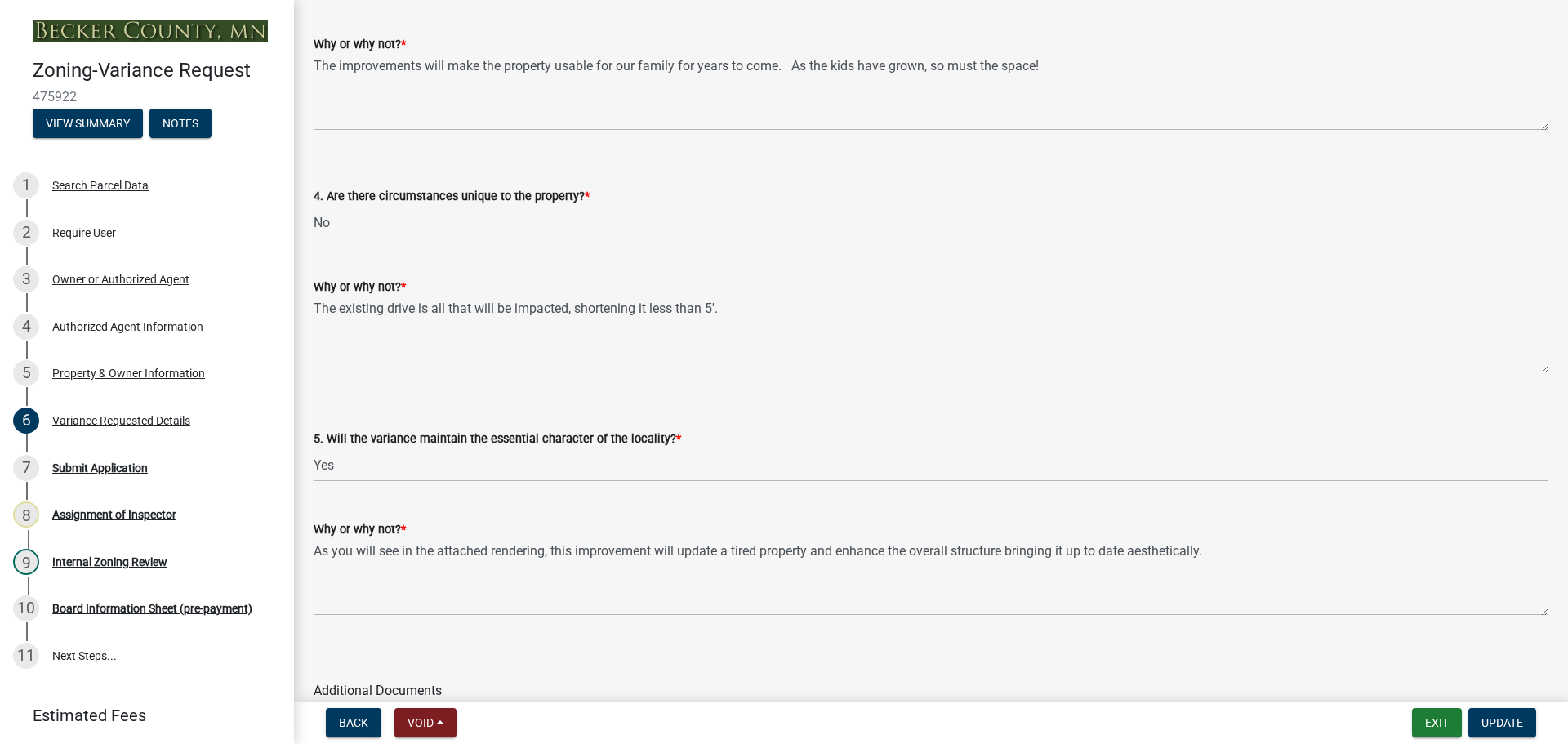
drag, startPoint x: 547, startPoint y: 539, endPoint x: 539, endPoint y: 478, distance: 61.5
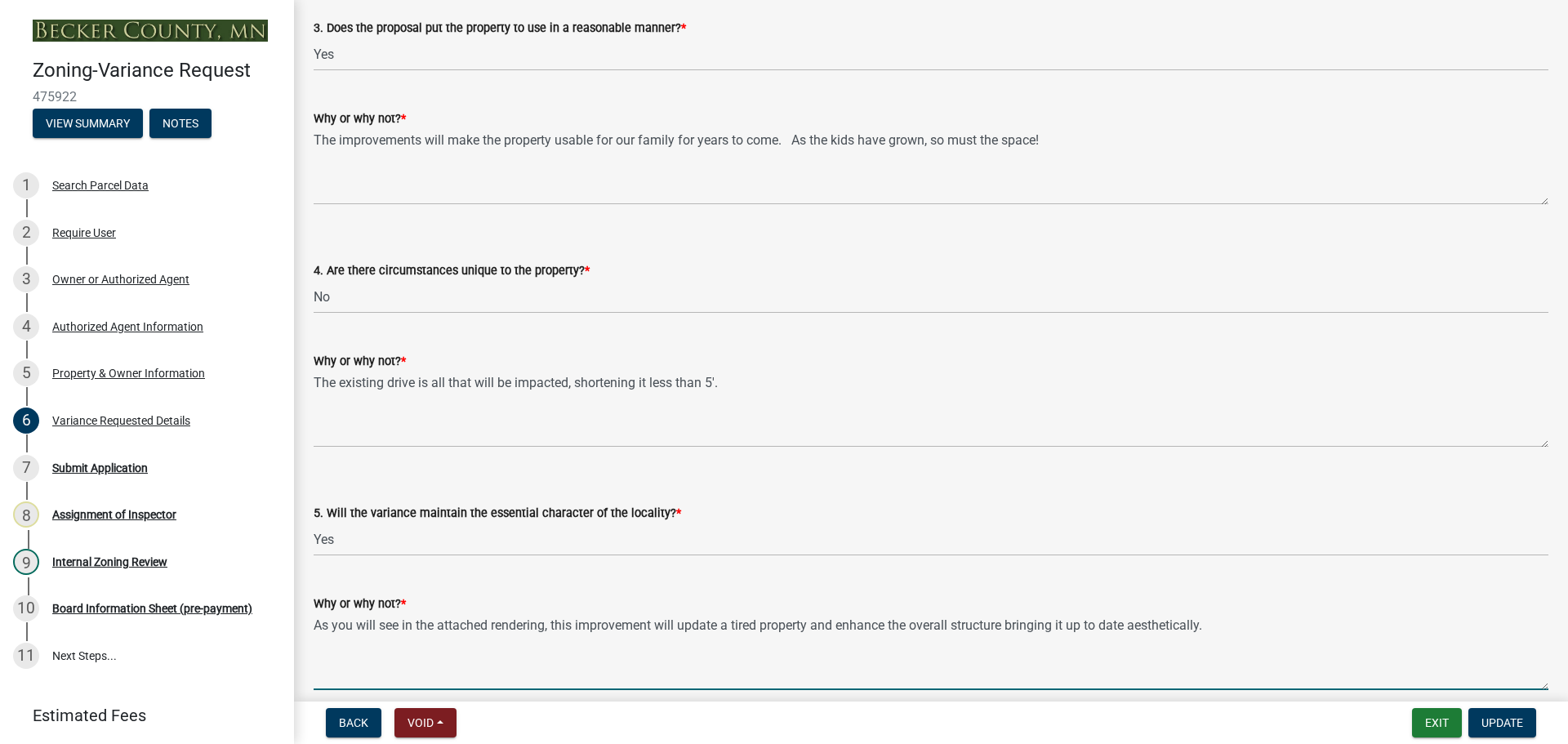
drag, startPoint x: 746, startPoint y: 622, endPoint x: 723, endPoint y: 577, distance: 50.5
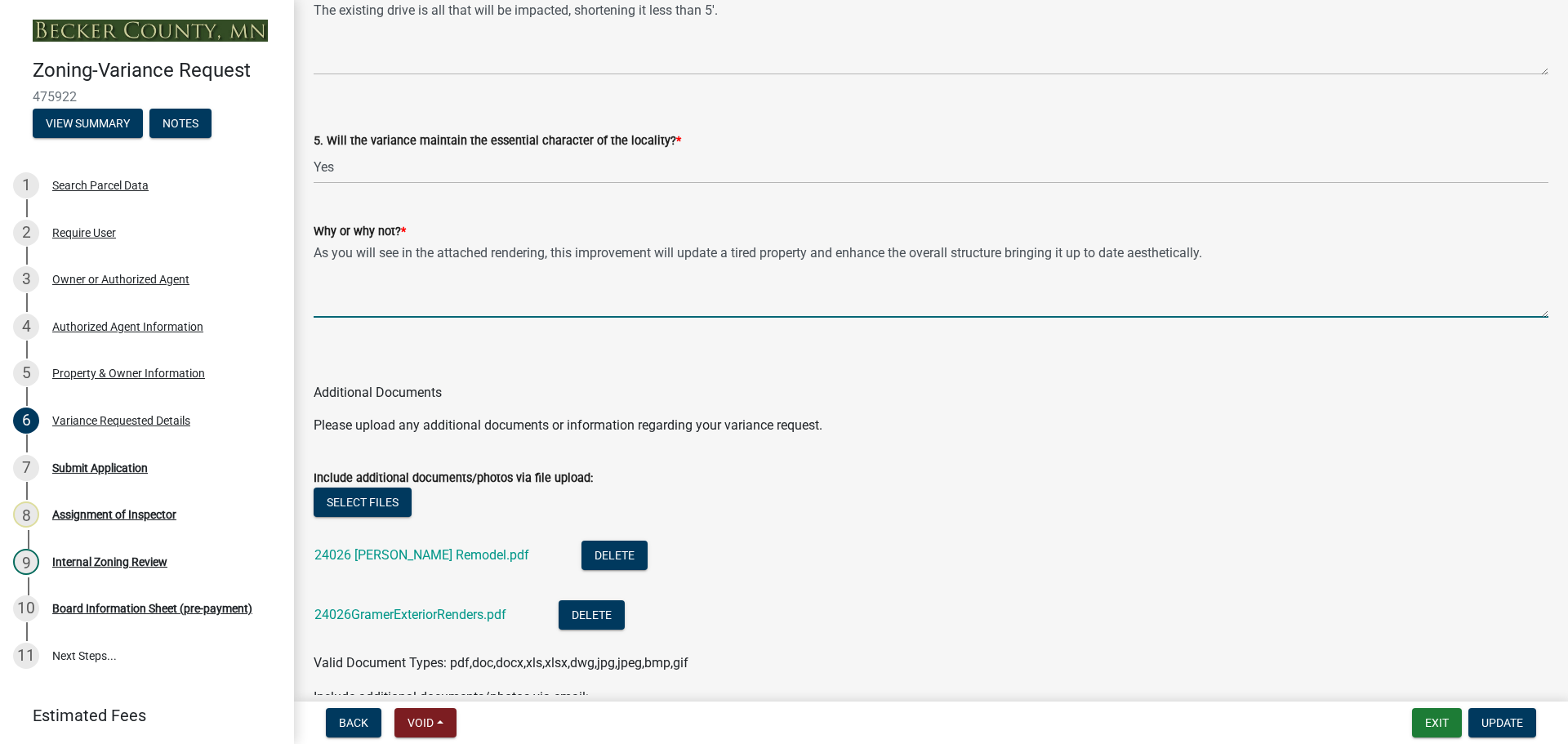
scroll to position [3433, 0]
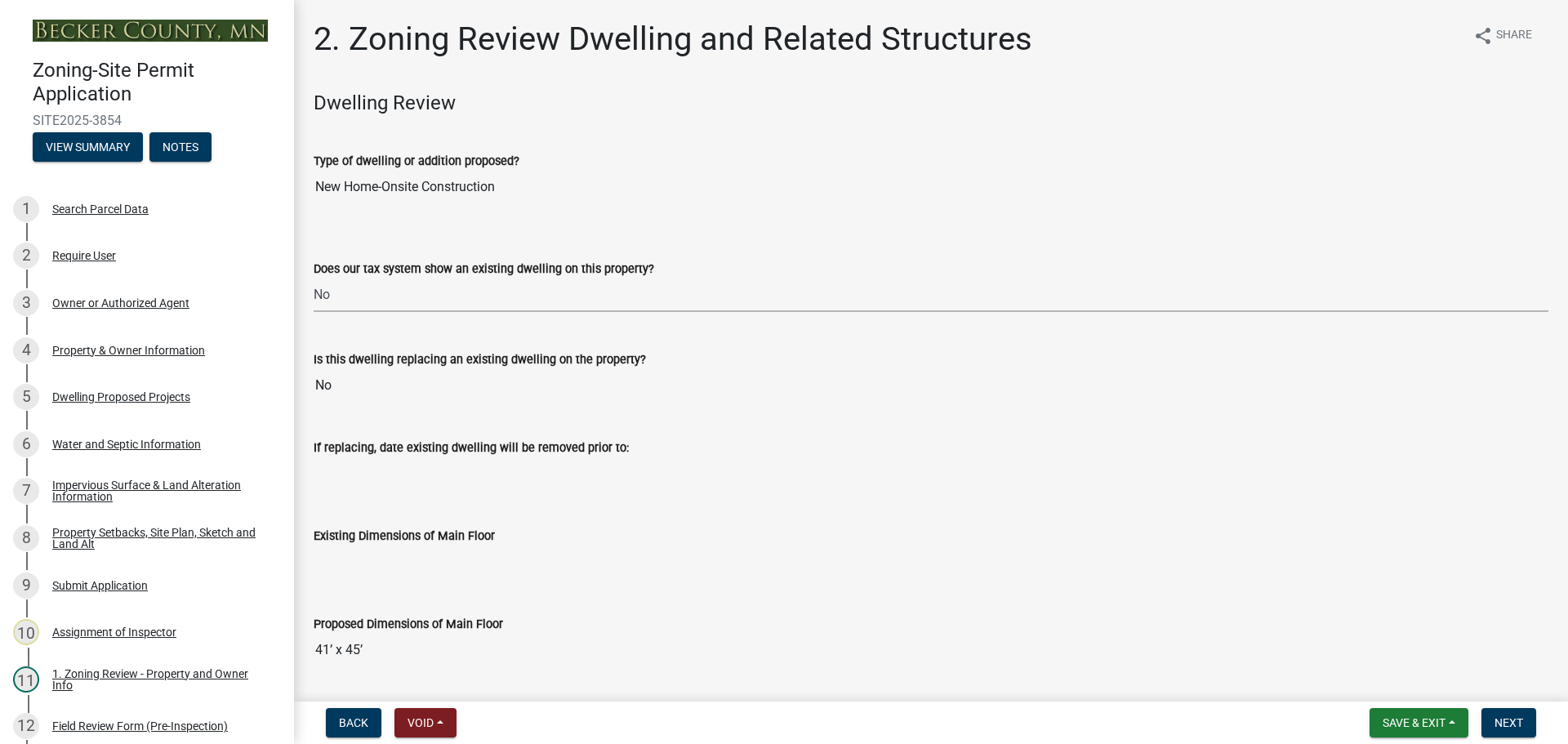
select select "95f121c6-c194-4f7a-b278-ad77396394df"
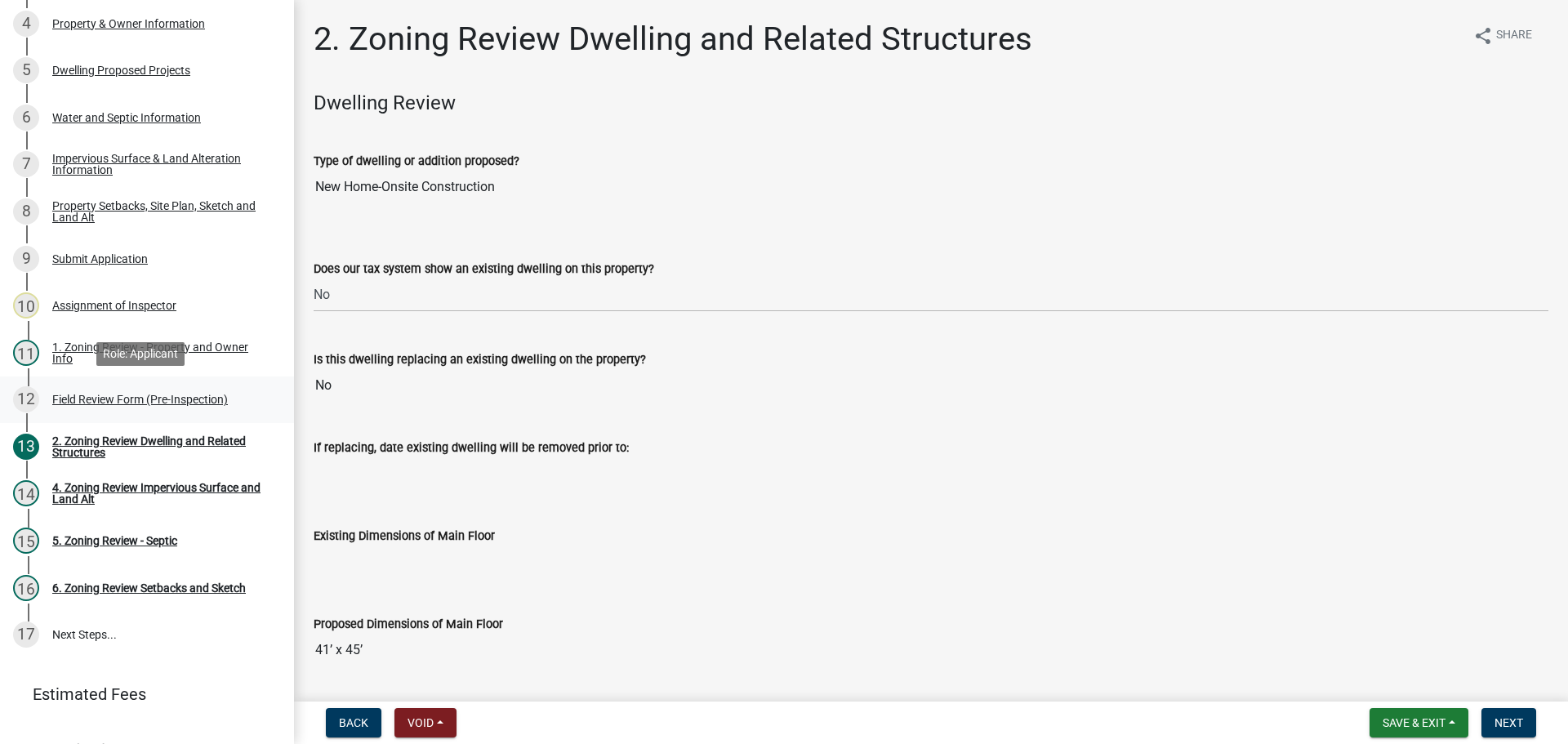
click at [181, 395] on div "Field Review Form (Pre-Inspection)" at bounding box center [140, 399] width 176 height 11
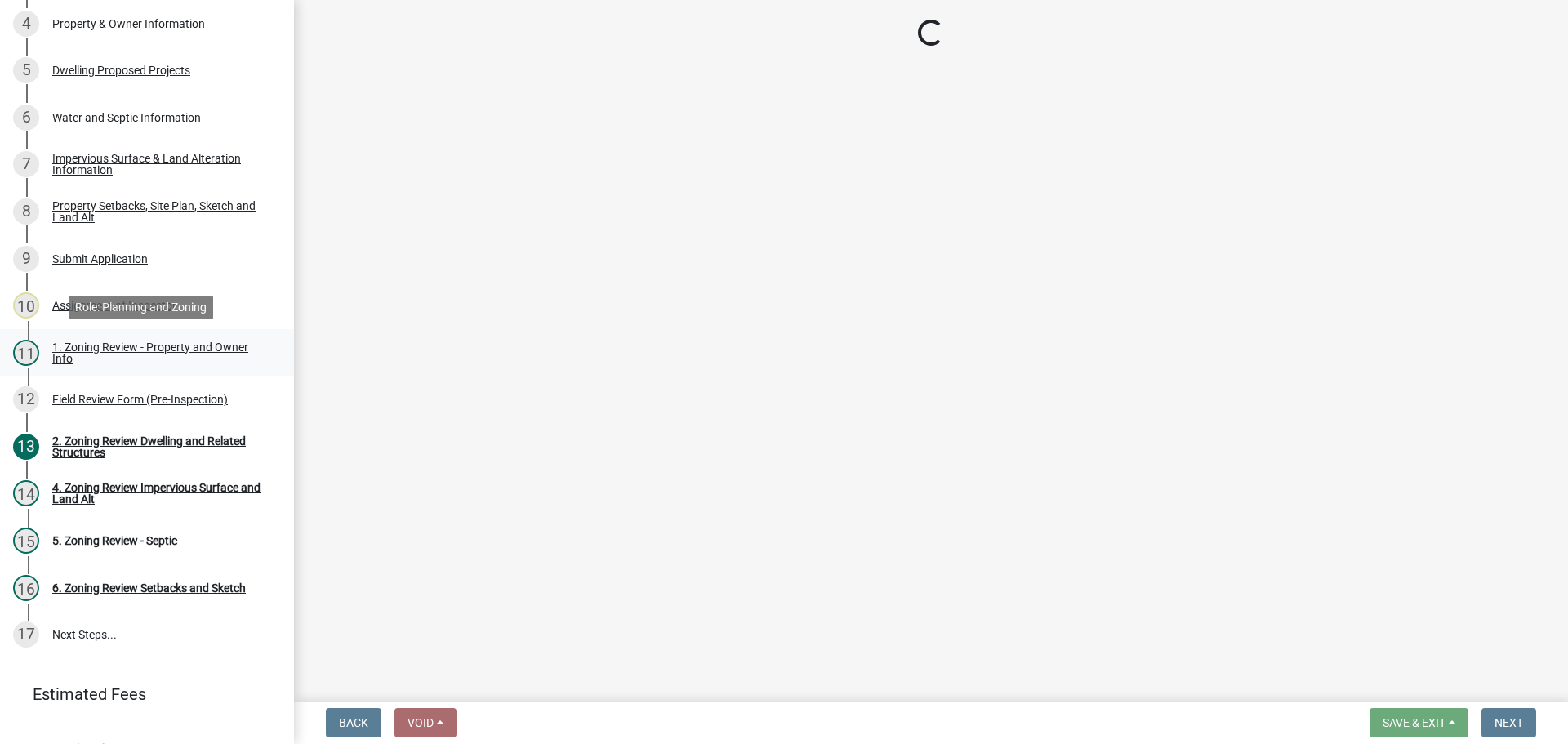
click at [207, 343] on div "1. Zoning Review - Property and Owner Info" at bounding box center [160, 353] width 216 height 23
select select "b279cdb4-a9c7-4e65-a8bd-797316f5be14"
select select "b4f32c46-6248-4748-b47c-fa4933858724"
select select "ab6c2257-4786-48e5-86d0-1194833f57c8"
select select "e1f6b8d3-daec-4023-803a-68e50f8a9a47"
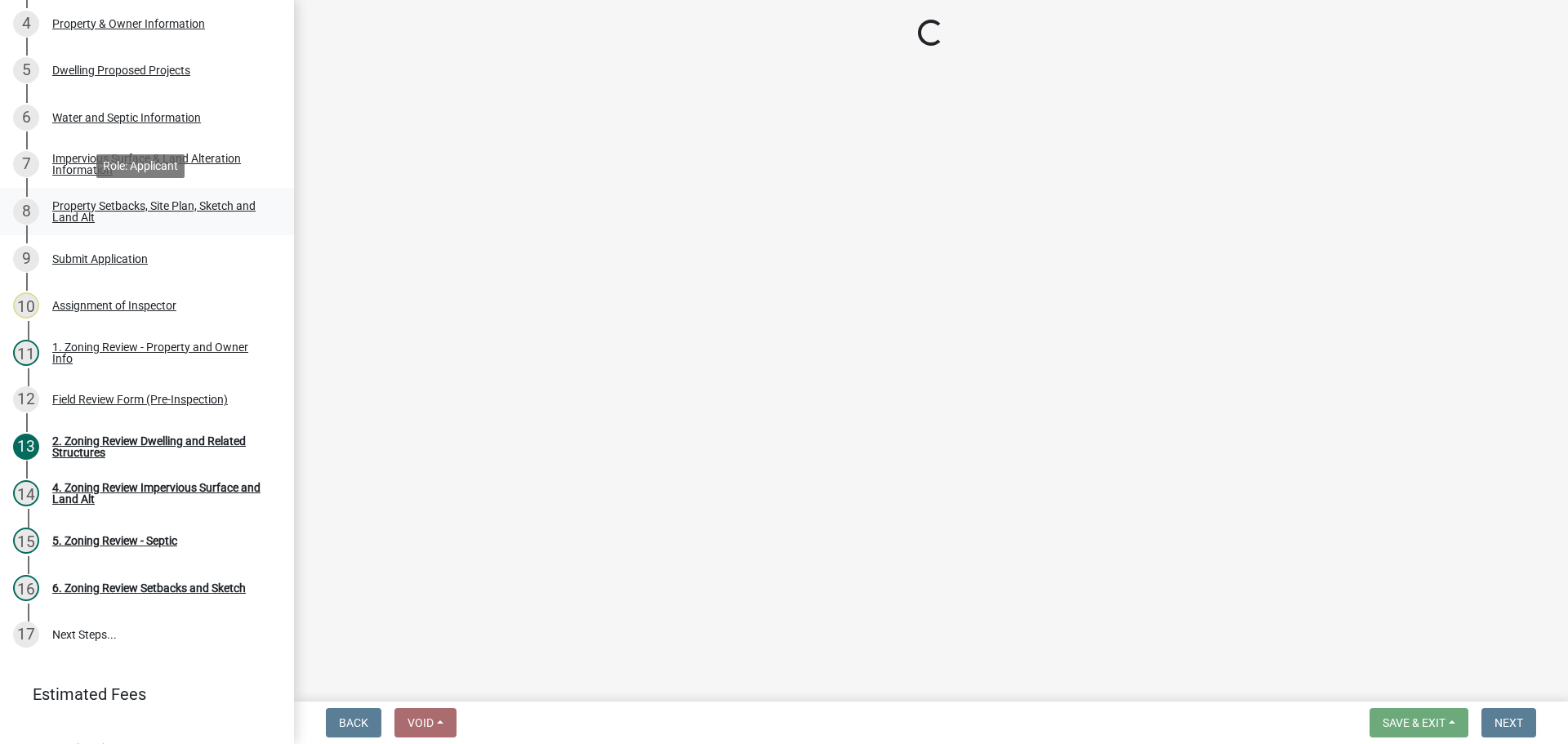
select select "d94a228a-13b2-461d-ba2b-a9964ed903a2"
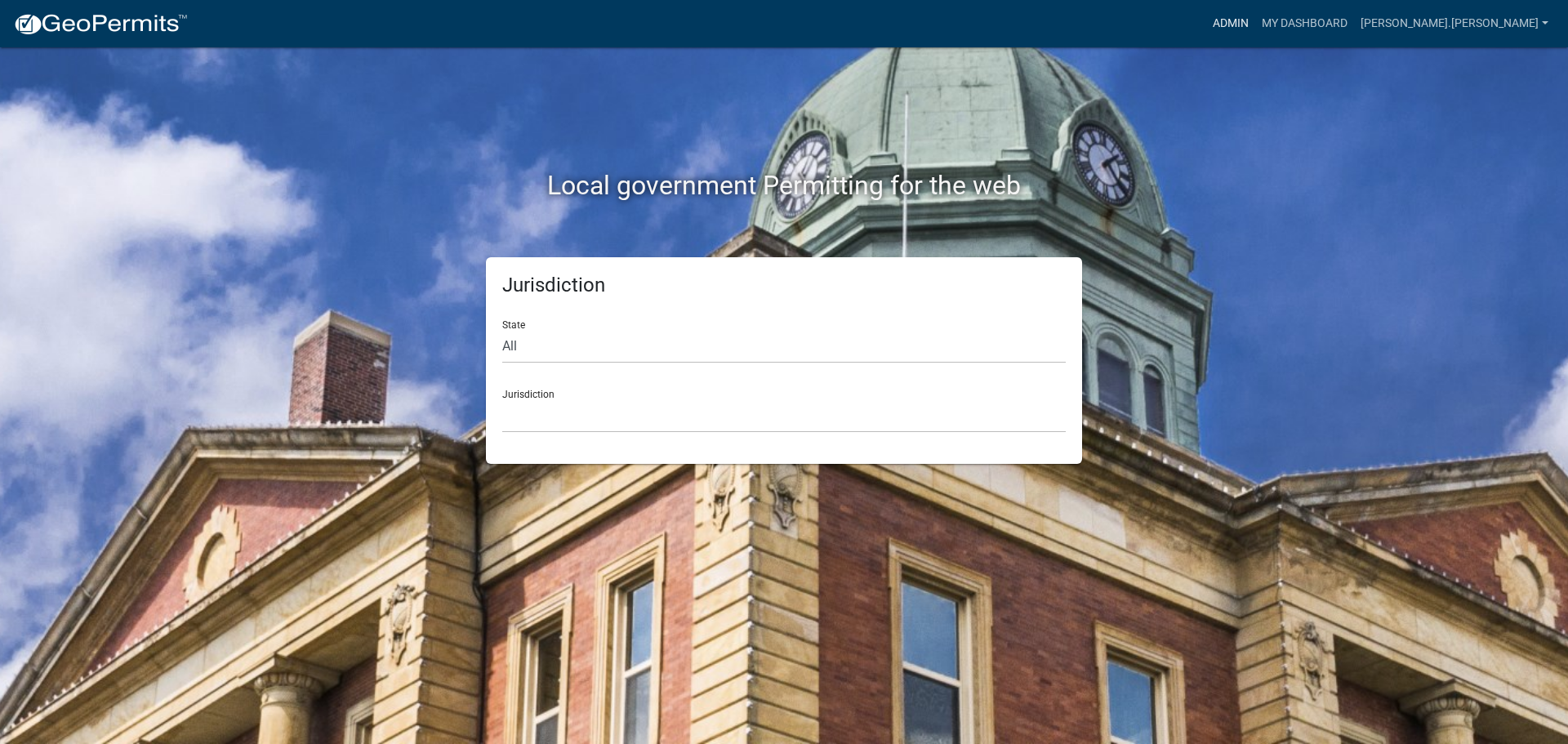
click at [1255, 20] on link "Admin" at bounding box center [1231, 24] width 49 height 31
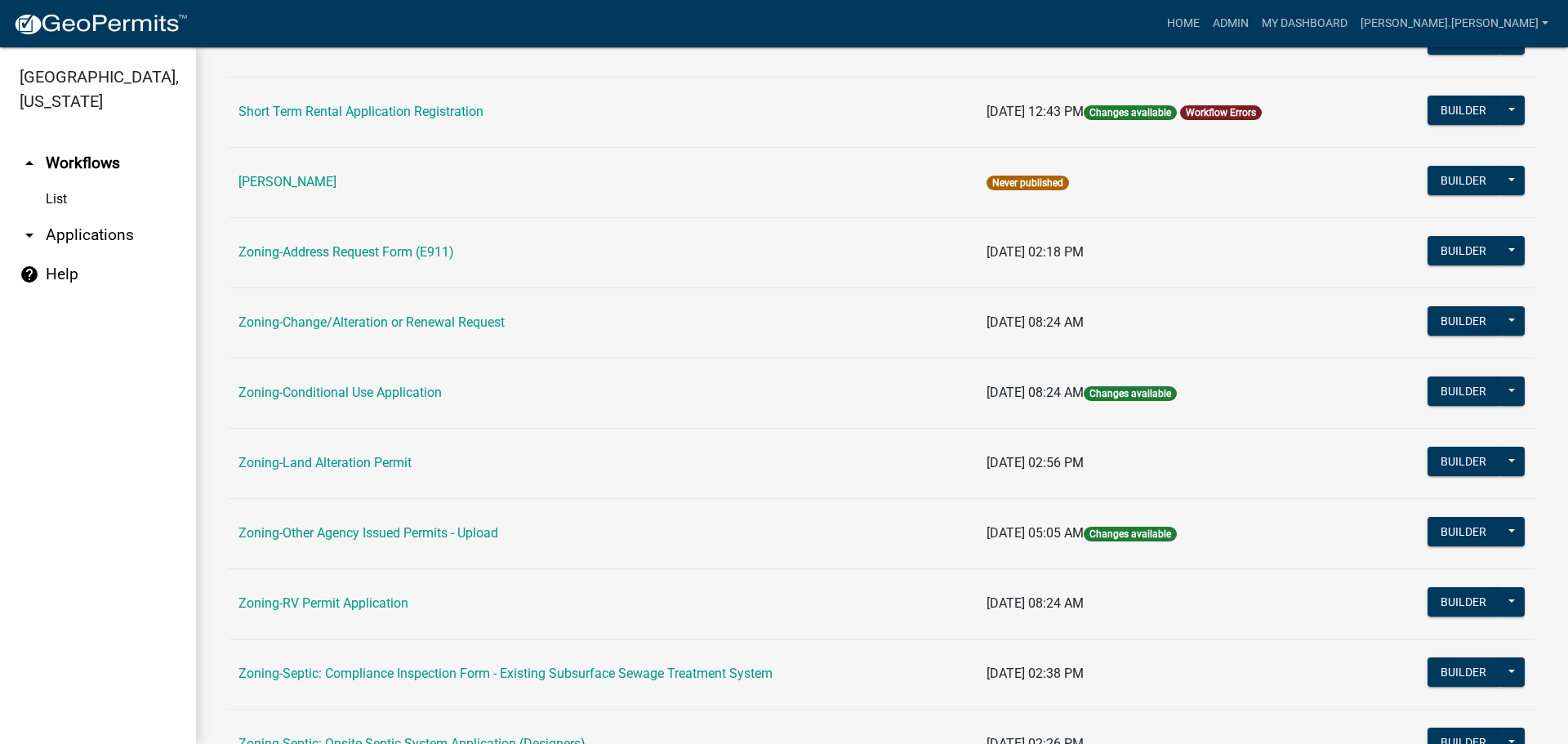
scroll to position [327, 0]
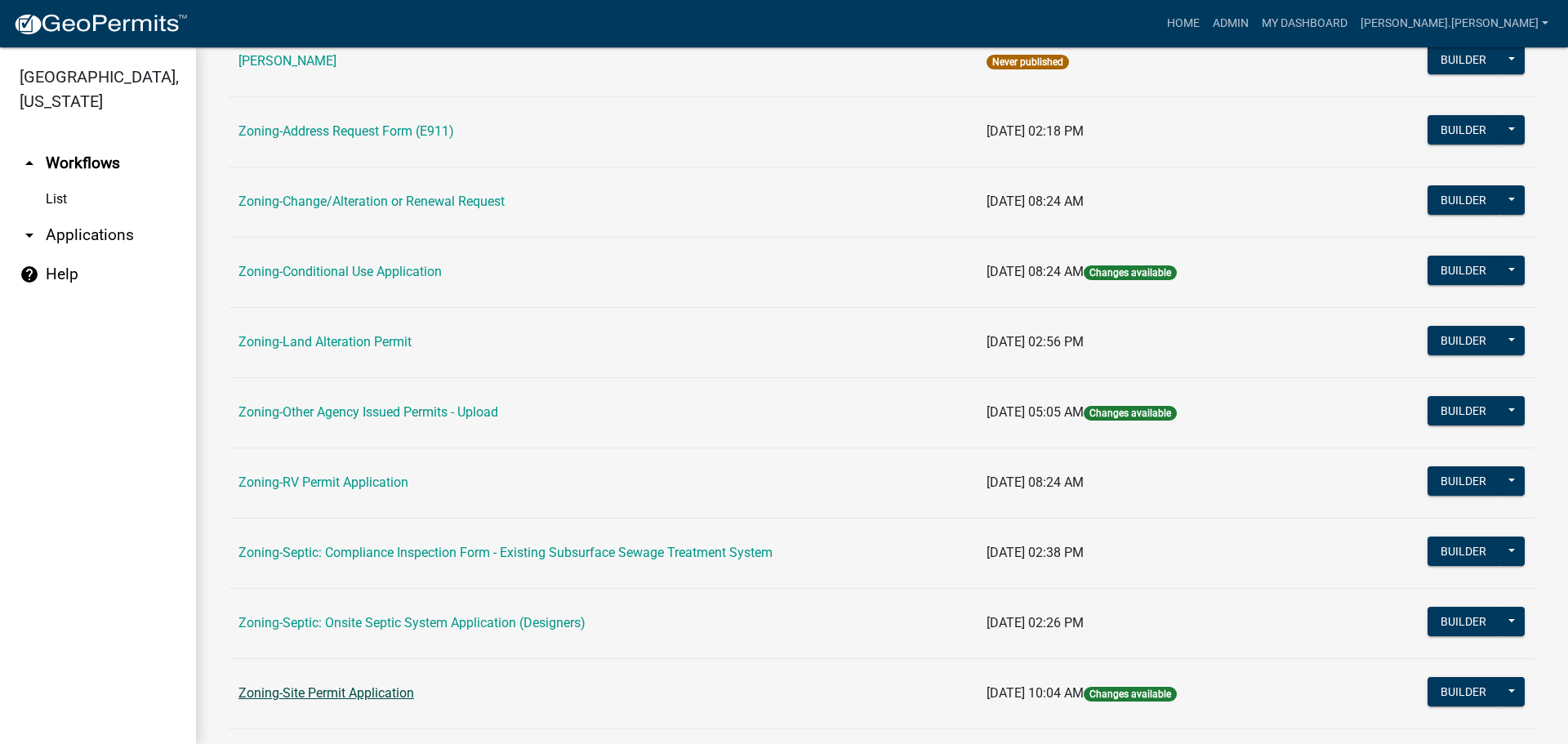
click at [342, 699] on link "Zoning-Site Permit Application" at bounding box center [326, 692] width 176 height 16
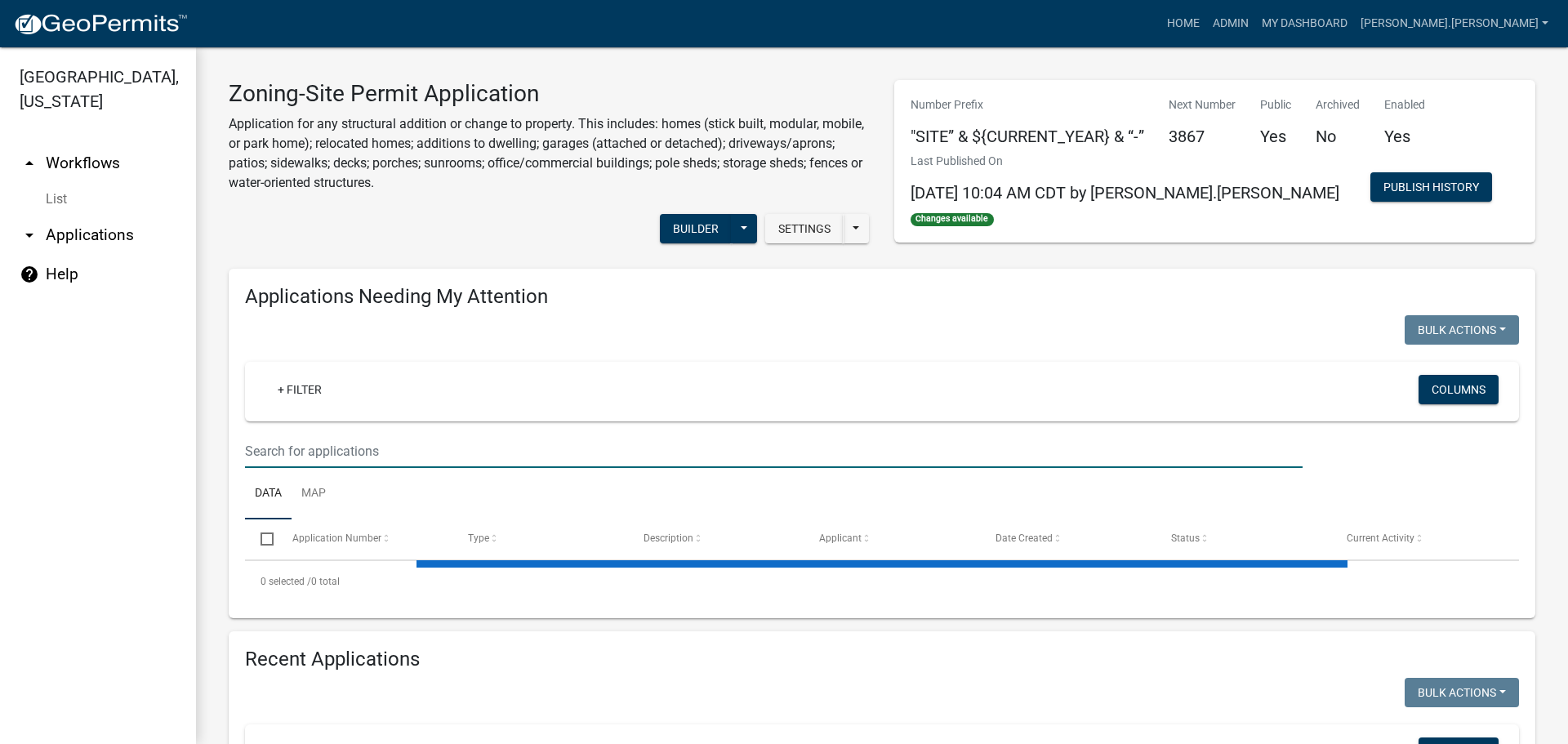
click at [418, 451] on input "text" at bounding box center [773, 451] width 1058 height 33
drag, startPoint x: 417, startPoint y: 467, endPoint x: 390, endPoint y: 498, distance: 41.1
click at [390, 498] on ul "Data Map" at bounding box center [881, 493] width 1274 height 52
click at [387, 453] on input "gra" at bounding box center [773, 451] width 1058 height 33
type input "[PERSON_NAME]"
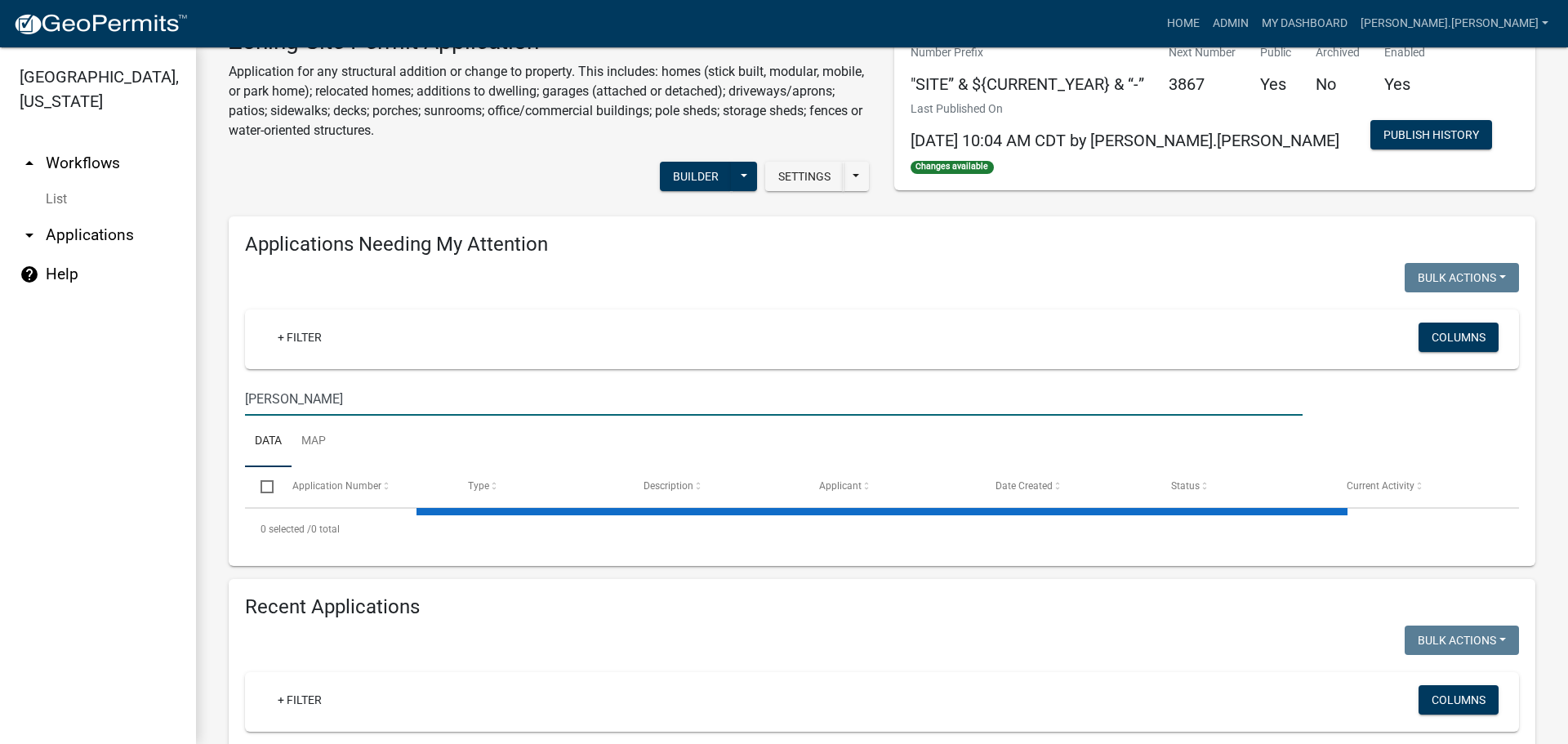
scroll to position [81, 0]
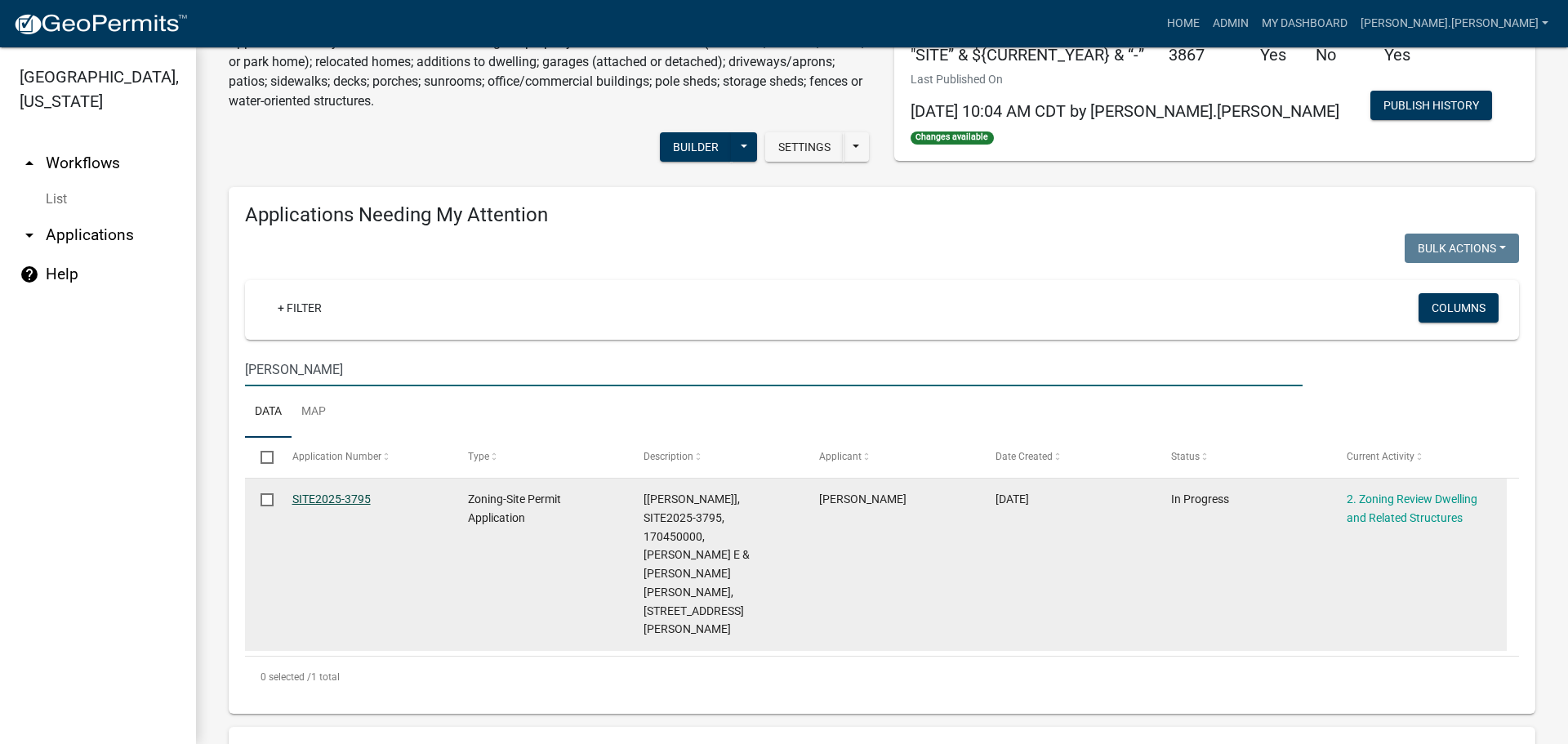
click at [321, 493] on link "SITE2025-3795" at bounding box center [332, 499] width 79 height 13
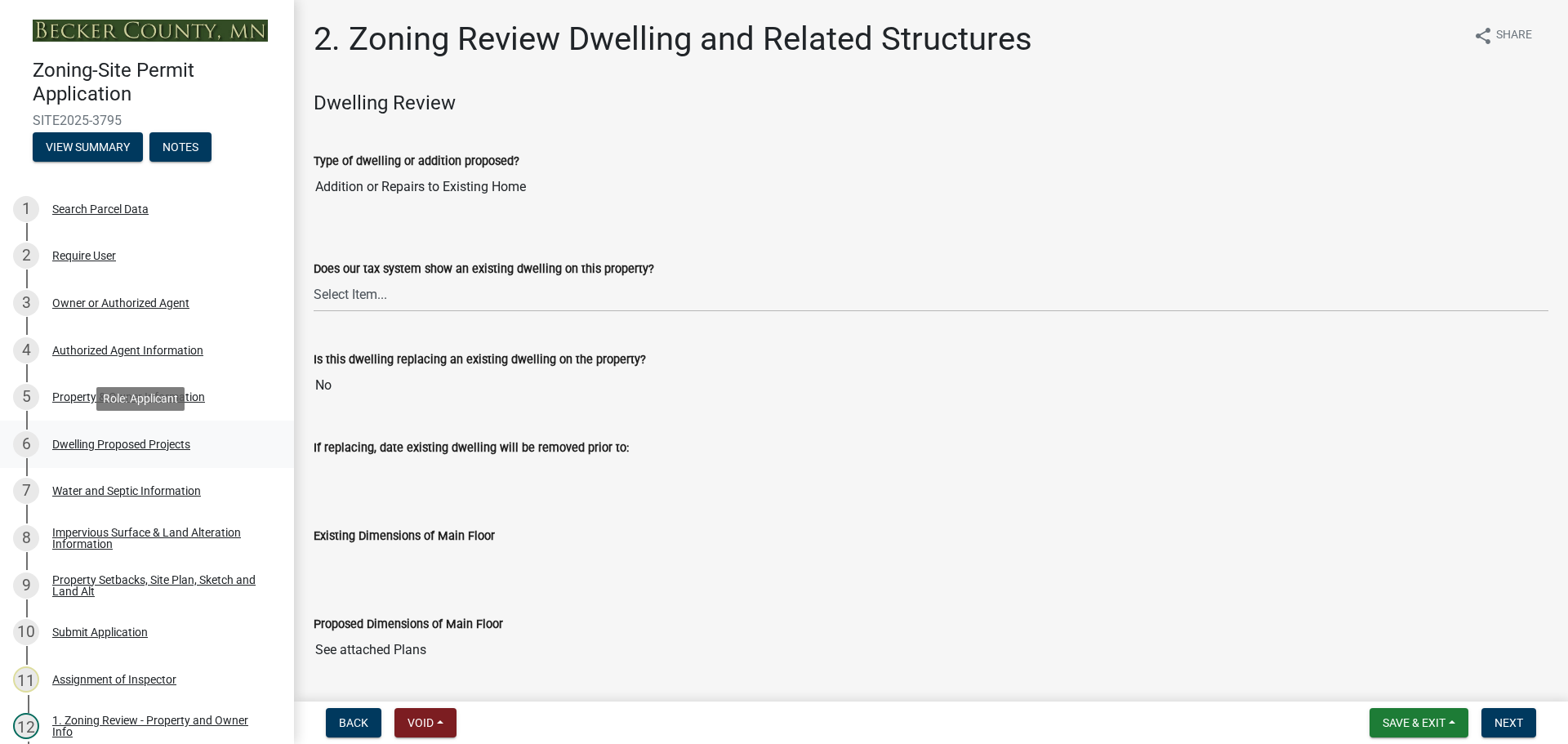
click at [137, 440] on div "Dwelling Proposed Projects" at bounding box center [121, 444] width 138 height 11
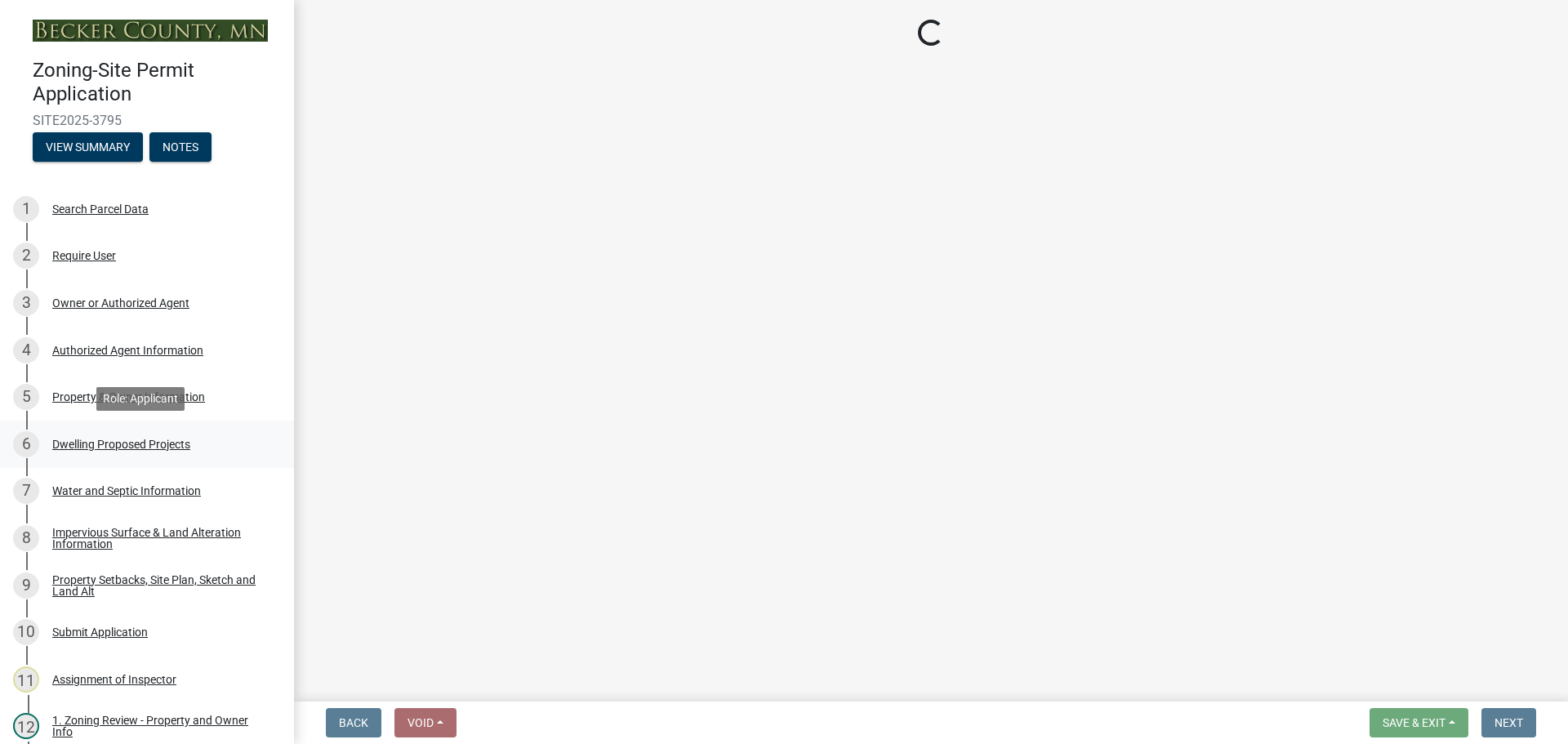
select select "b76c2e3f-c59d-4748-8205-29623accd873"
select select "566f81cc-4b3f-4ecb-9f16-a2b313352c61"
select select "03c1fec4-1fbe-4331-bc18-34e24145556f"
select select "e13aacd2-5b16-46a8-9c16-26b3d7b1c810"
select select "5dd6cdd5-8b7d-4534-b791-478230f7b8b7"
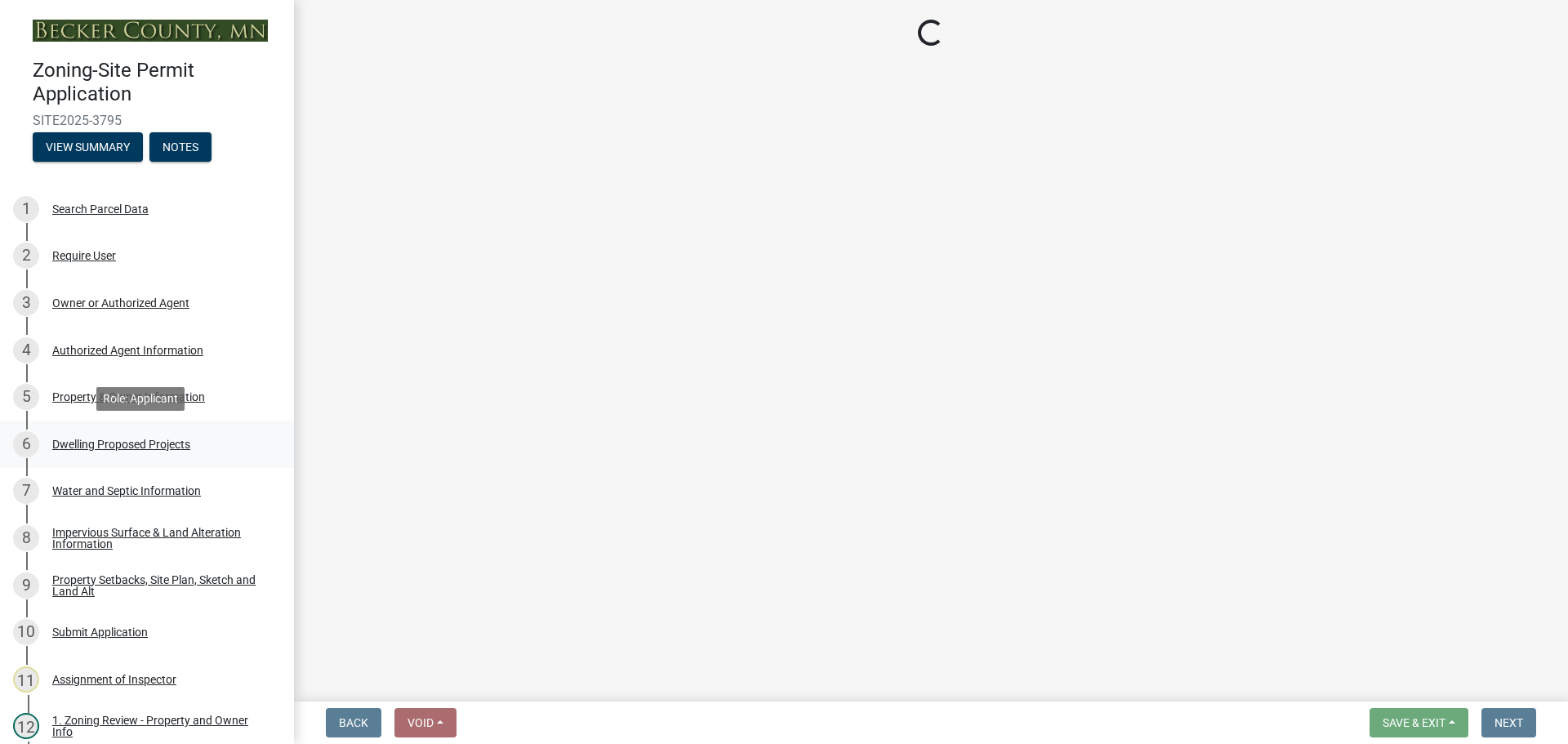
select select "e9b8a31e-e3fd-4a95-ab32-acf8bf819ee6"
select select "5c3531b8-bc96-4b07-92f8-845cfe46d7fc"
select select "beadd2dd-8960-4720-a713-fac19c5075c6"
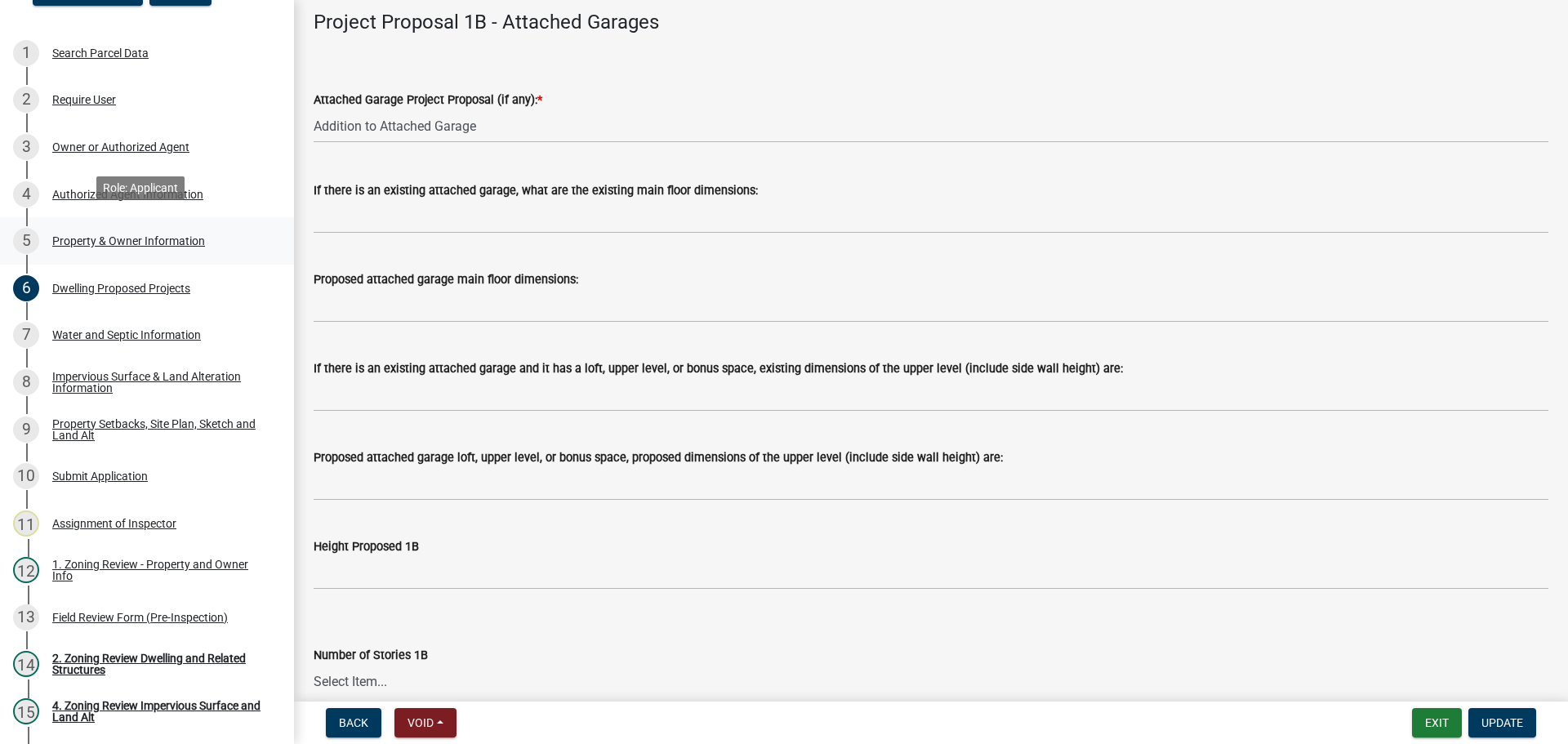
scroll to position [163, 0]
